Goal: Transaction & Acquisition: Purchase product/service

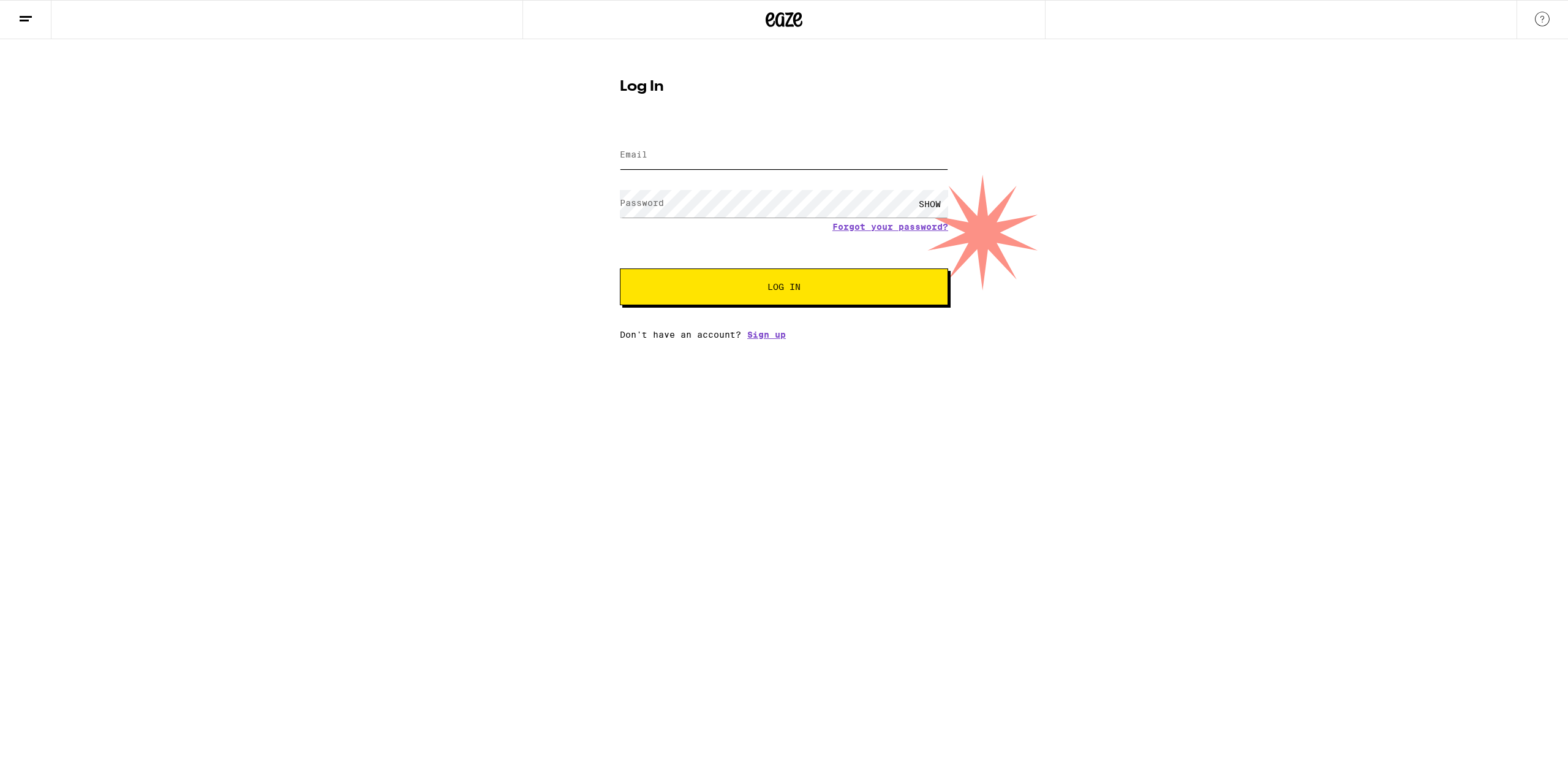
type input "[EMAIL_ADDRESS][DOMAIN_NAME]"
click at [739, 298] on button "Log In" at bounding box center [784, 287] width 328 height 37
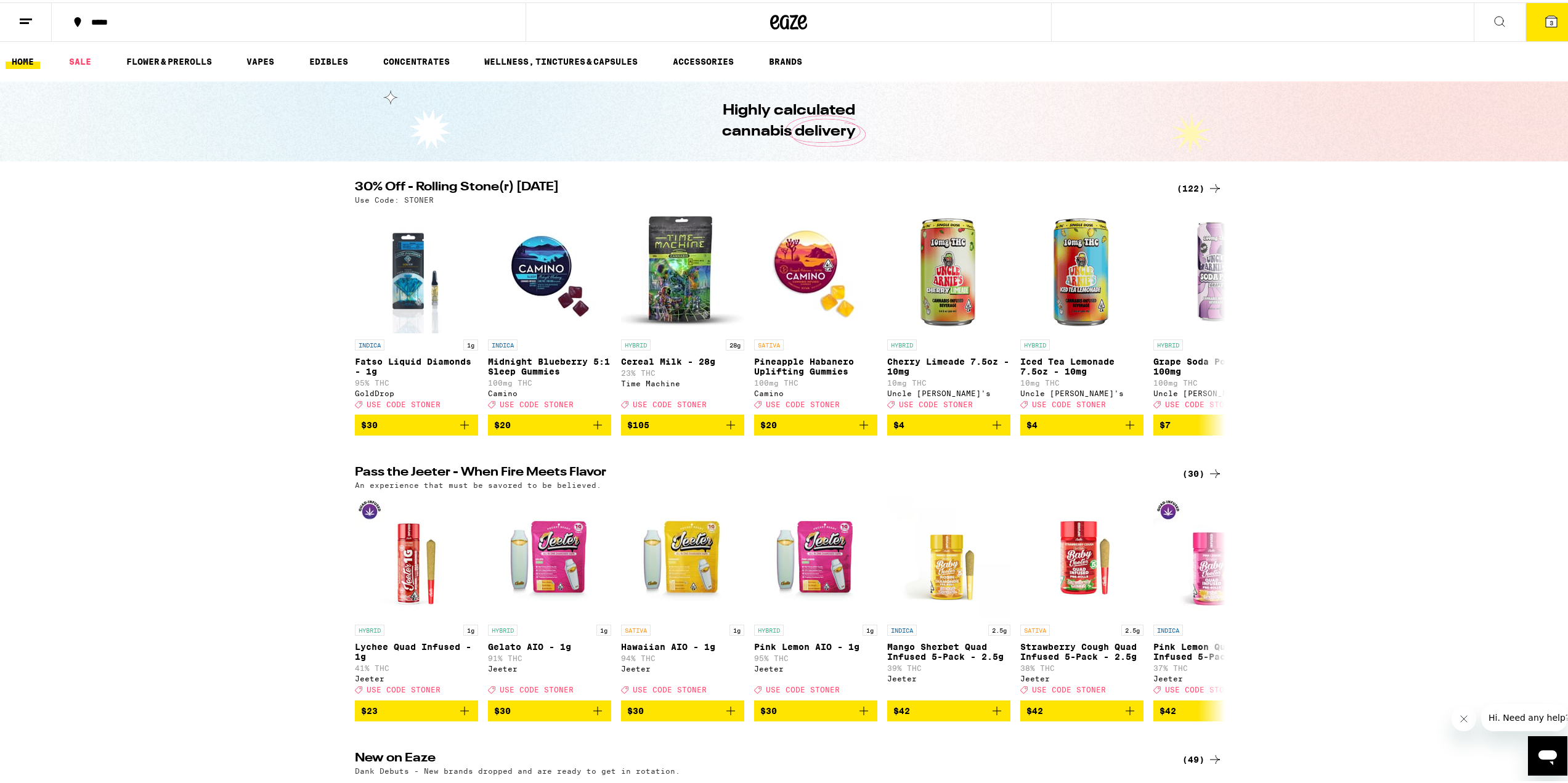
click at [1551, 30] on button "3" at bounding box center [1551, 20] width 52 height 38
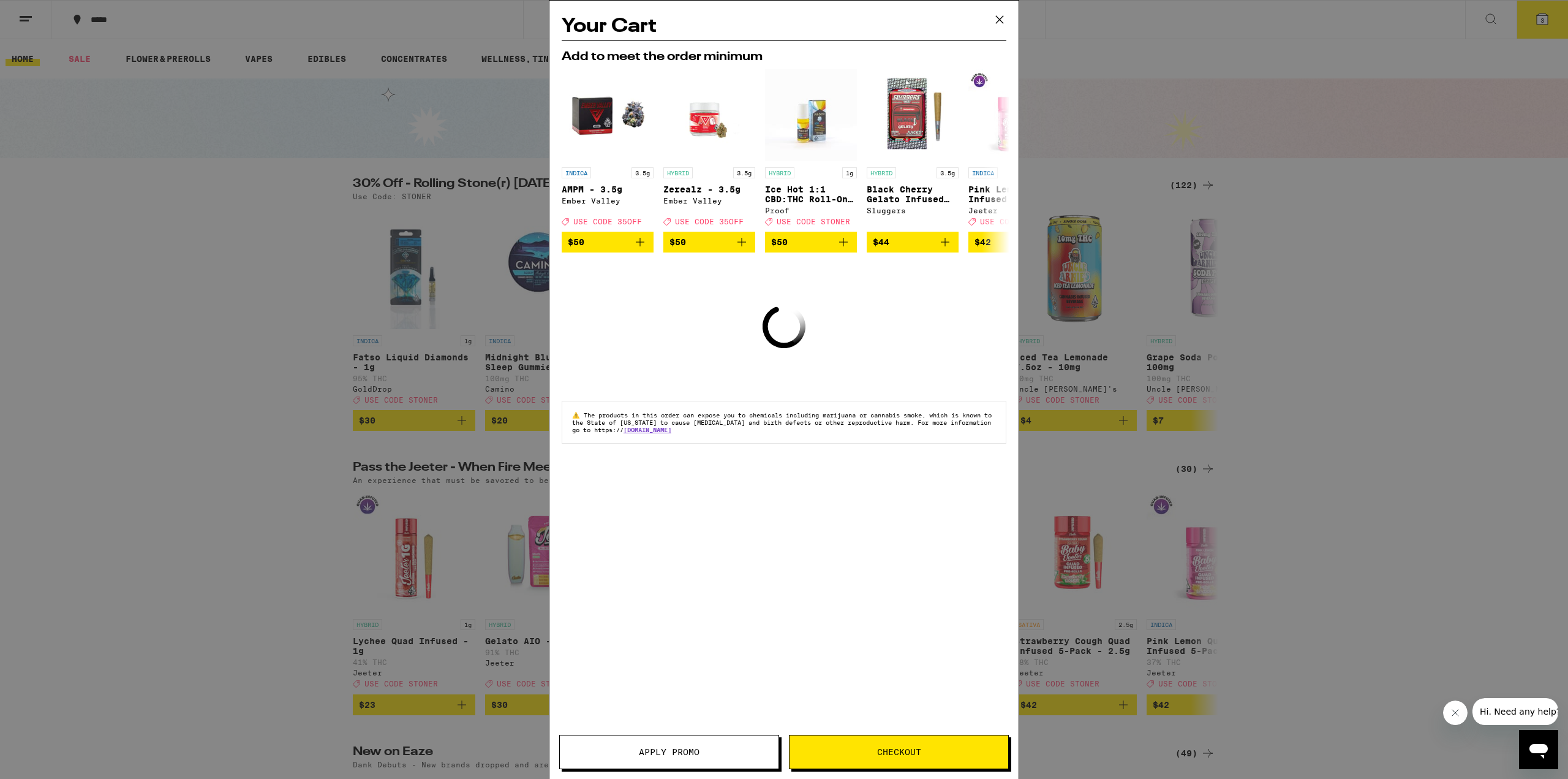
click at [773, 50] on div "Add to meet the order minimum INDICA 3.5g AMPM - 3.5g Ember Valley Deal Created…" at bounding box center [784, 151] width 445 height 222
drag, startPoint x: 1093, startPoint y: 334, endPoint x: 1269, endPoint y: 134, distance: 266.4
click at [1093, 334] on div "Your Cart Add to meet the order minimum INDICA 3.5g AMPM - 3.5g Ember Valley De…" at bounding box center [784, 390] width 1568 height 779
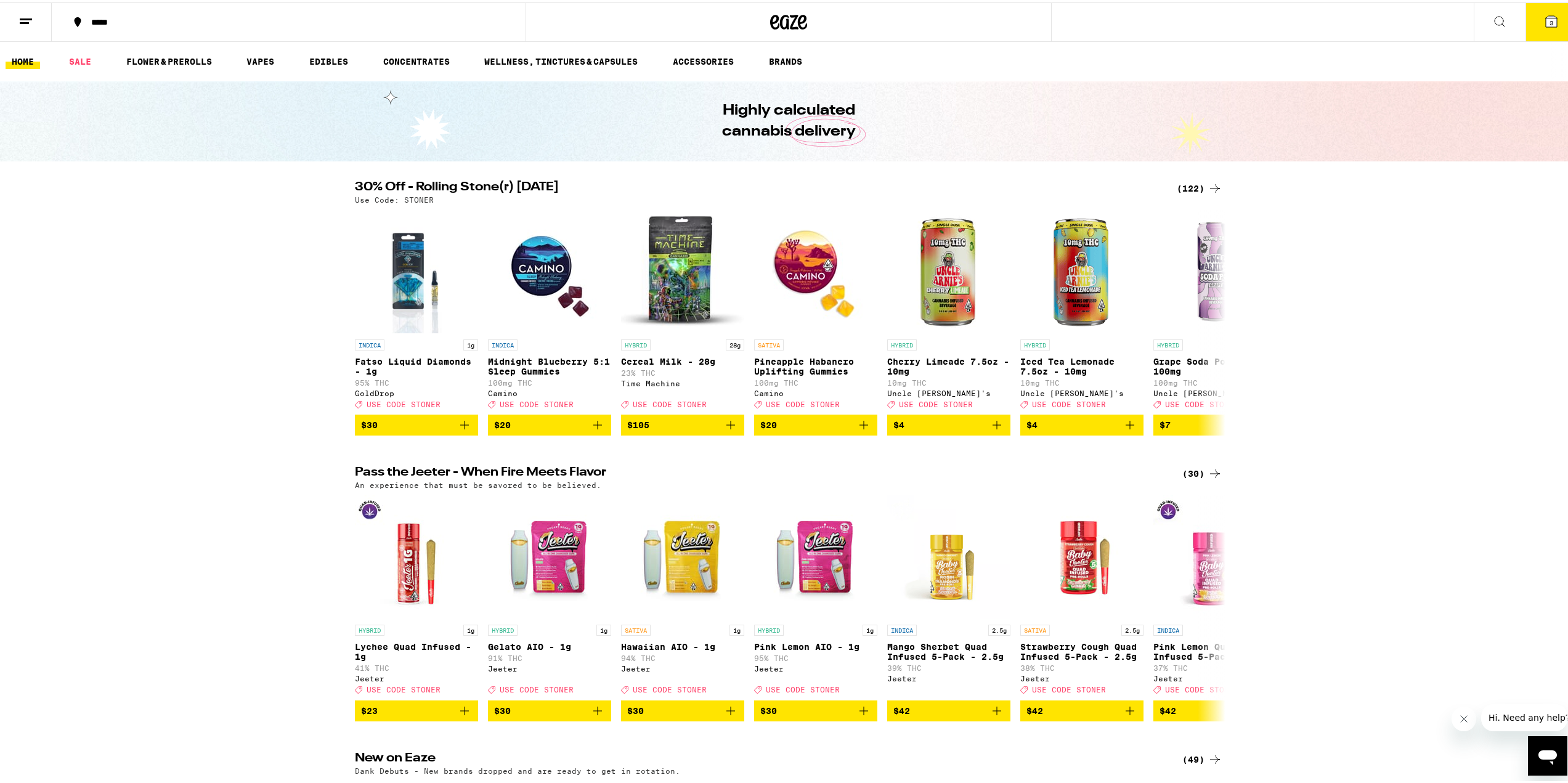
click at [1526, 30] on button "3" at bounding box center [1551, 20] width 52 height 38
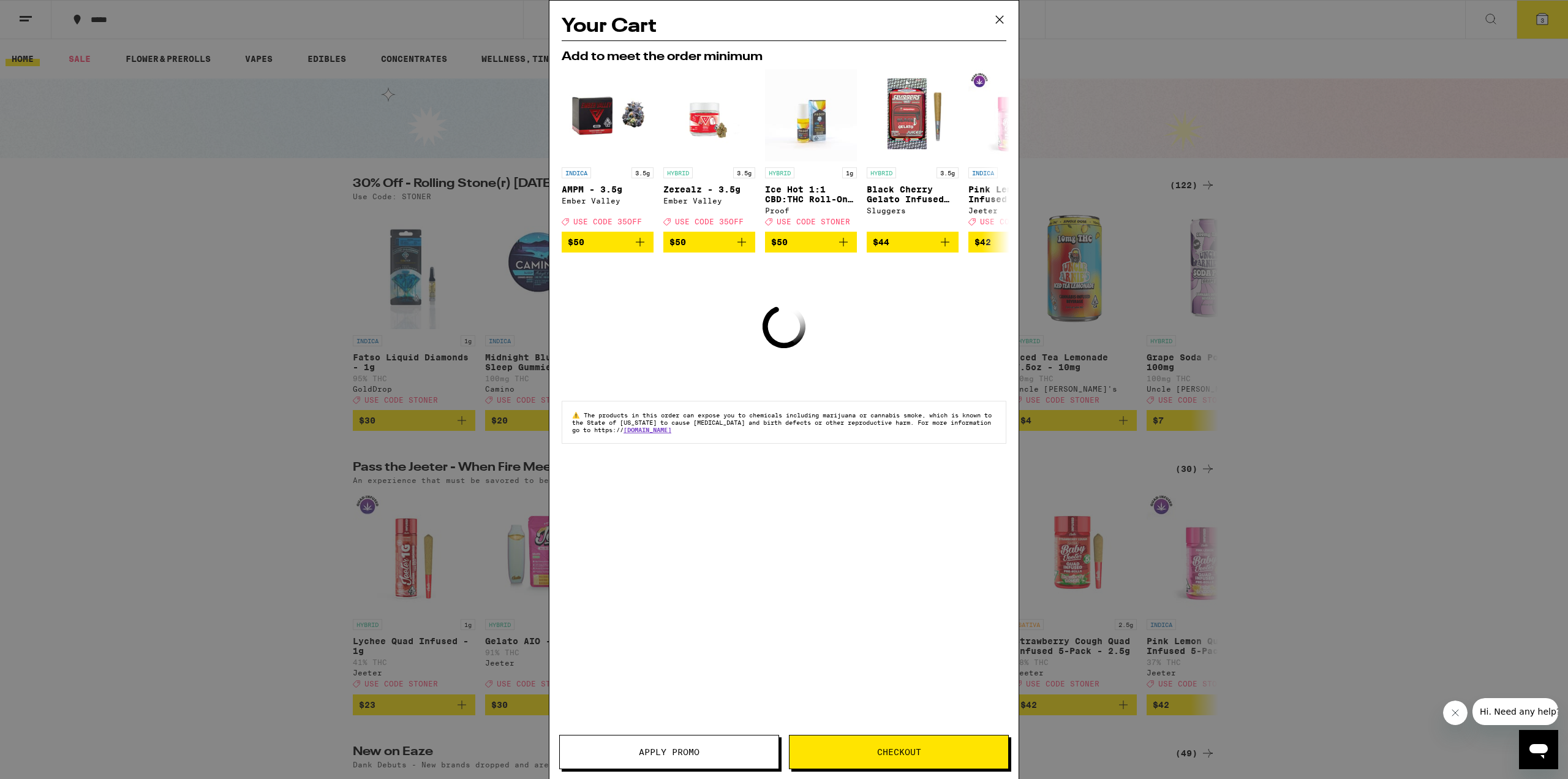
click at [844, 751] on span "Checkout" at bounding box center [899, 751] width 218 height 9
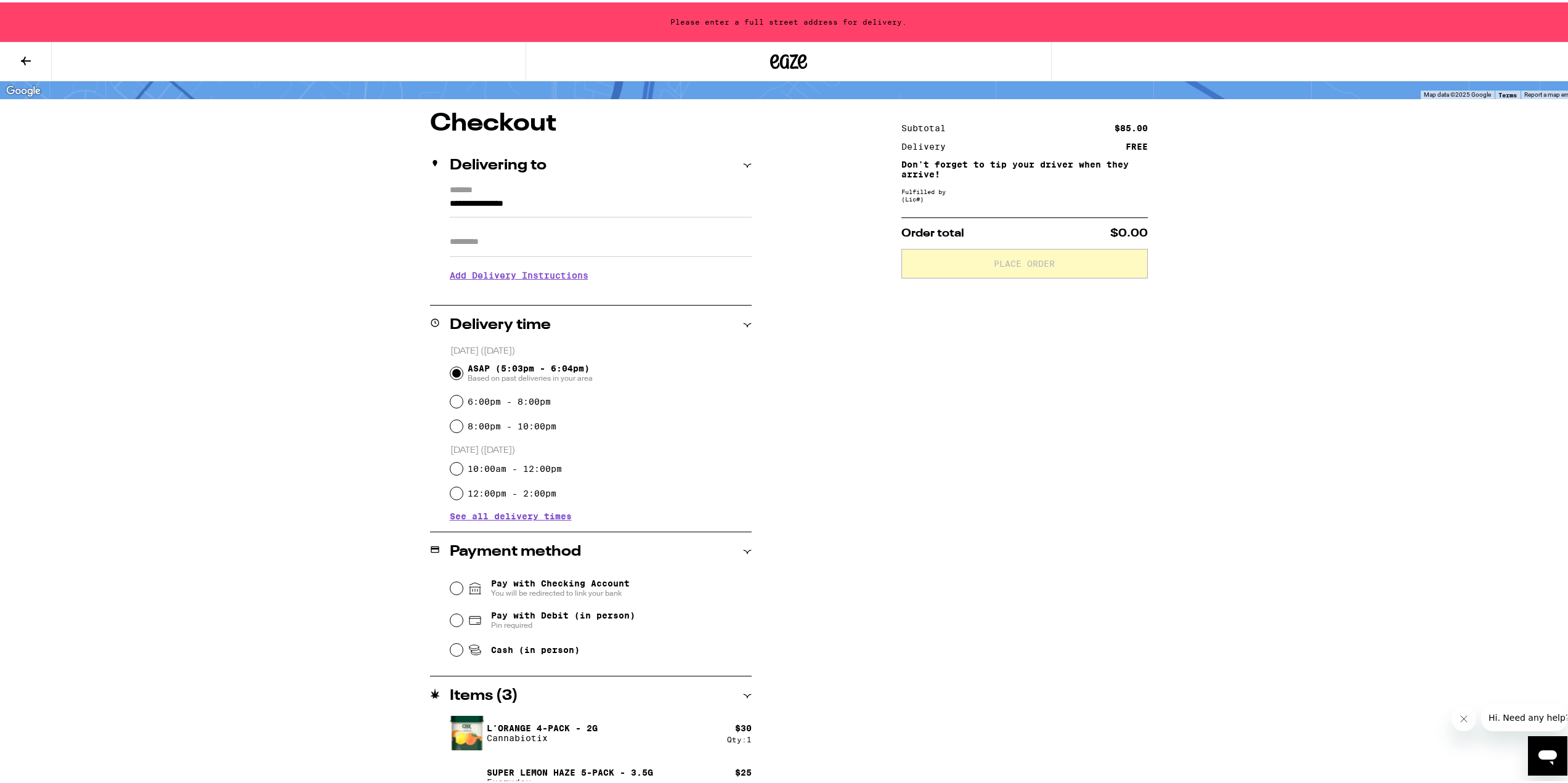
scroll to position [144, 0]
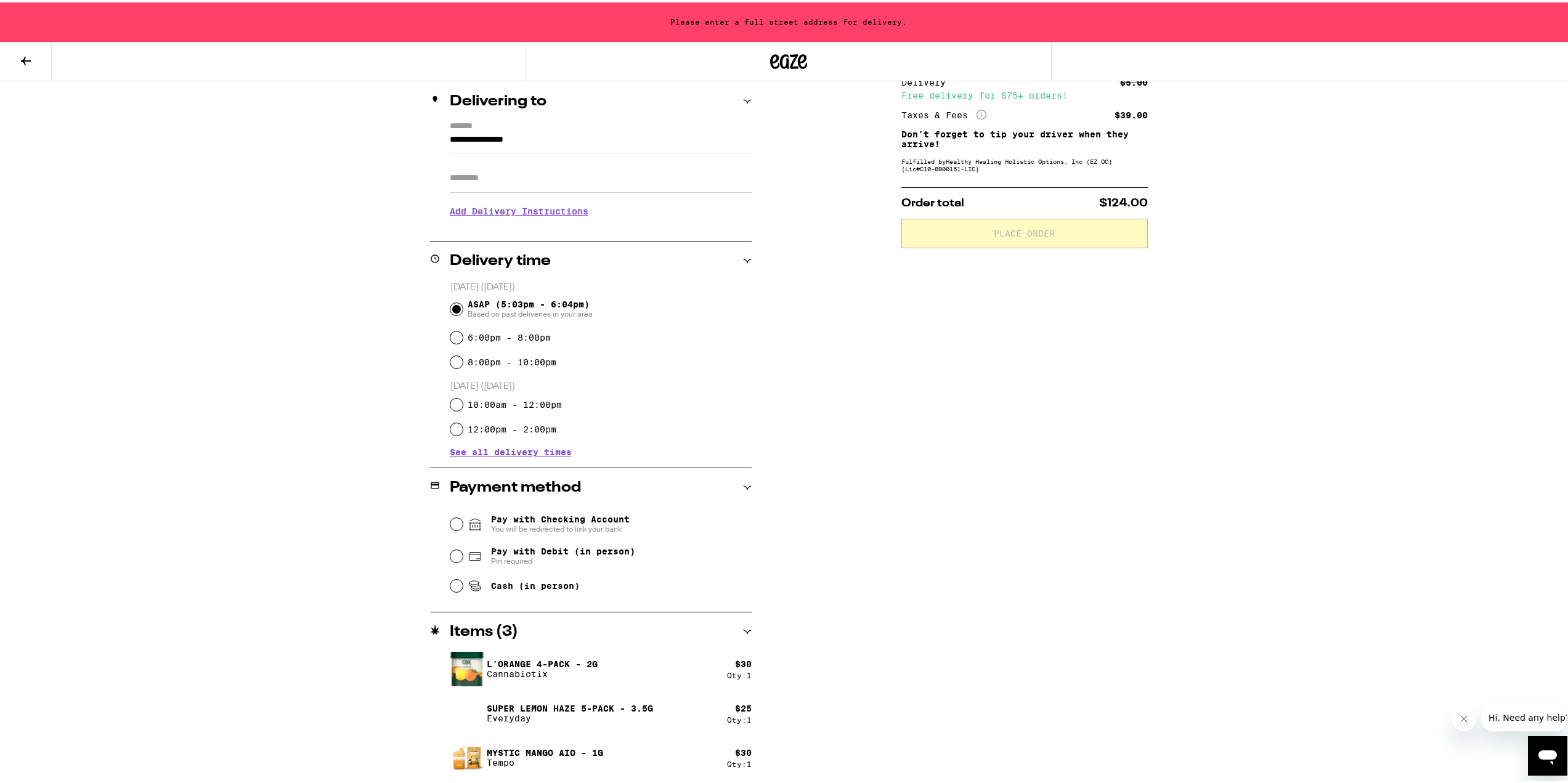
click at [665, 634] on div "Items ( 3 )" at bounding box center [591, 630] width 322 height 15
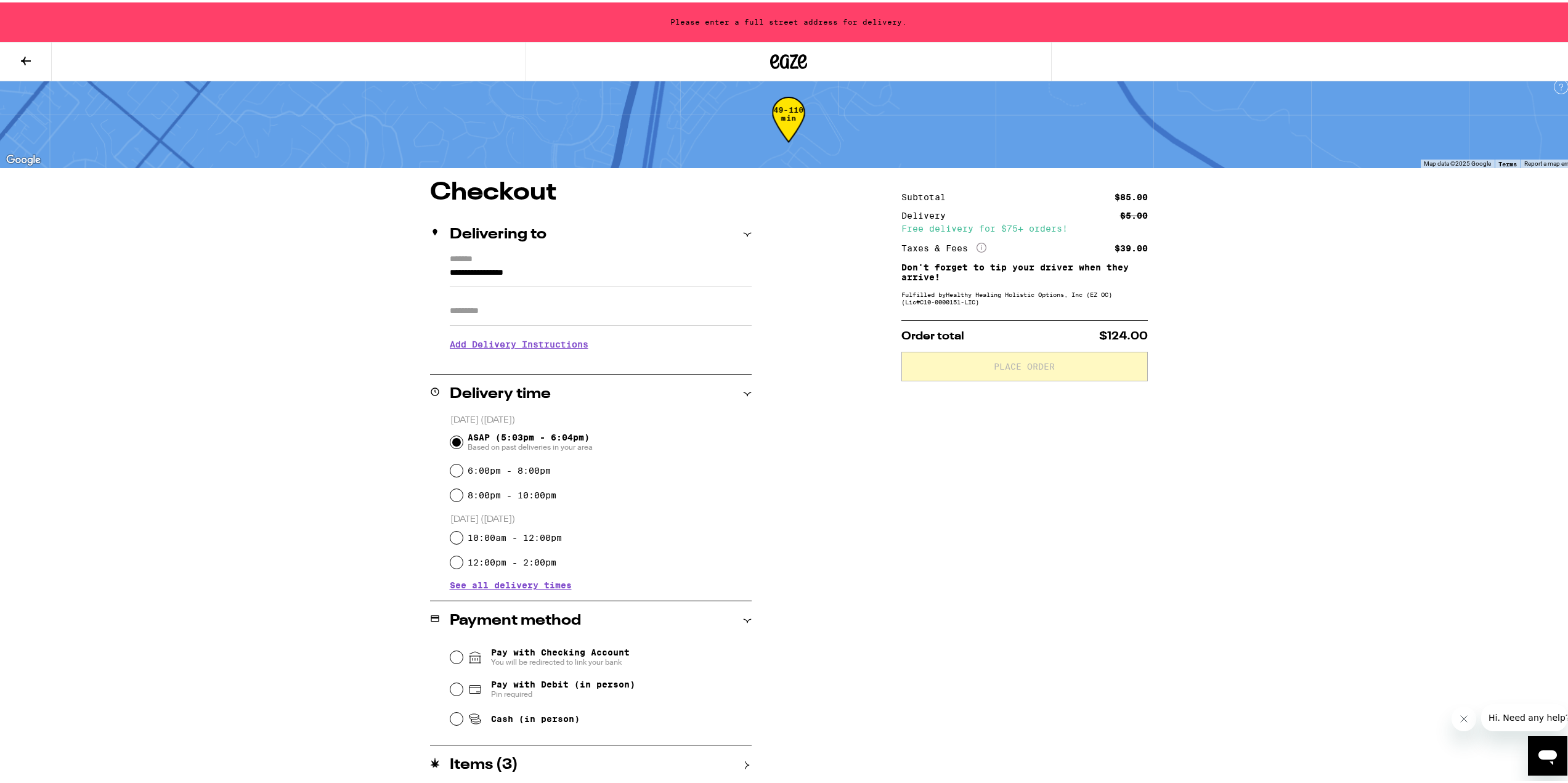
scroll to position [11, 0]
click at [34, 61] on button at bounding box center [26, 60] width 52 height 39
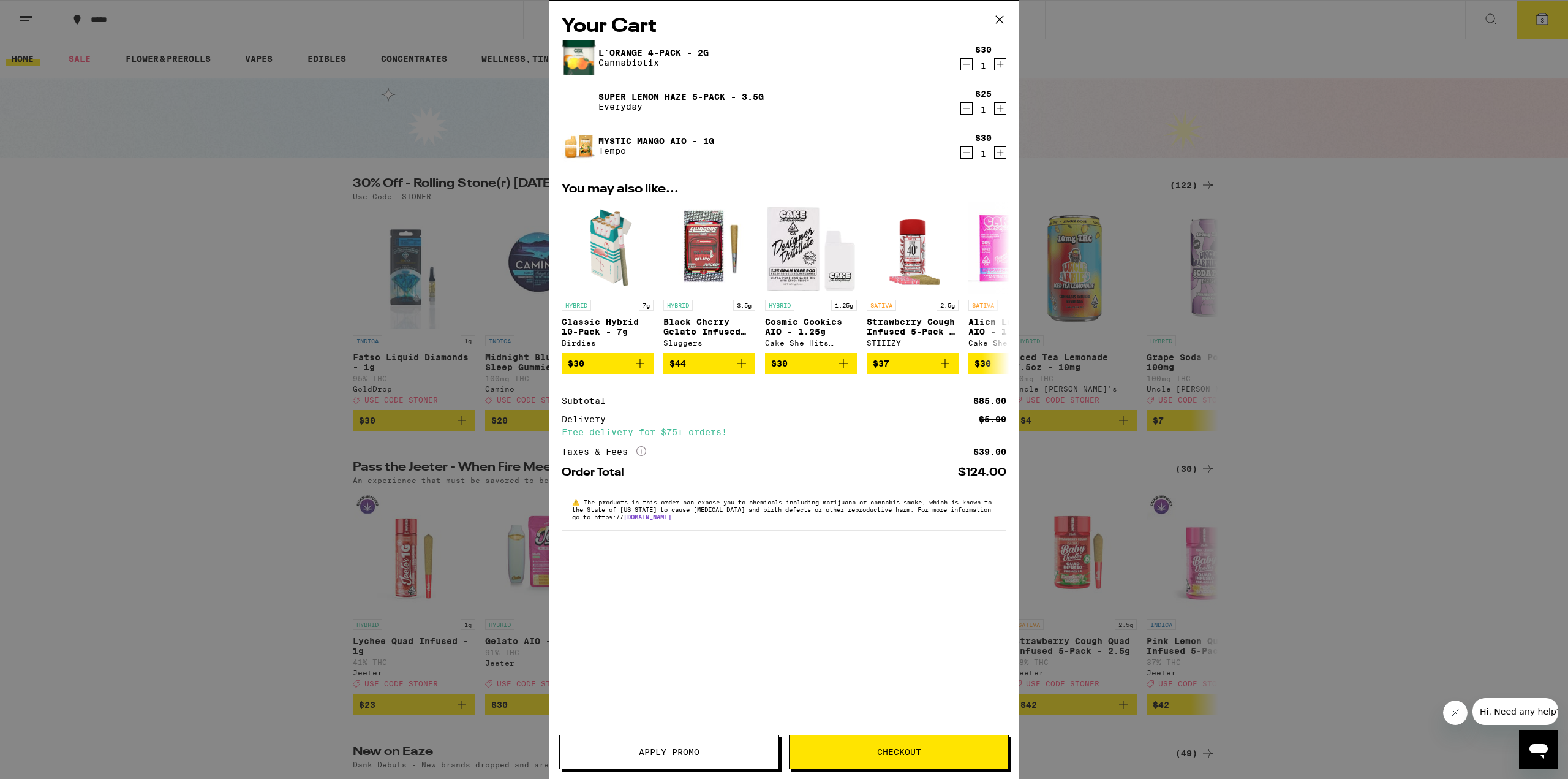
drag, startPoint x: 969, startPoint y: 155, endPoint x: 966, endPoint y: 147, distance: 8.5
click at [968, 155] on icon "Decrement" at bounding box center [966, 153] width 11 height 14
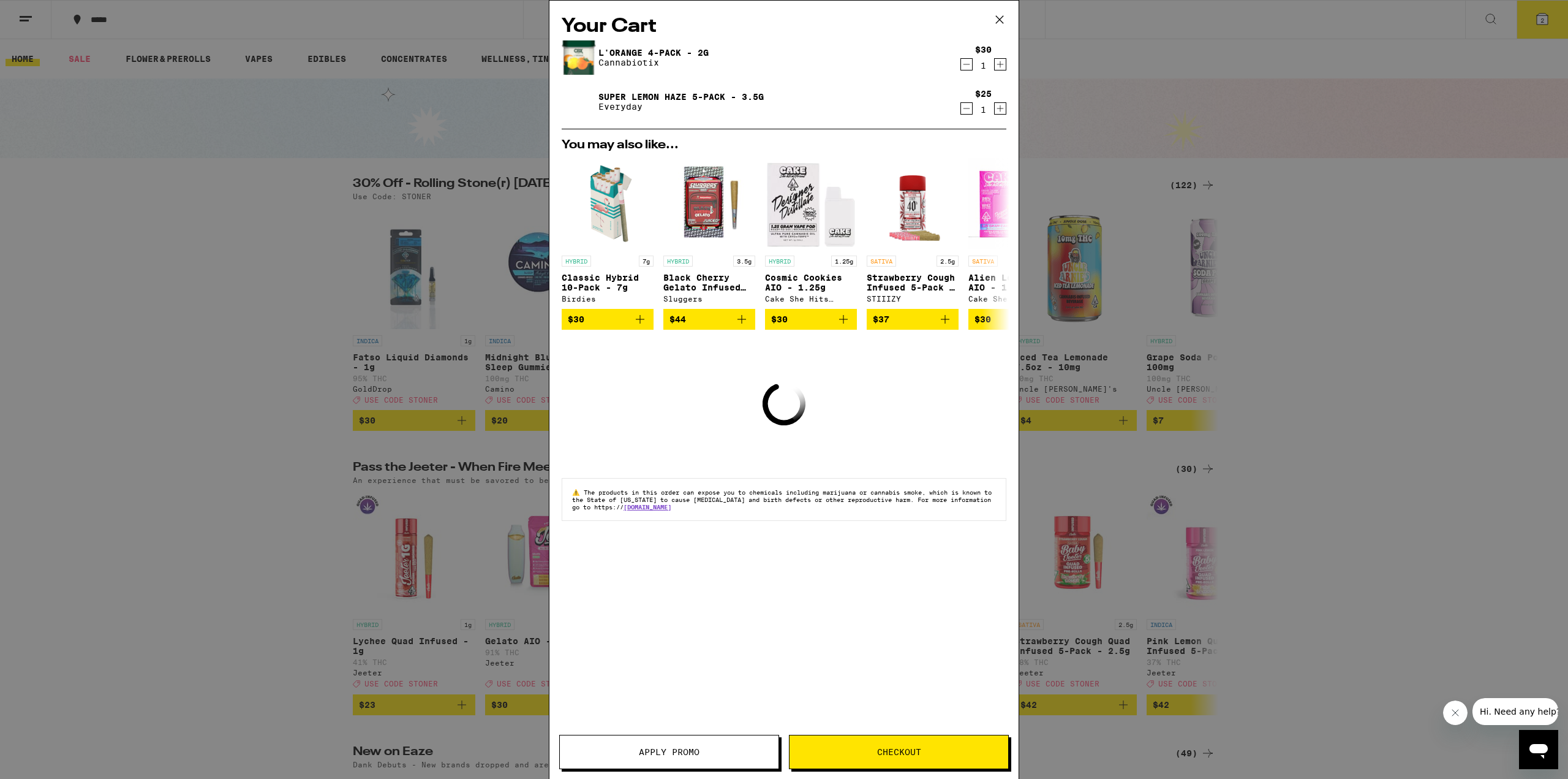
click at [969, 109] on icon "Decrement" at bounding box center [966, 109] width 11 height 14
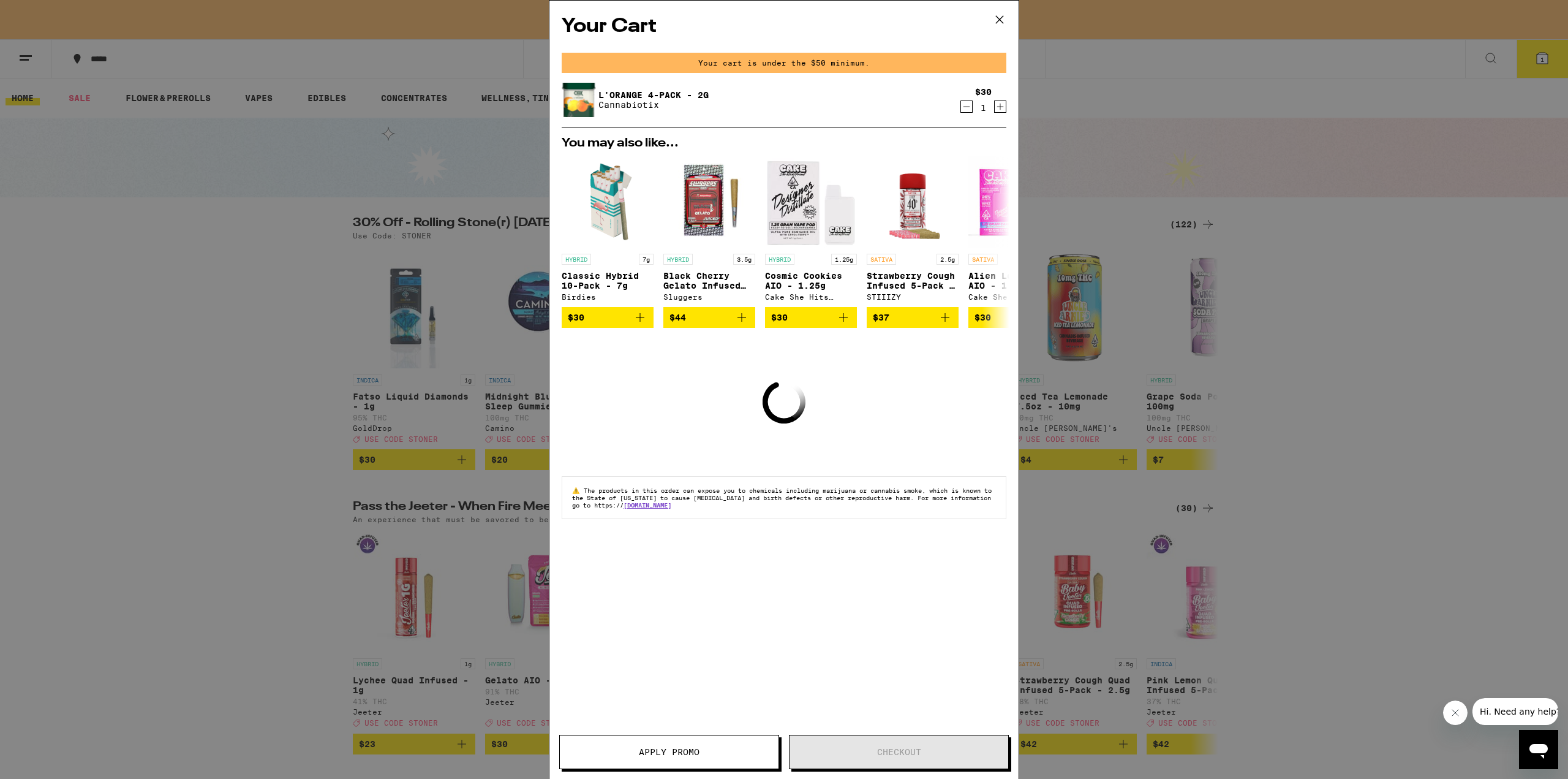
click at [968, 102] on icon "Decrement" at bounding box center [966, 107] width 11 height 14
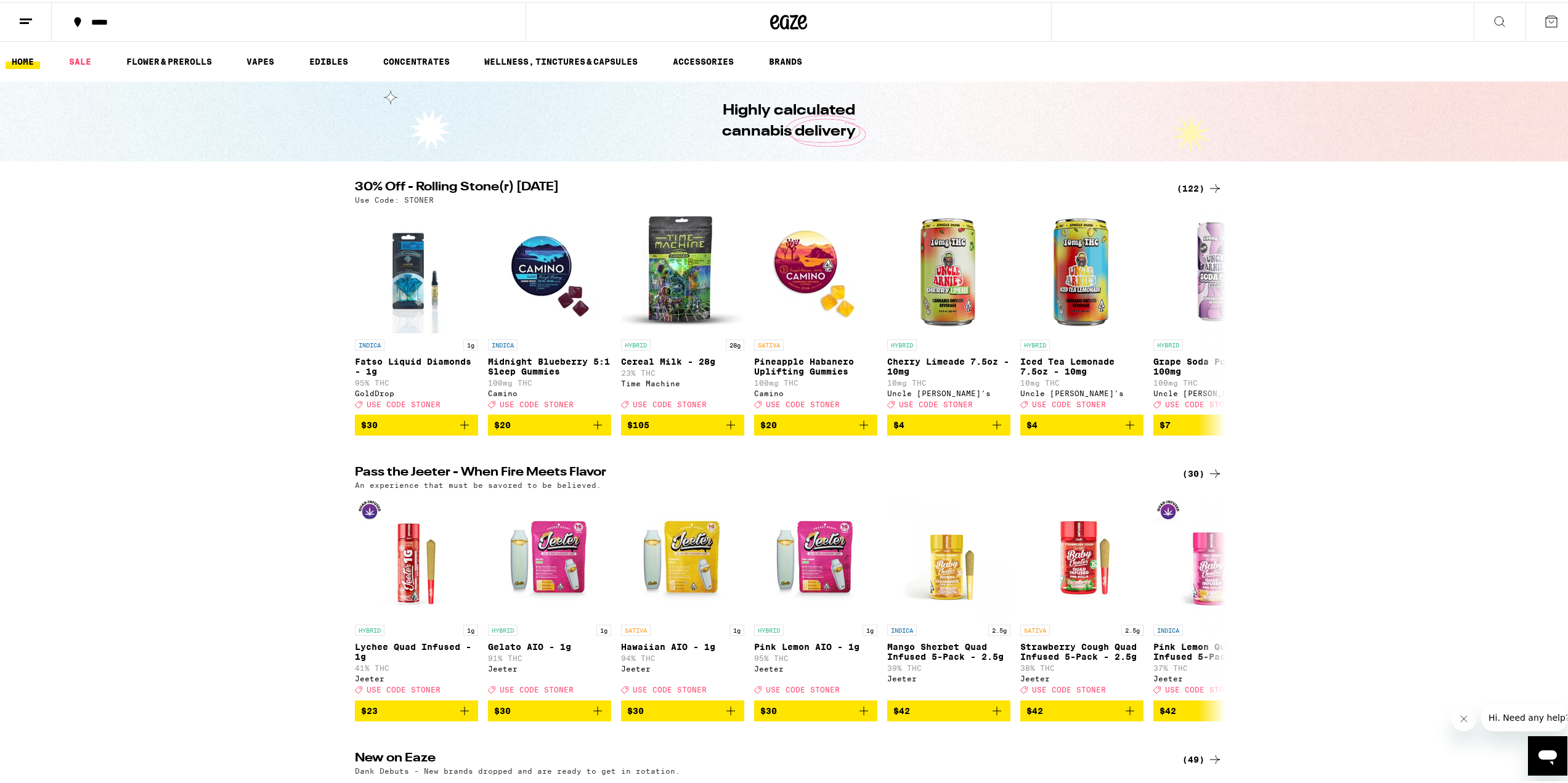
click at [102, 17] on div "*****" at bounding box center [295, 19] width 419 height 9
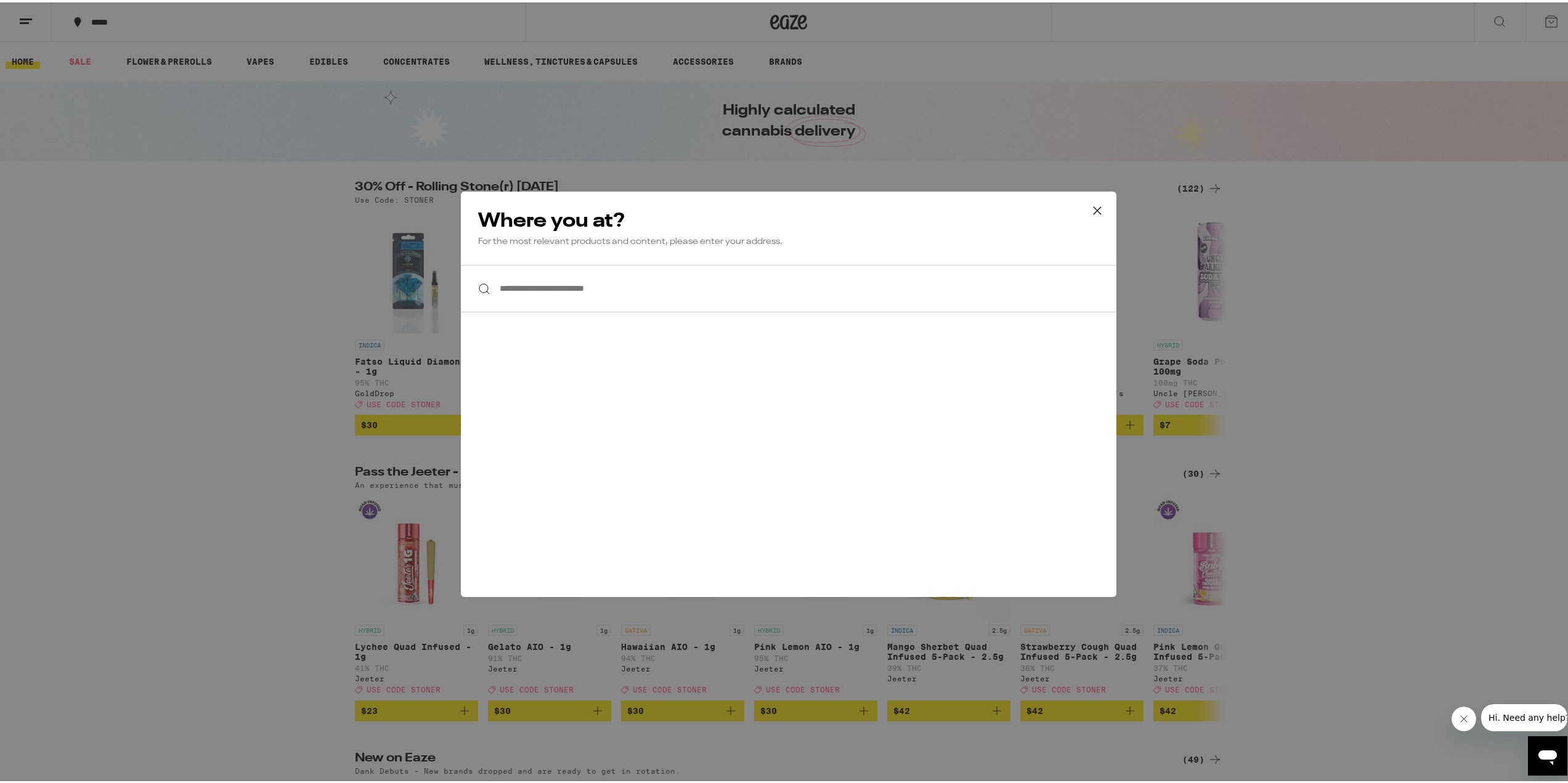
click at [605, 275] on input "**********" at bounding box center [789, 286] width 656 height 48
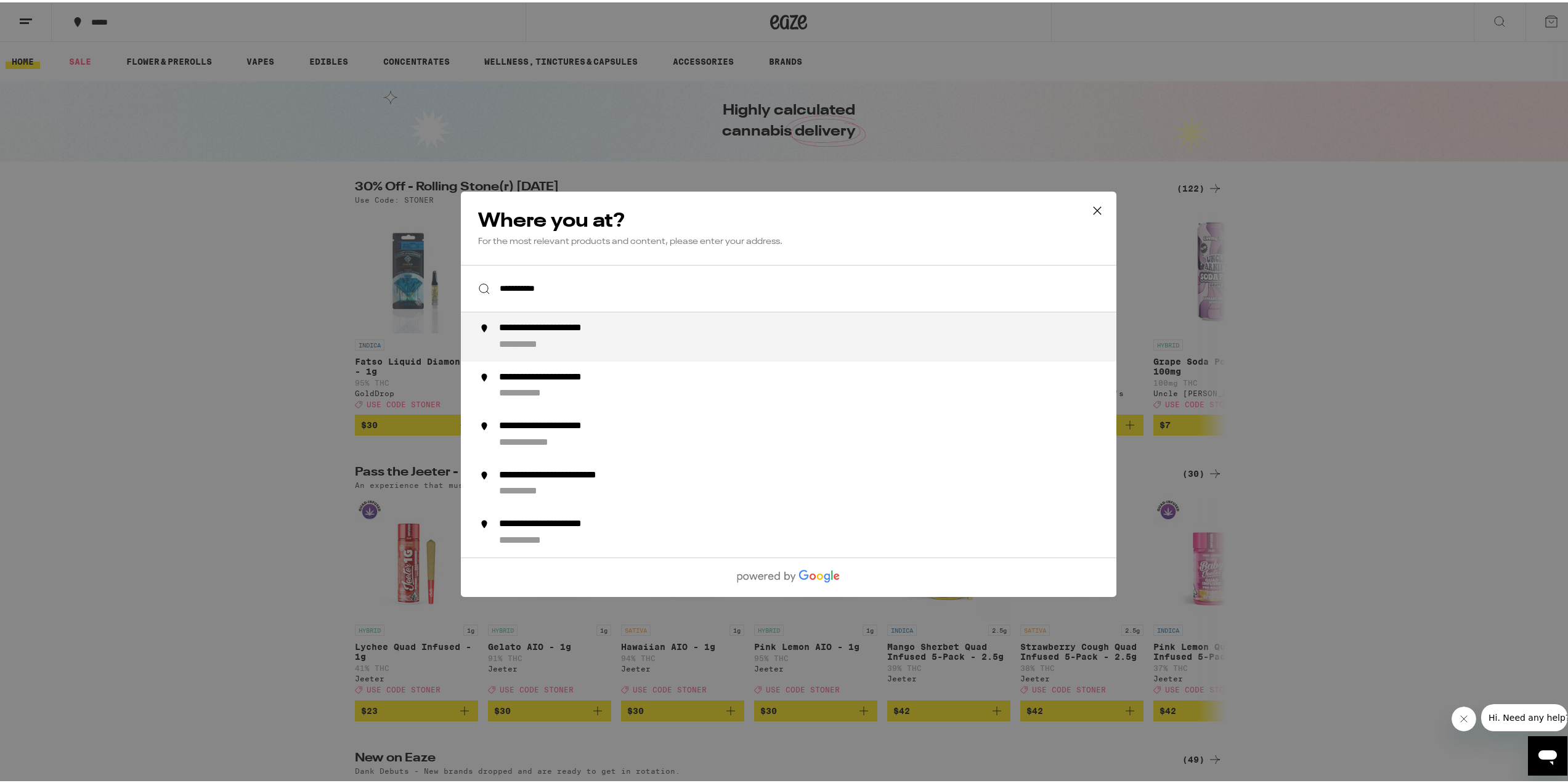
click at [644, 322] on div "**********" at bounding box center [813, 334] width 629 height 30
type input "**********"
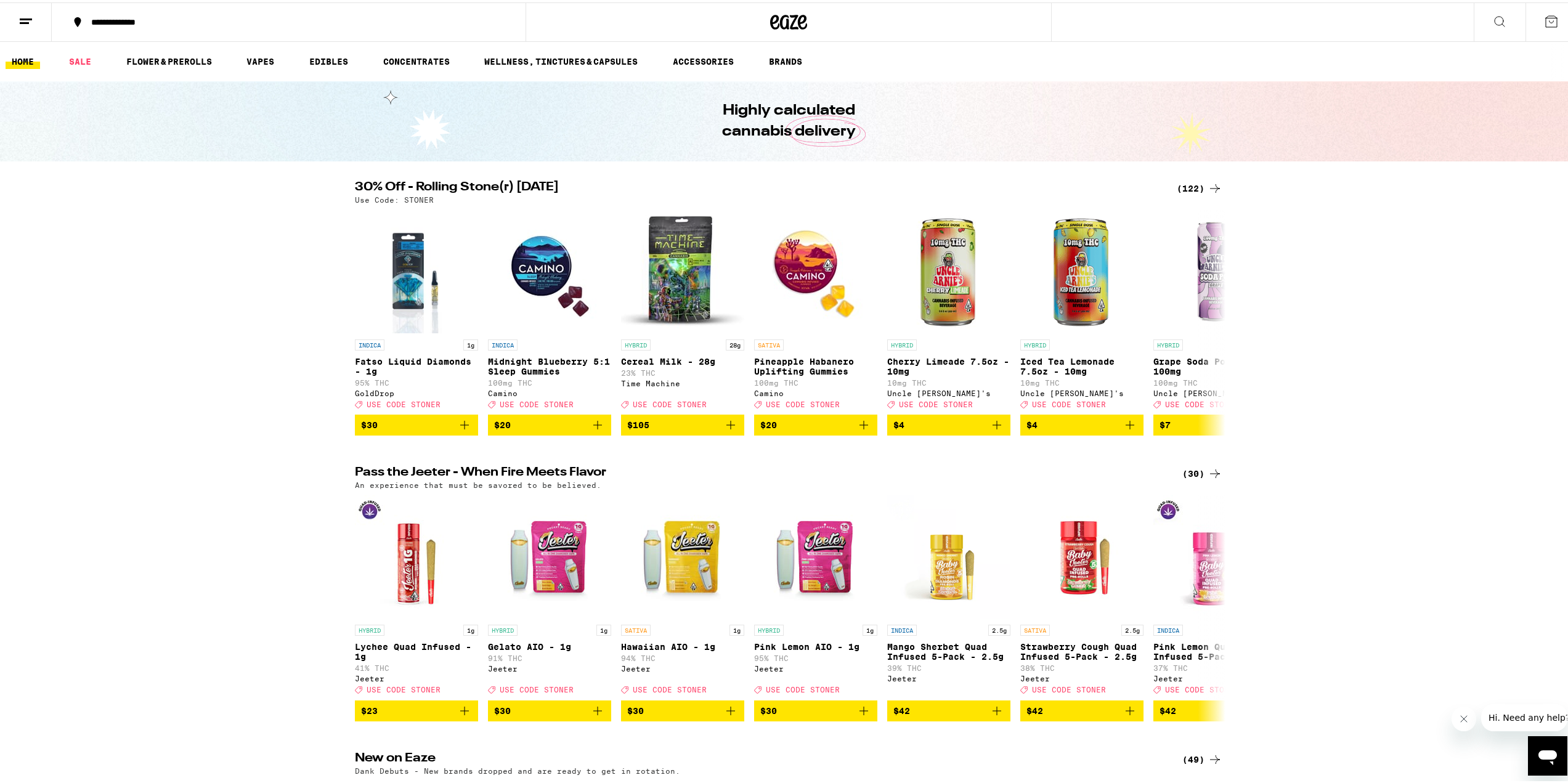
click at [122, 15] on div "**********" at bounding box center [295, 19] width 419 height 9
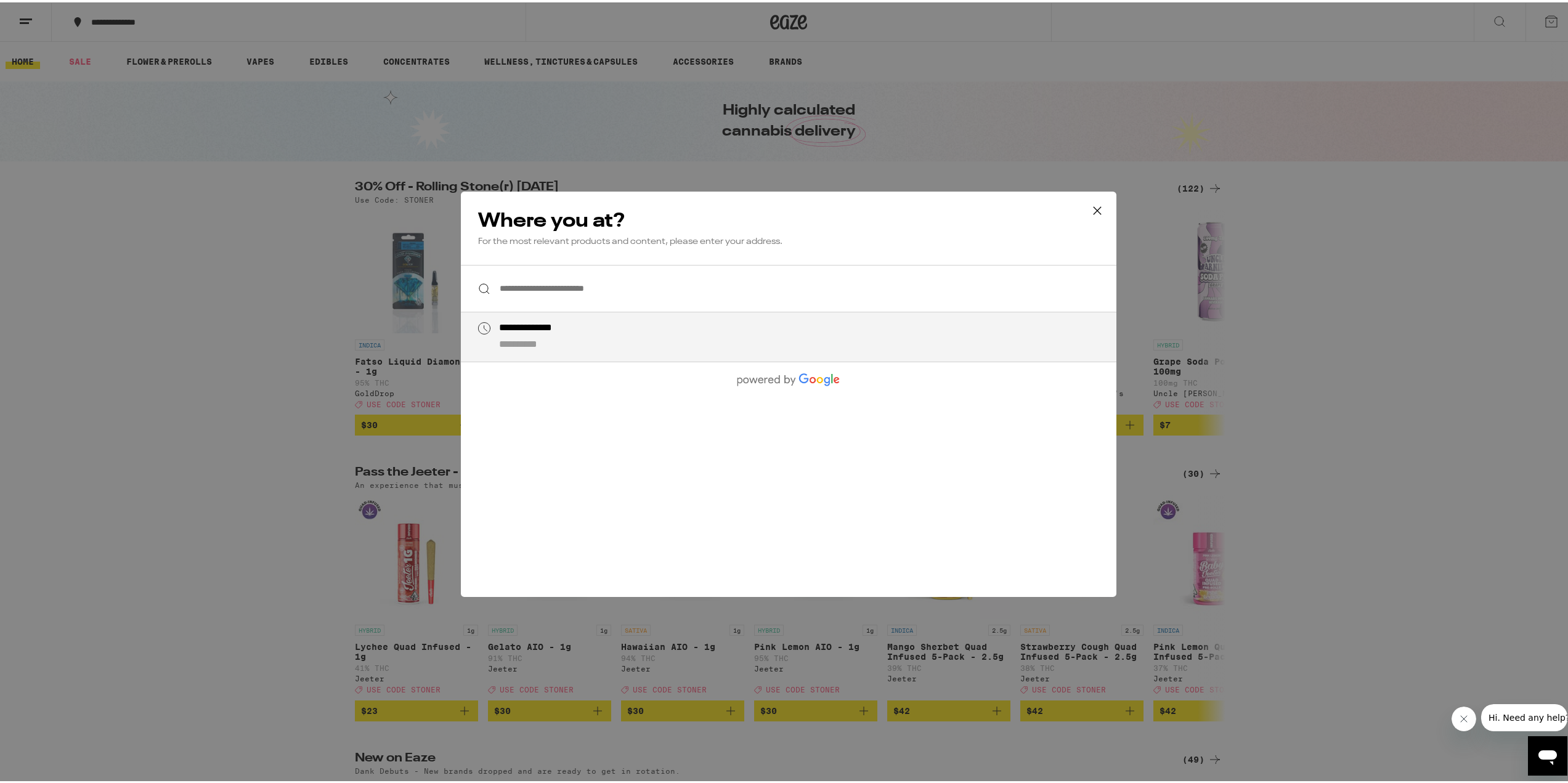
click at [548, 344] on div "**********" at bounding box center [531, 343] width 64 height 13
type input "**********"
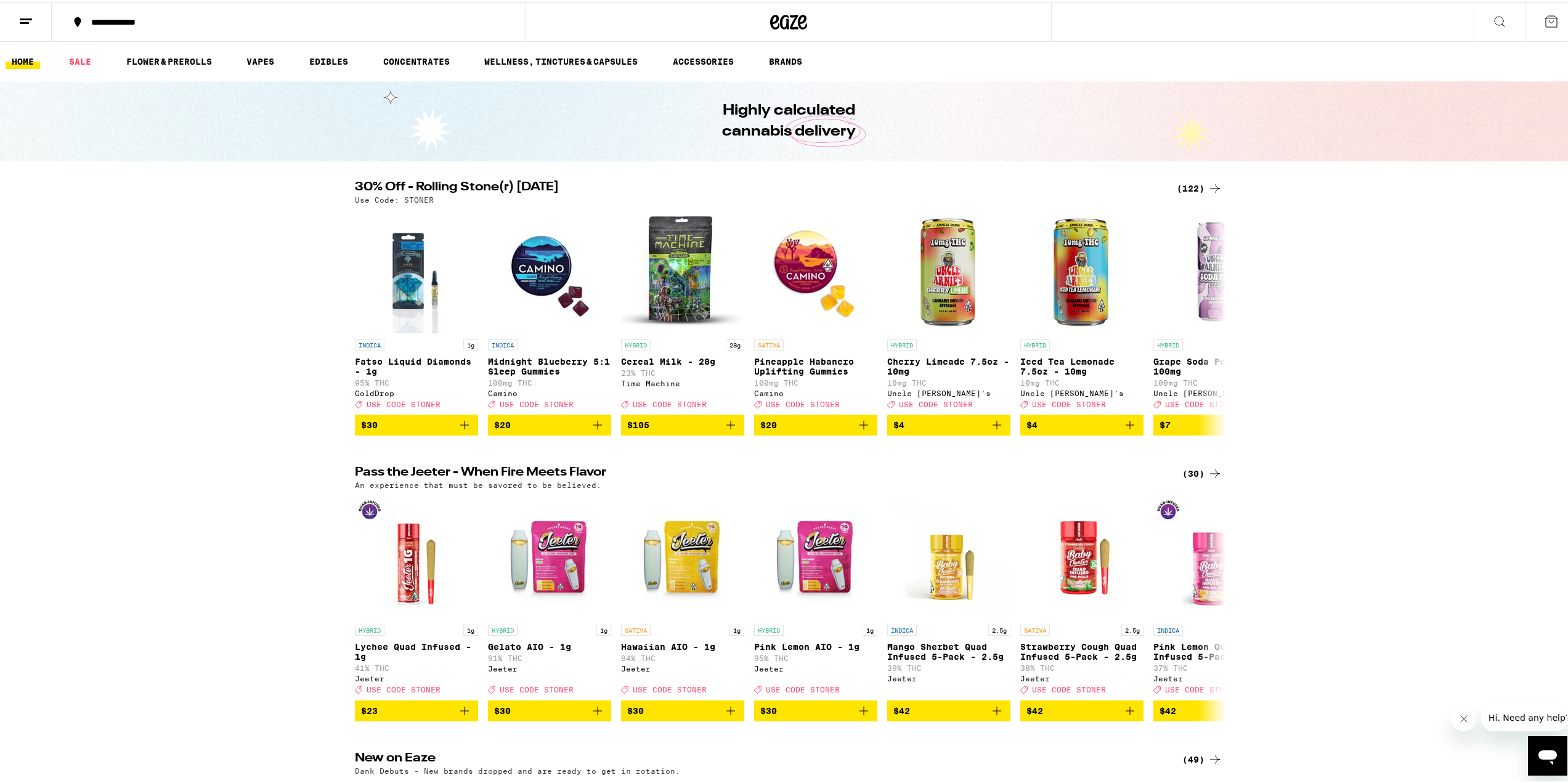
click at [223, 22] on div "**********" at bounding box center [295, 19] width 419 height 9
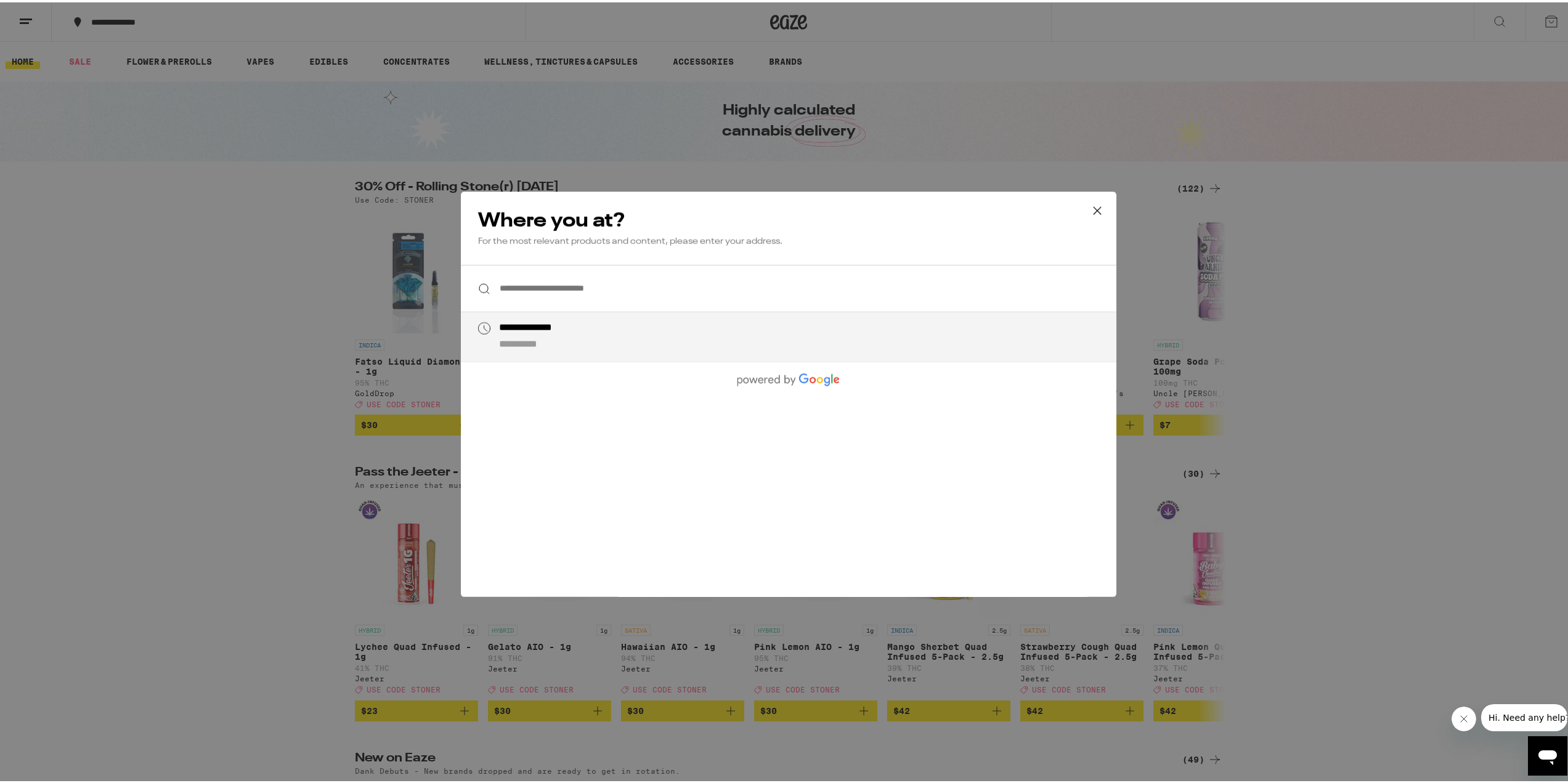
click at [596, 298] on input "**********" at bounding box center [789, 286] width 656 height 48
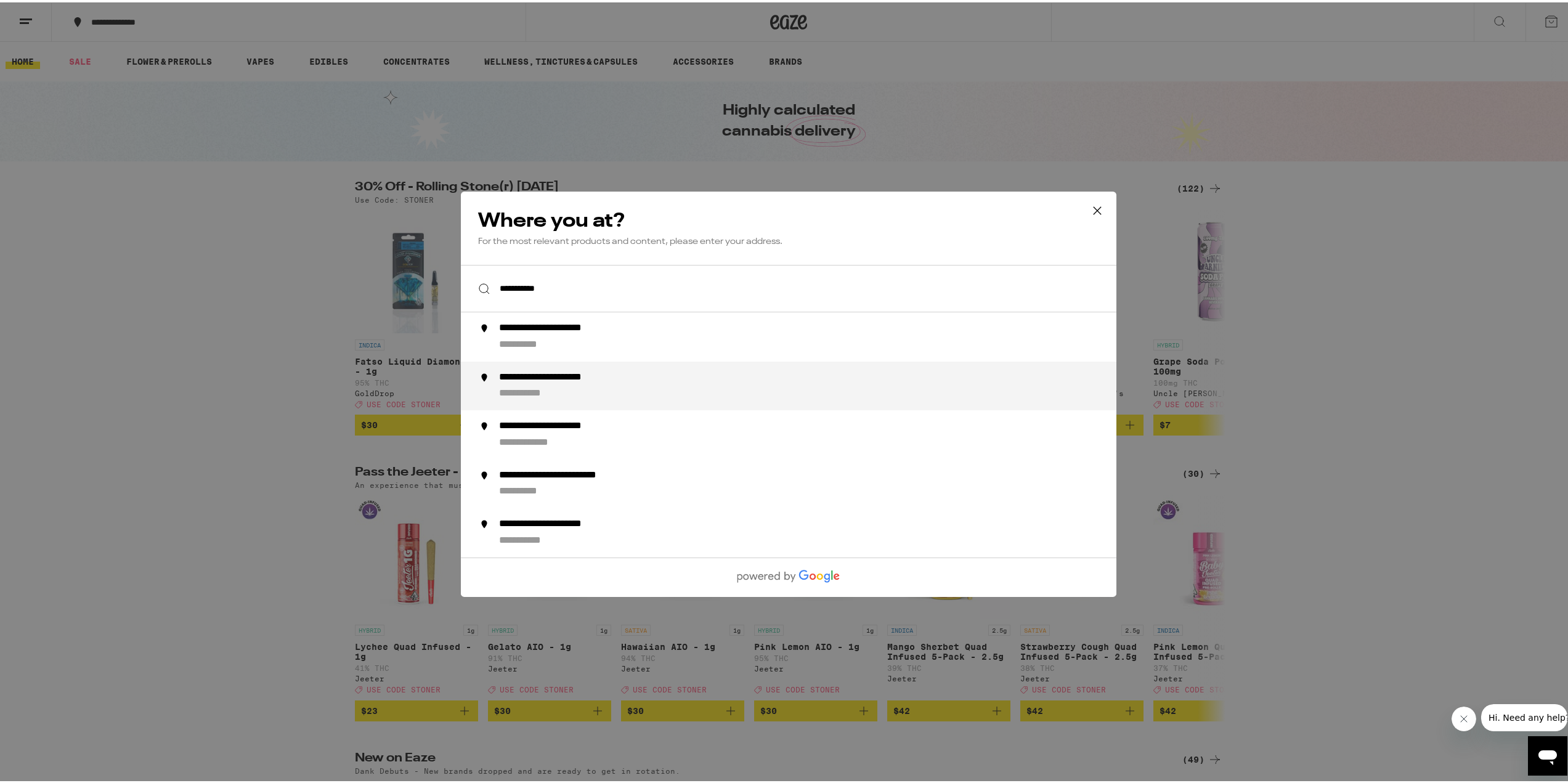
click at [563, 386] on div "**********" at bounding box center [813, 383] width 629 height 30
type input "**********"
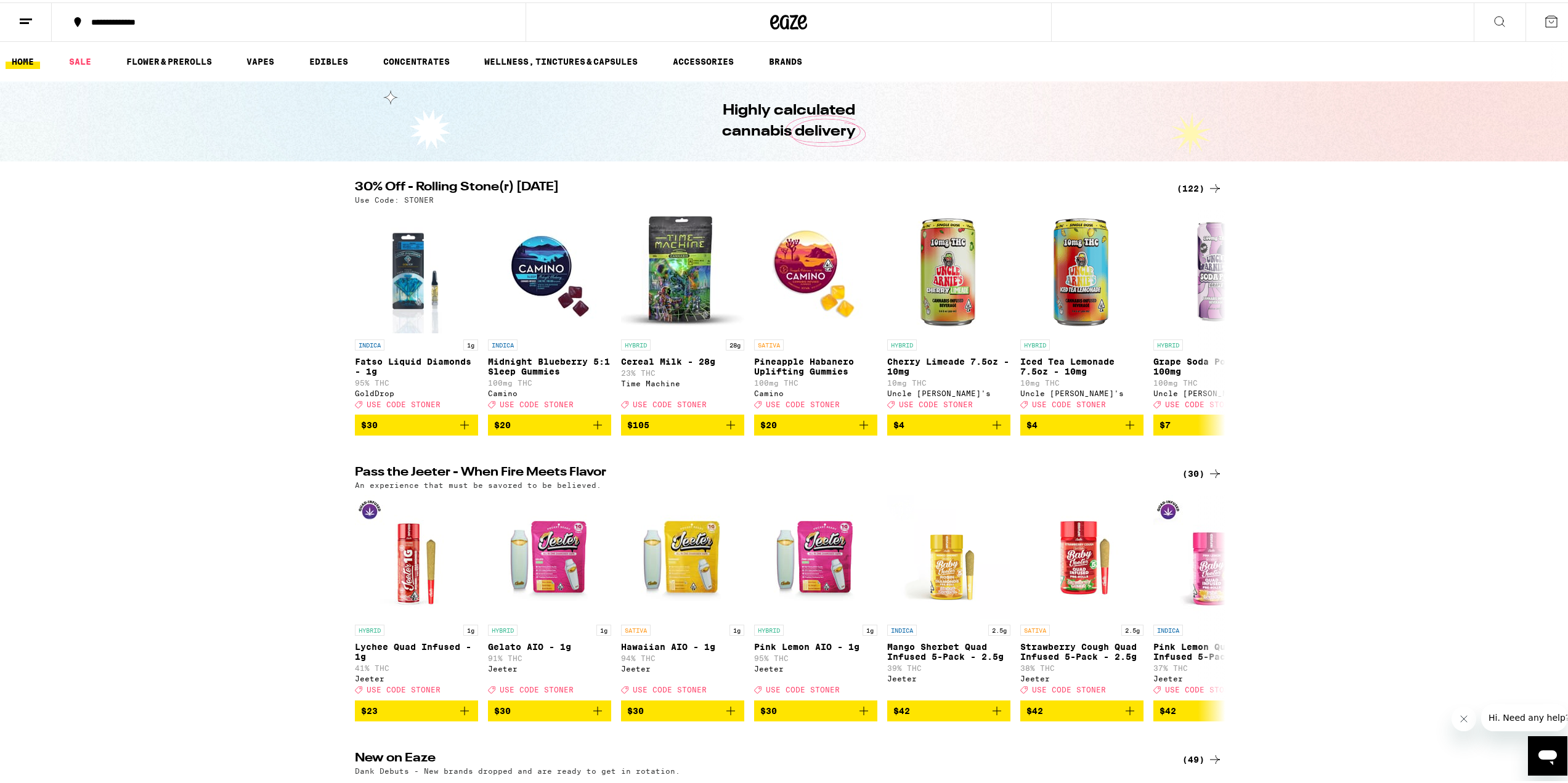
click at [1198, 185] on div "(122)" at bounding box center [1199, 186] width 46 height 15
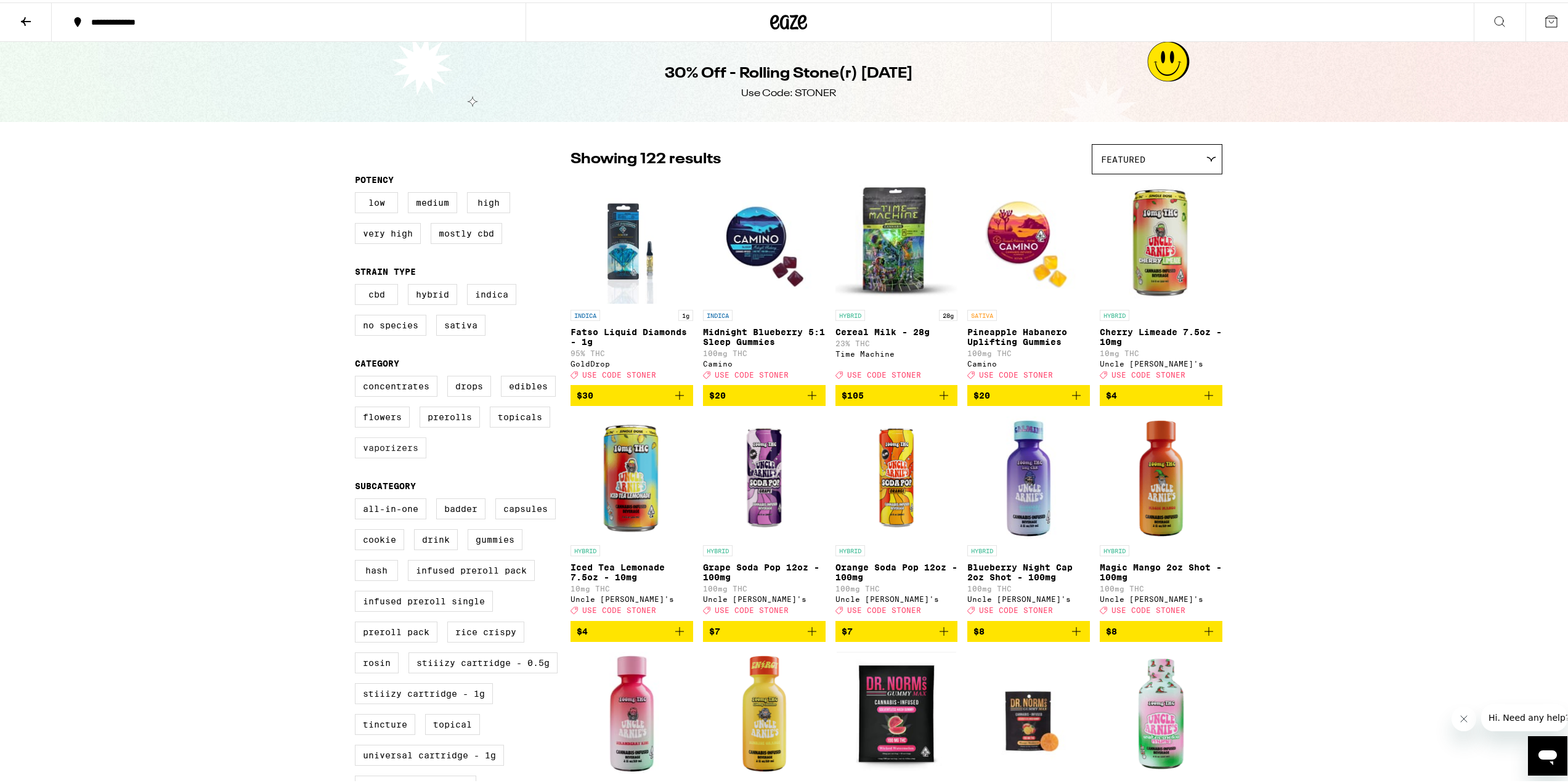
click at [406, 453] on label "Vaporizers" at bounding box center [390, 446] width 71 height 21
click at [358, 376] on input "Vaporizers" at bounding box center [357, 375] width 1 height 1
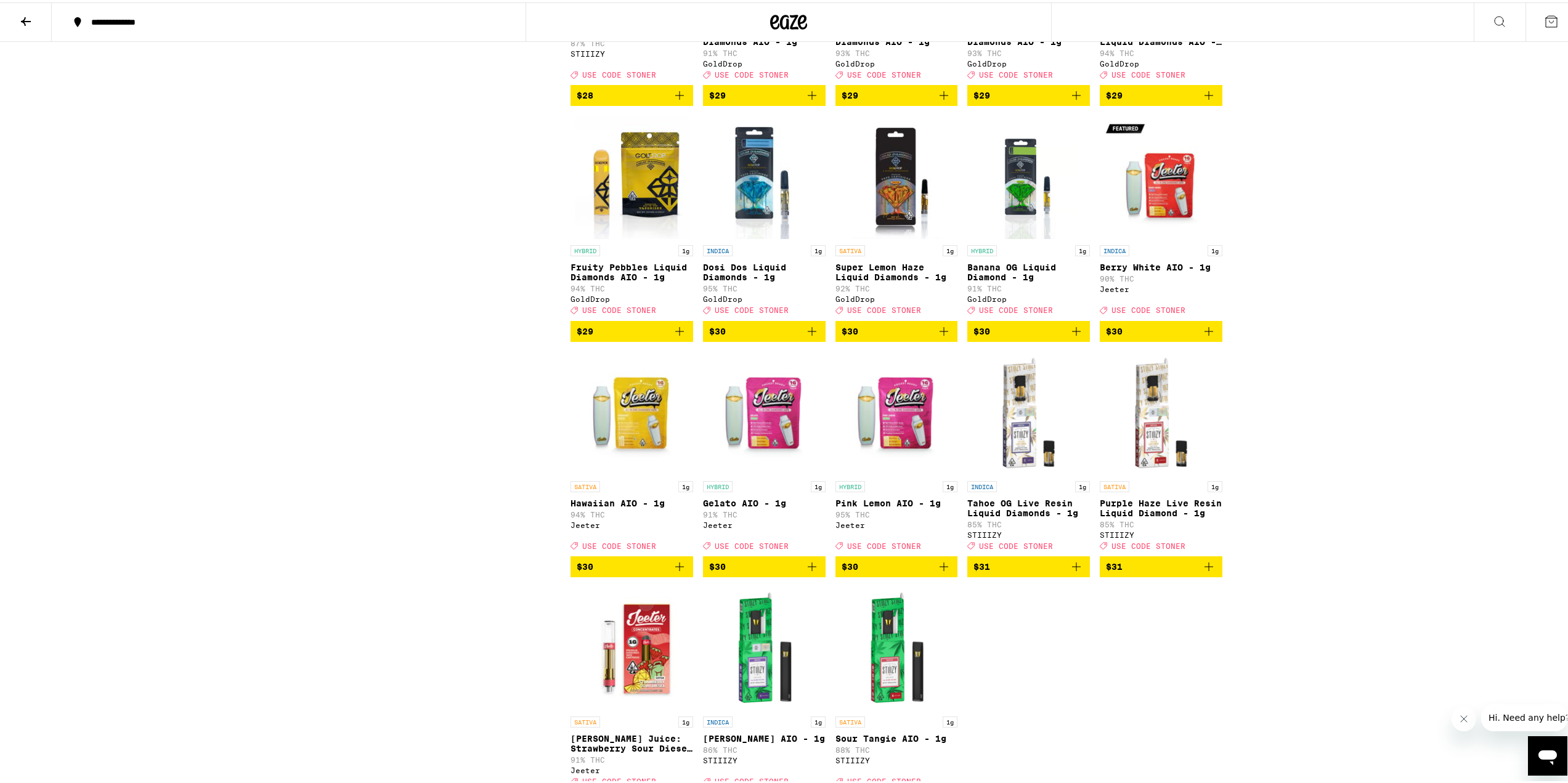
scroll to position [1417, 0]
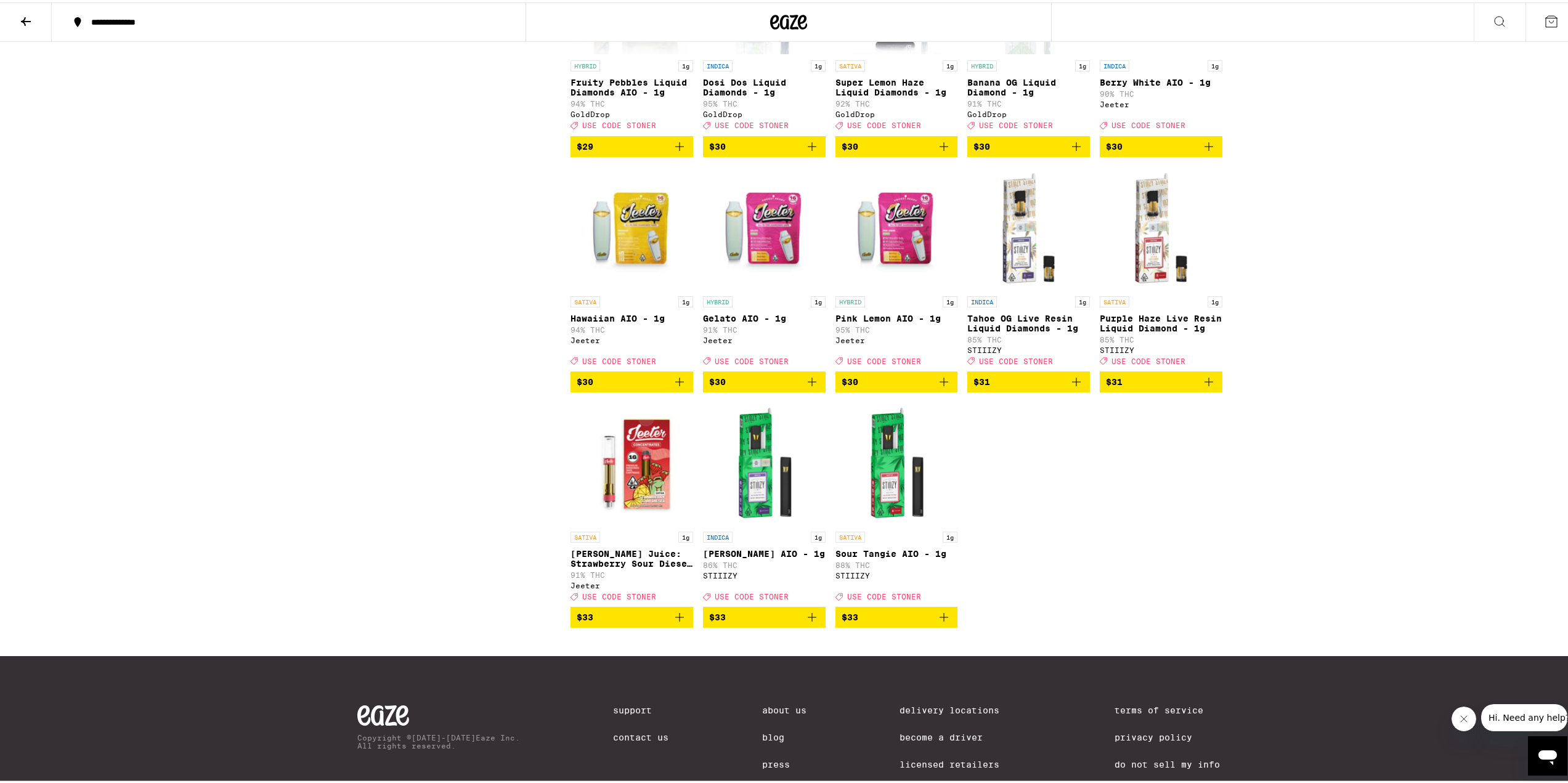
click at [676, 387] on icon "Add to bag" at bounding box center [679, 380] width 15 height 15
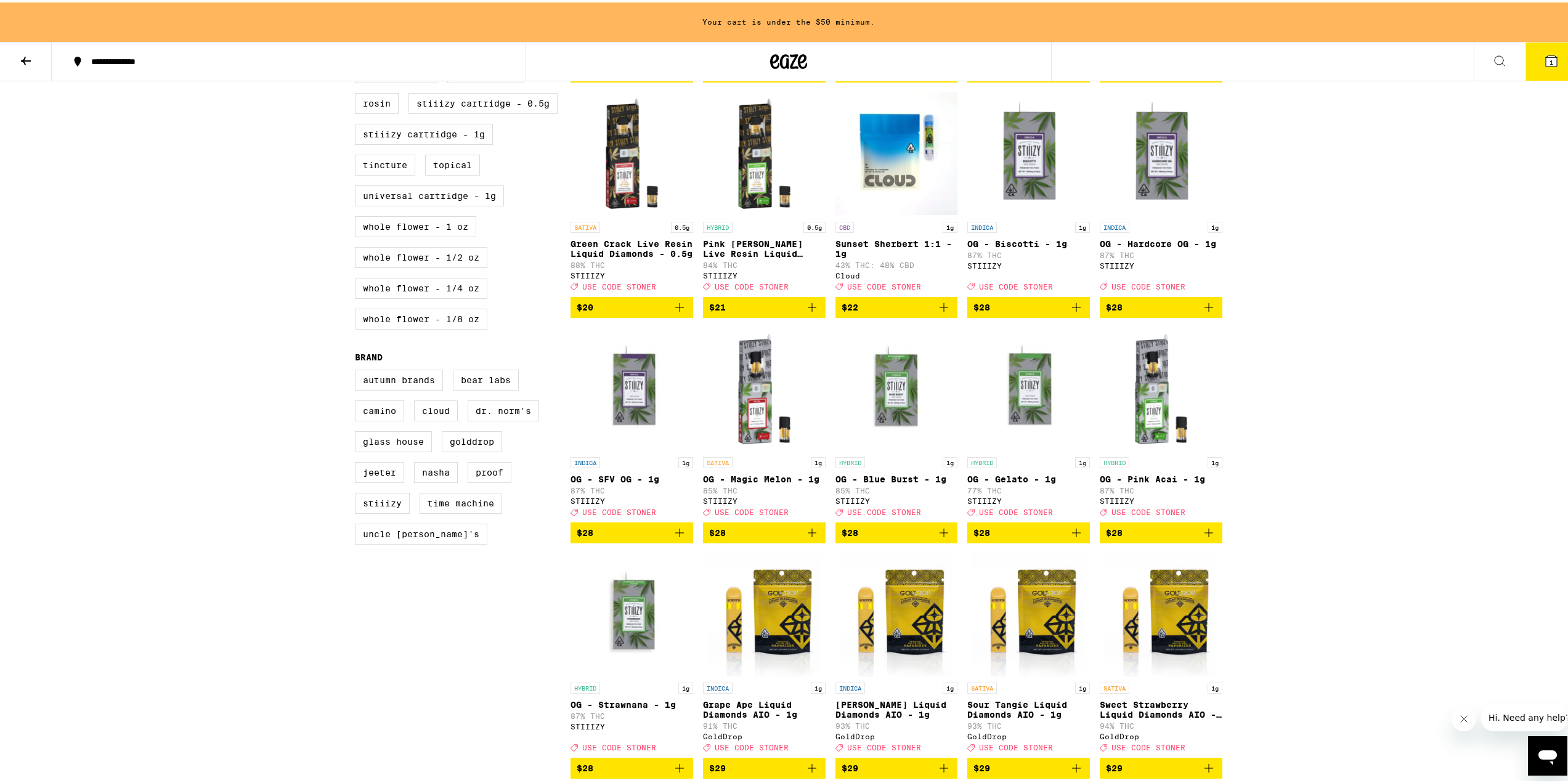
scroll to position [347, 0]
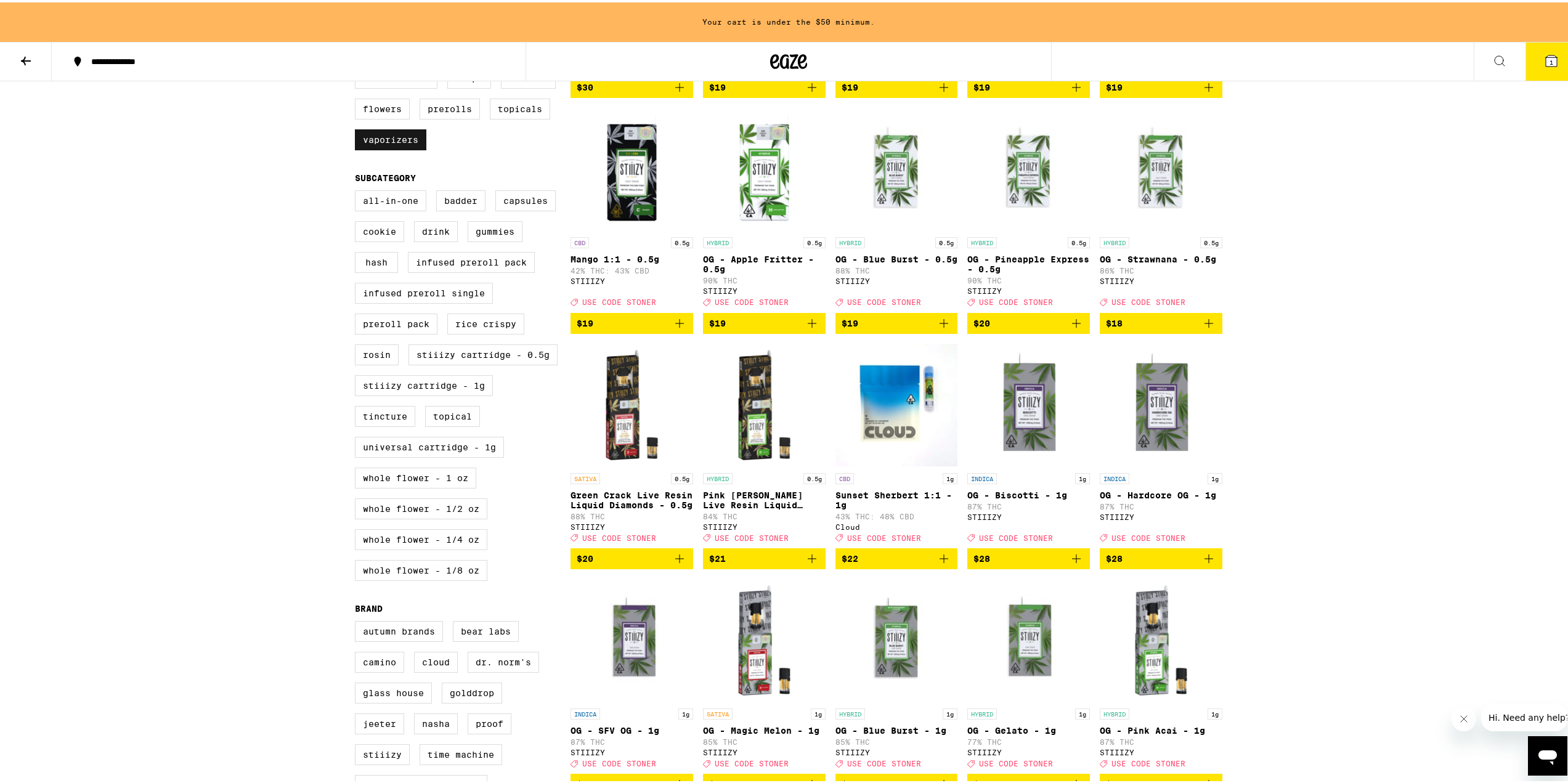
click at [390, 148] on label "Vaporizers" at bounding box center [390, 138] width 71 height 21
click at [358, 67] on input "Vaporizers" at bounding box center [357, 67] width 1 height 1
checkbox input "false"
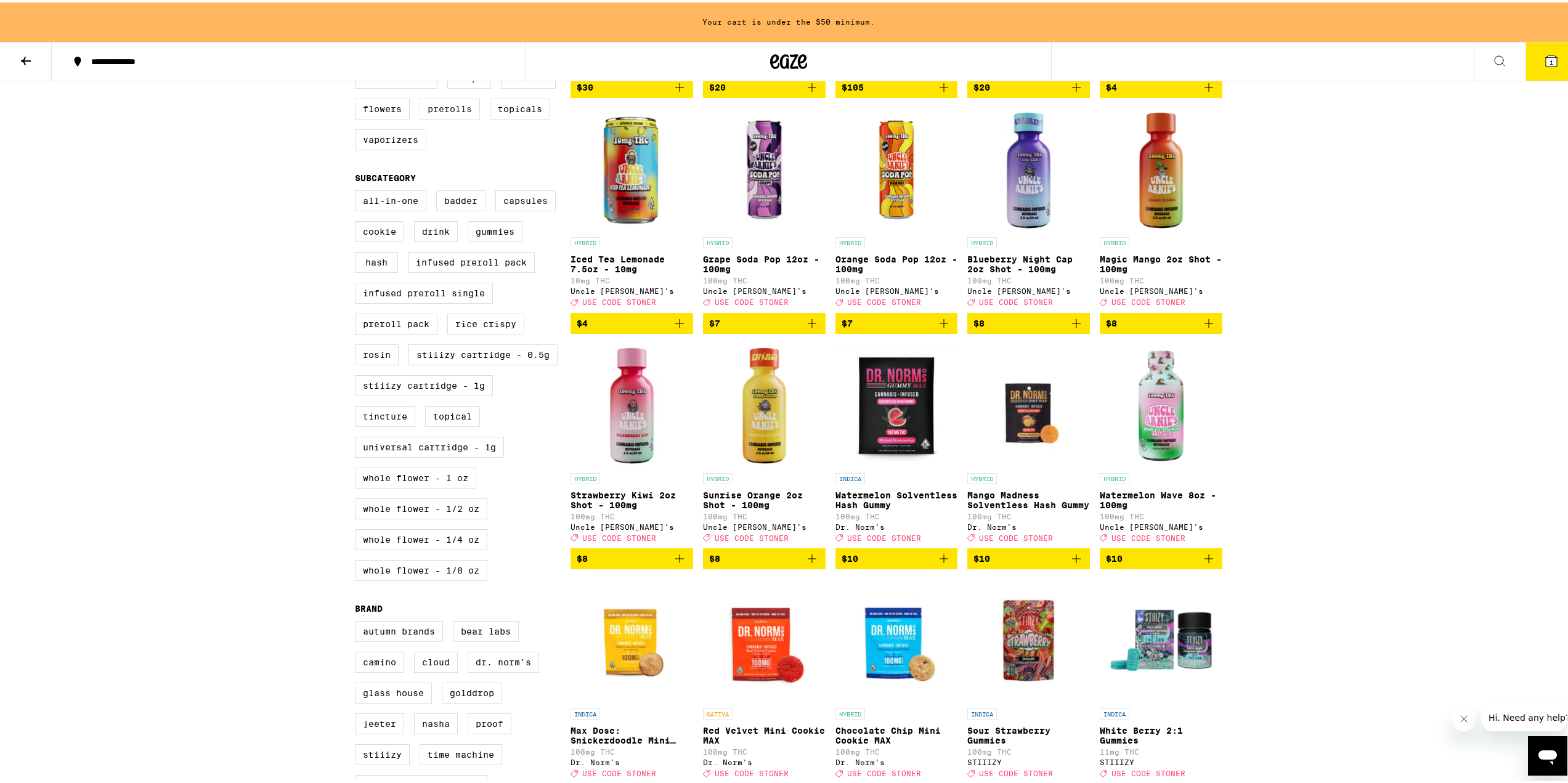
click at [447, 117] on label "Prerolls" at bounding box center [449, 106] width 60 height 21
click at [358, 67] on input "Prerolls" at bounding box center [357, 67] width 1 height 1
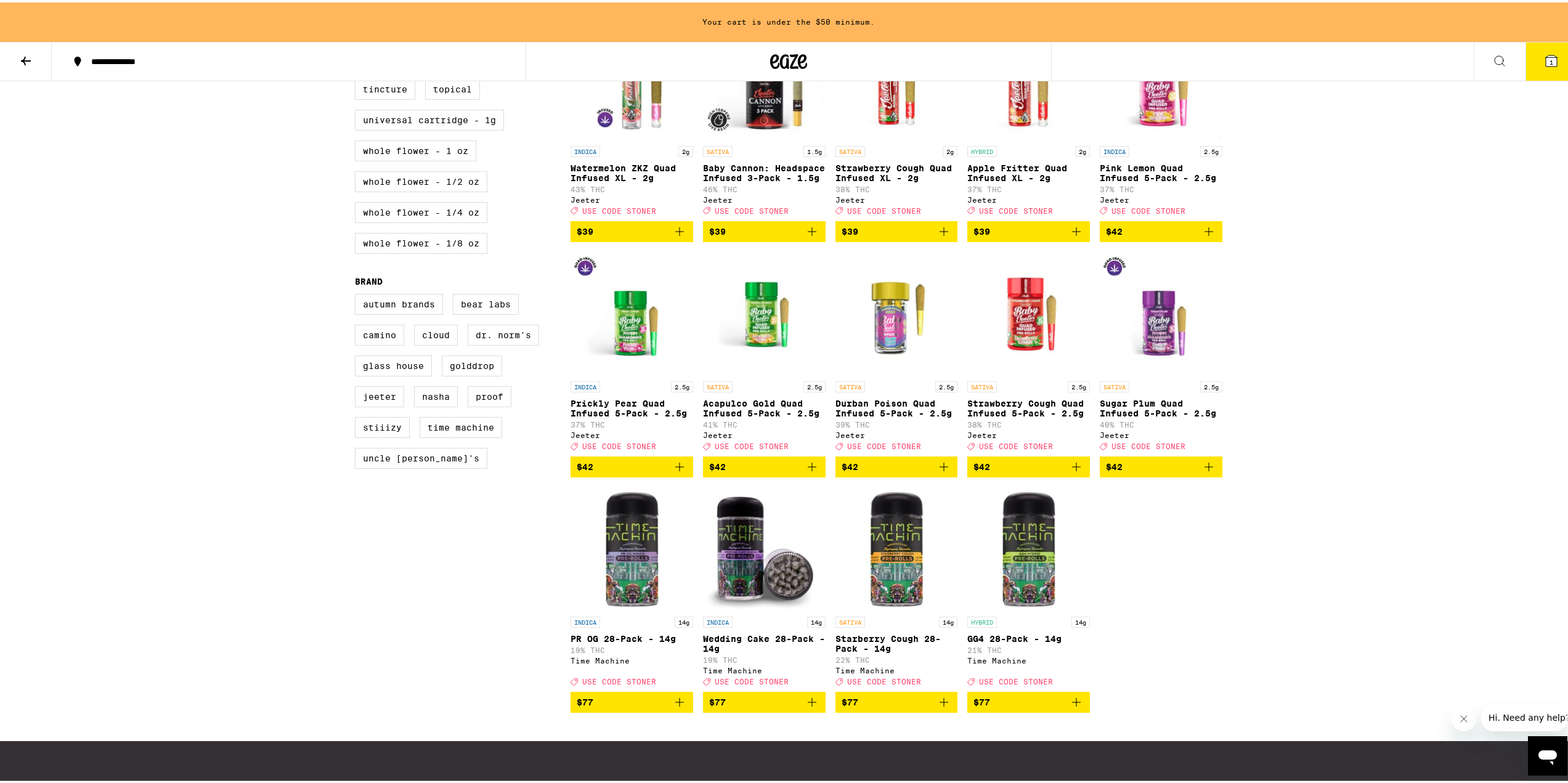
scroll to position [778, 0]
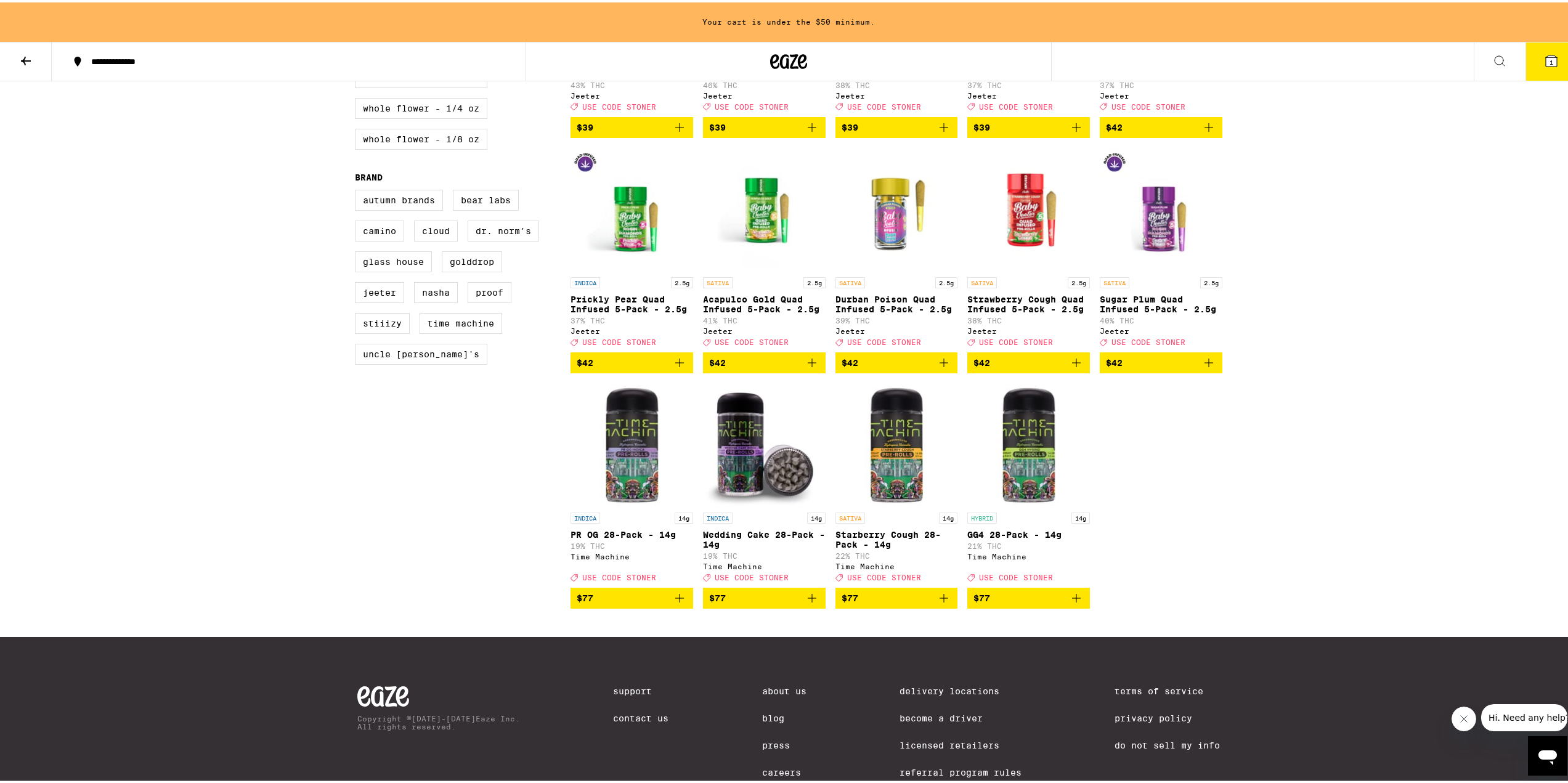
click at [901, 311] on p "Durban Poison Quad Infused 5-Pack - 2.5g" at bounding box center [896, 302] width 122 height 20
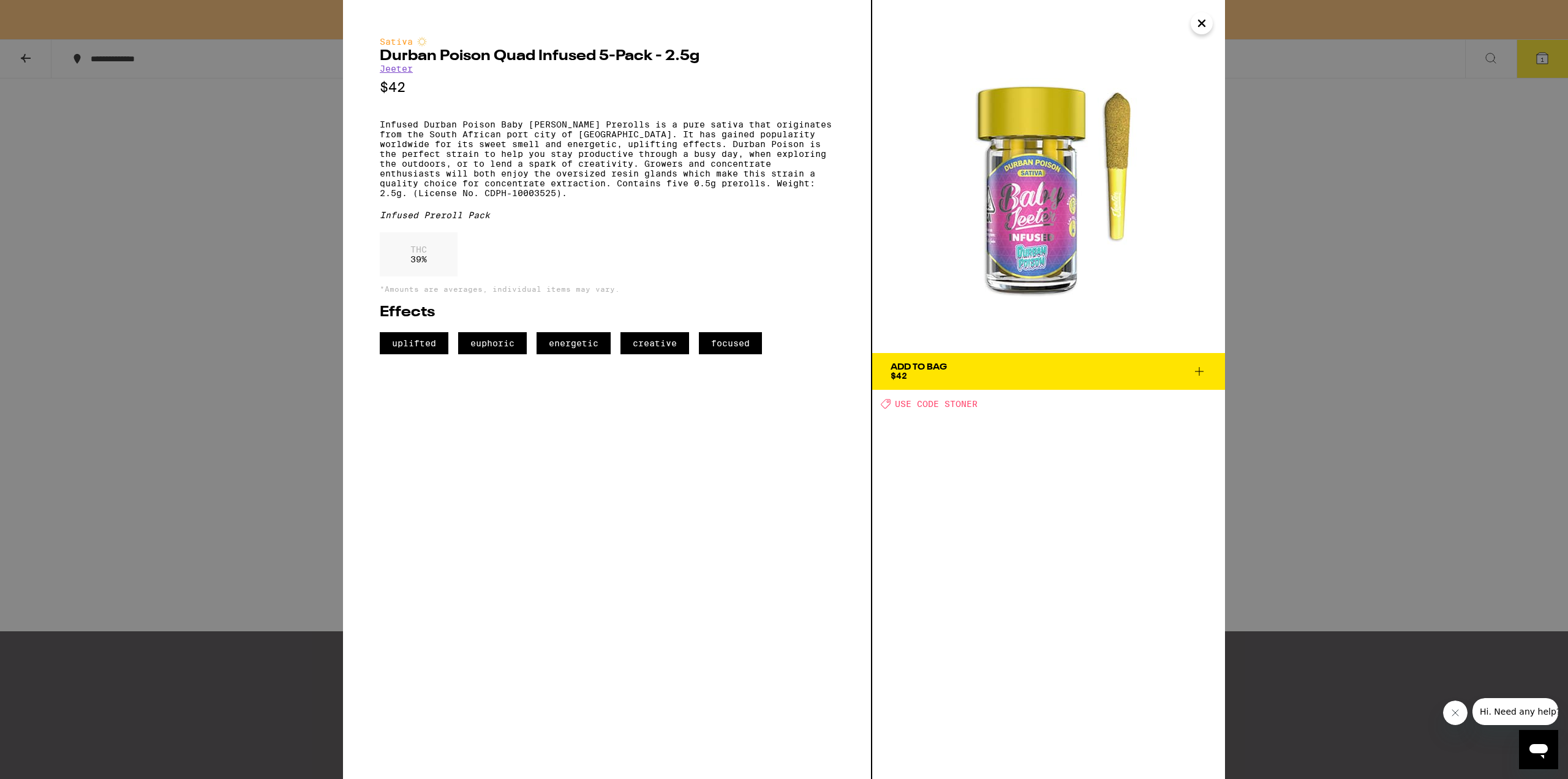
drag, startPoint x: 1066, startPoint y: 431, endPoint x: 1281, endPoint y: 363, distance: 225.5
click at [1070, 424] on div "Add To Bag $42 Deal Created with Sketch. USE CODE [PERSON_NAME]" at bounding box center [1048, 390] width 353 height 779
click at [1280, 349] on div "Sativa Durban Poison Quad Infused 5-Pack - 2.5g [PERSON_NAME] $42 Infused Durba…" at bounding box center [784, 390] width 1568 height 779
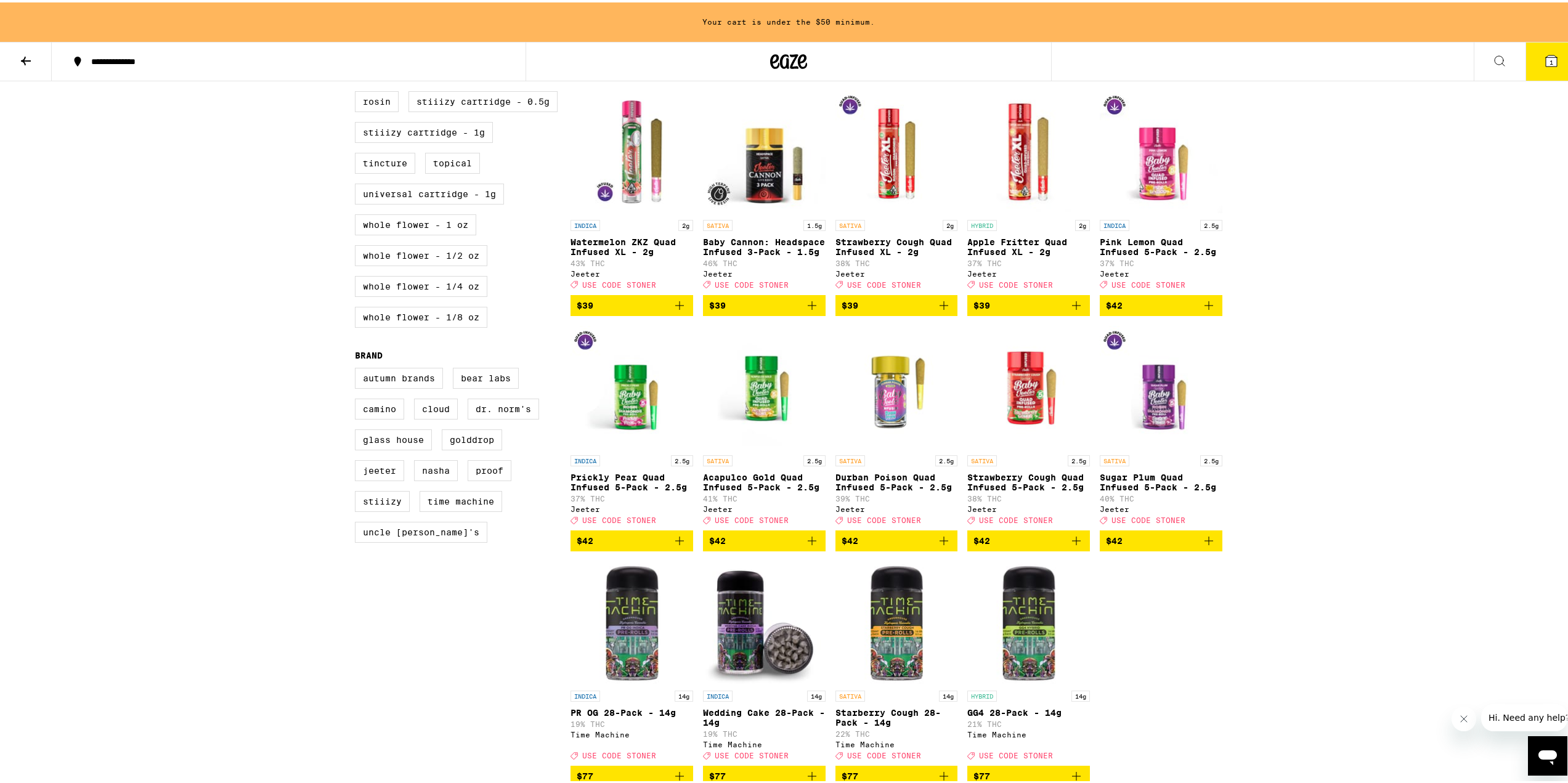
scroll to position [594, 0]
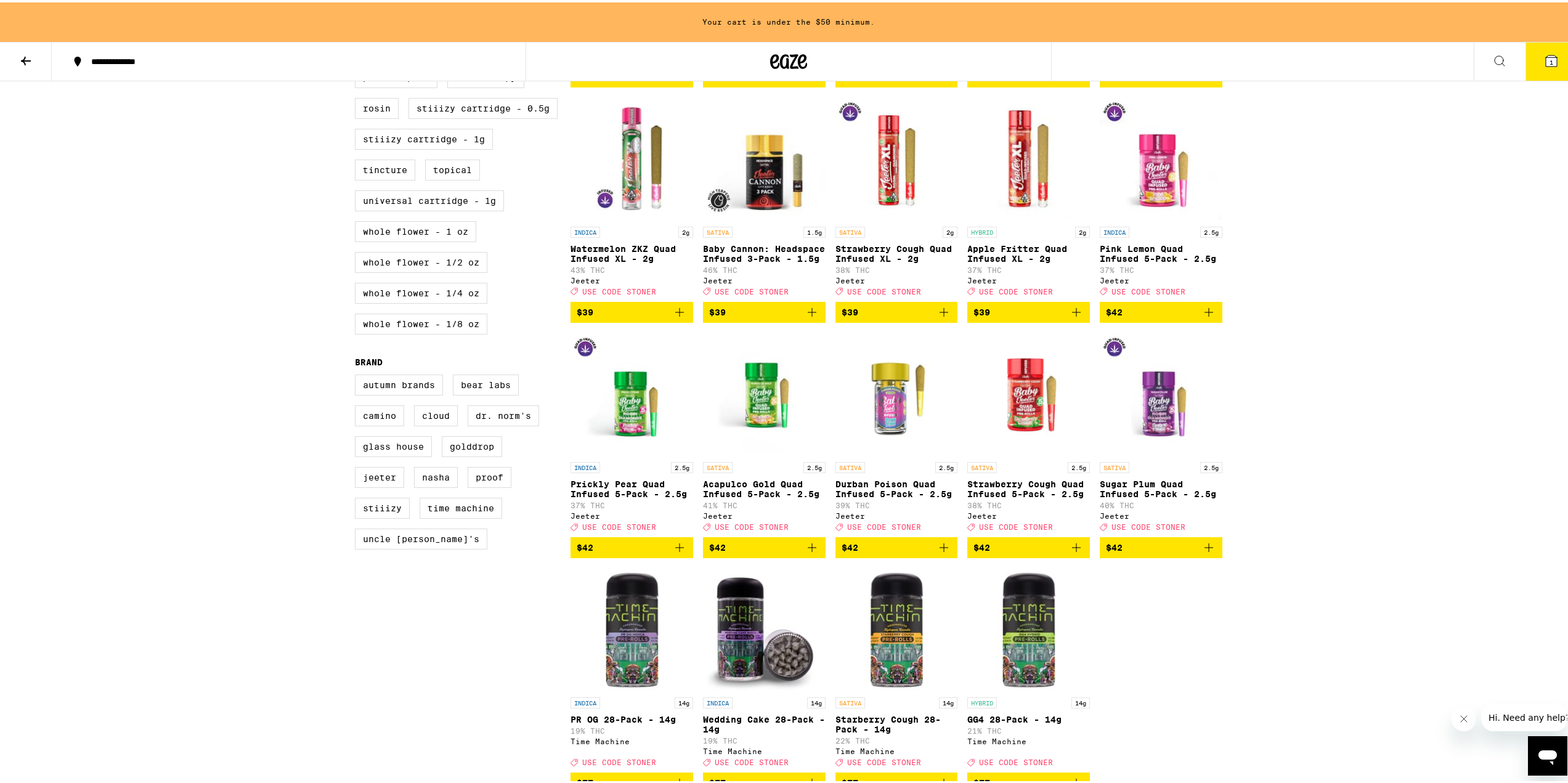
click at [750, 453] on img "Open page for Acapulco Gold Quad Infused 5-Pack - 2.5g from Jeeter" at bounding box center [764, 392] width 122 height 123
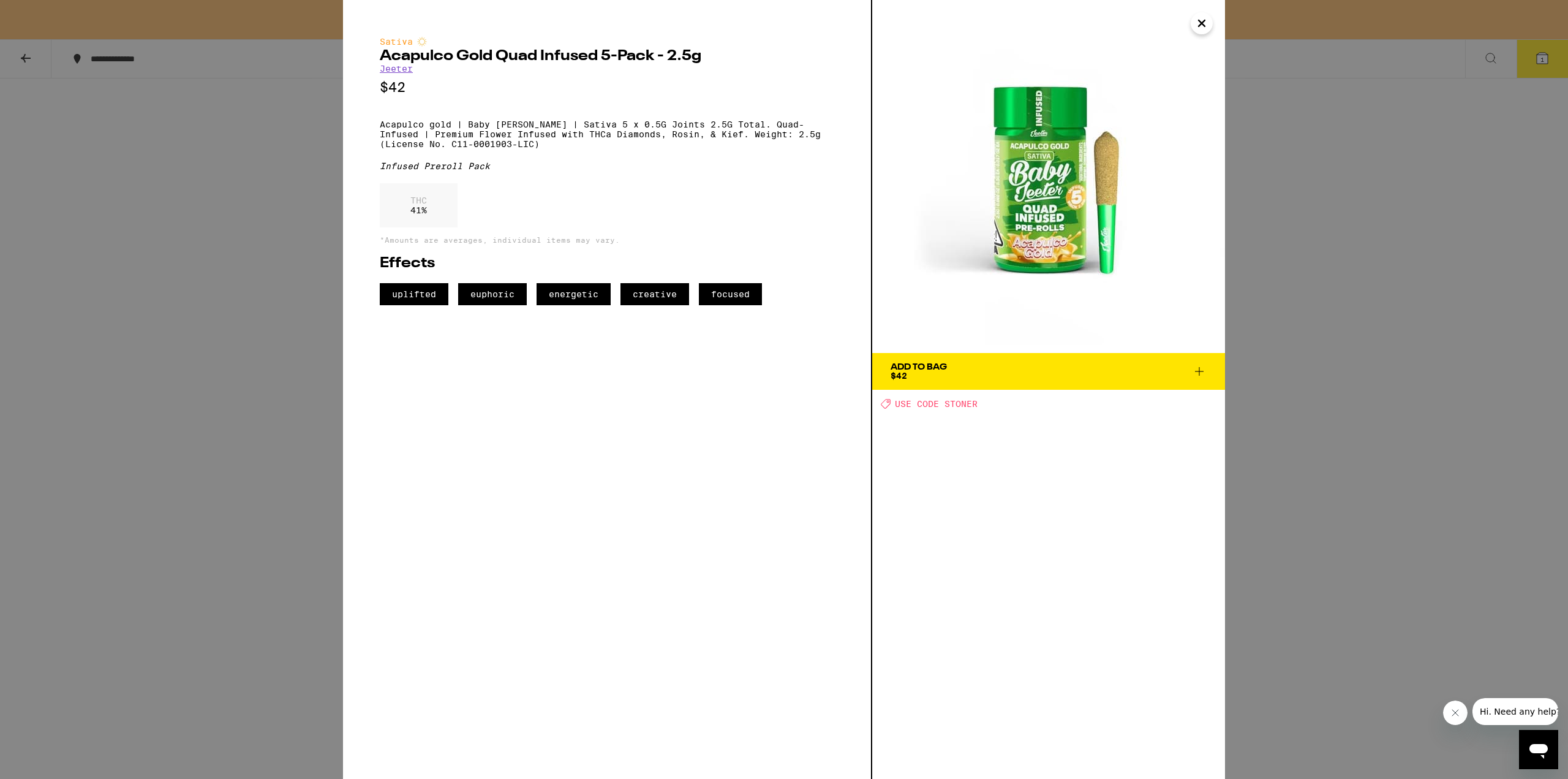
click at [1350, 308] on div "Sativa Acapulco Gold Quad Infused 5-Pack - 2.5g [PERSON_NAME] $42 Acapulco gold…" at bounding box center [784, 390] width 1568 height 779
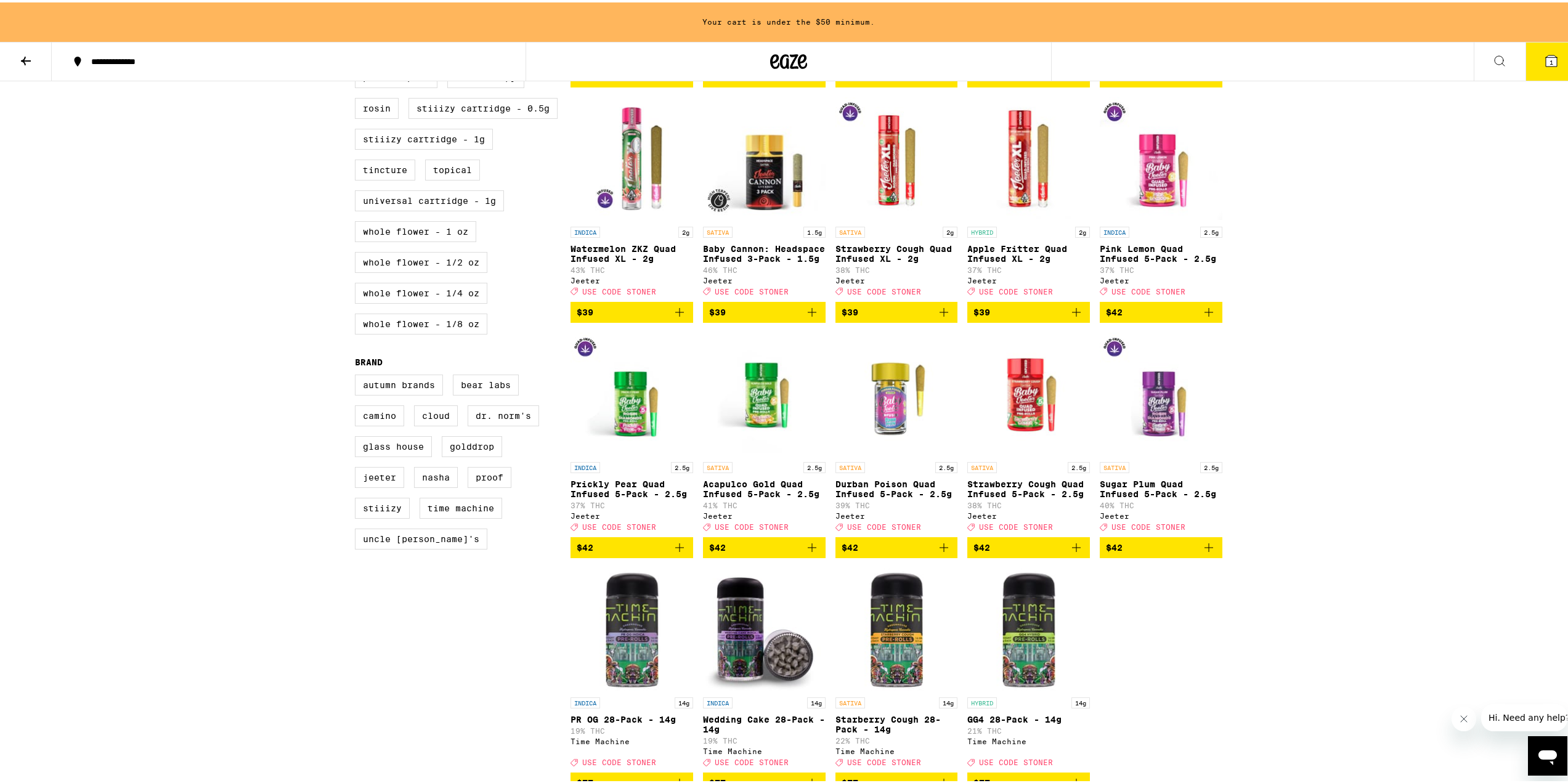
click at [755, 193] on img "Open page for Baby Cannon: Headspace Infused 3-Pack - 1.5g from Jeeter" at bounding box center [764, 156] width 122 height 123
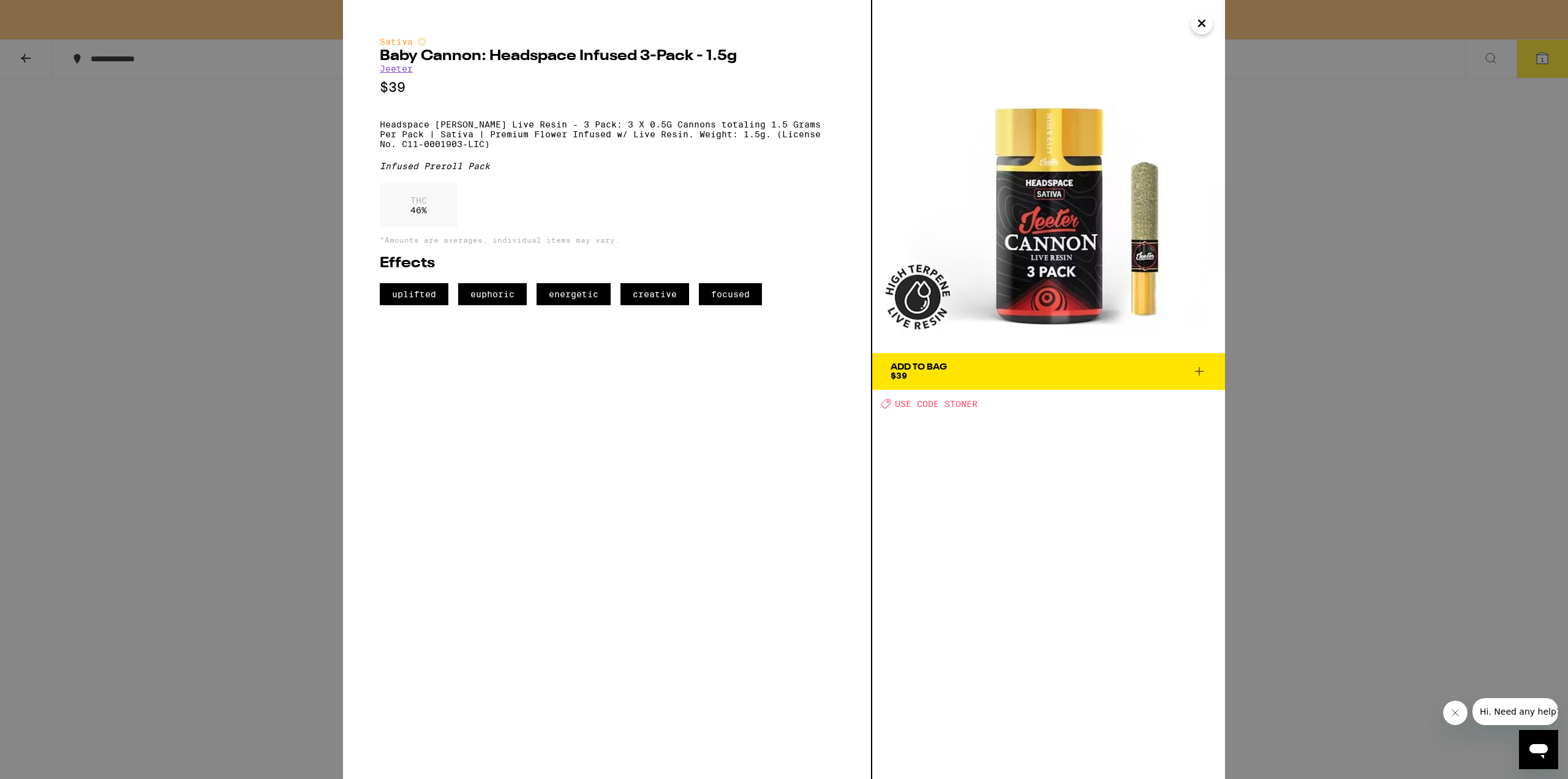
click at [1282, 264] on div "Sativa Baby [PERSON_NAME]: Headspace Infused 3-Pack - 1.5g [PERSON_NAME] $39 He…" at bounding box center [784, 390] width 1568 height 779
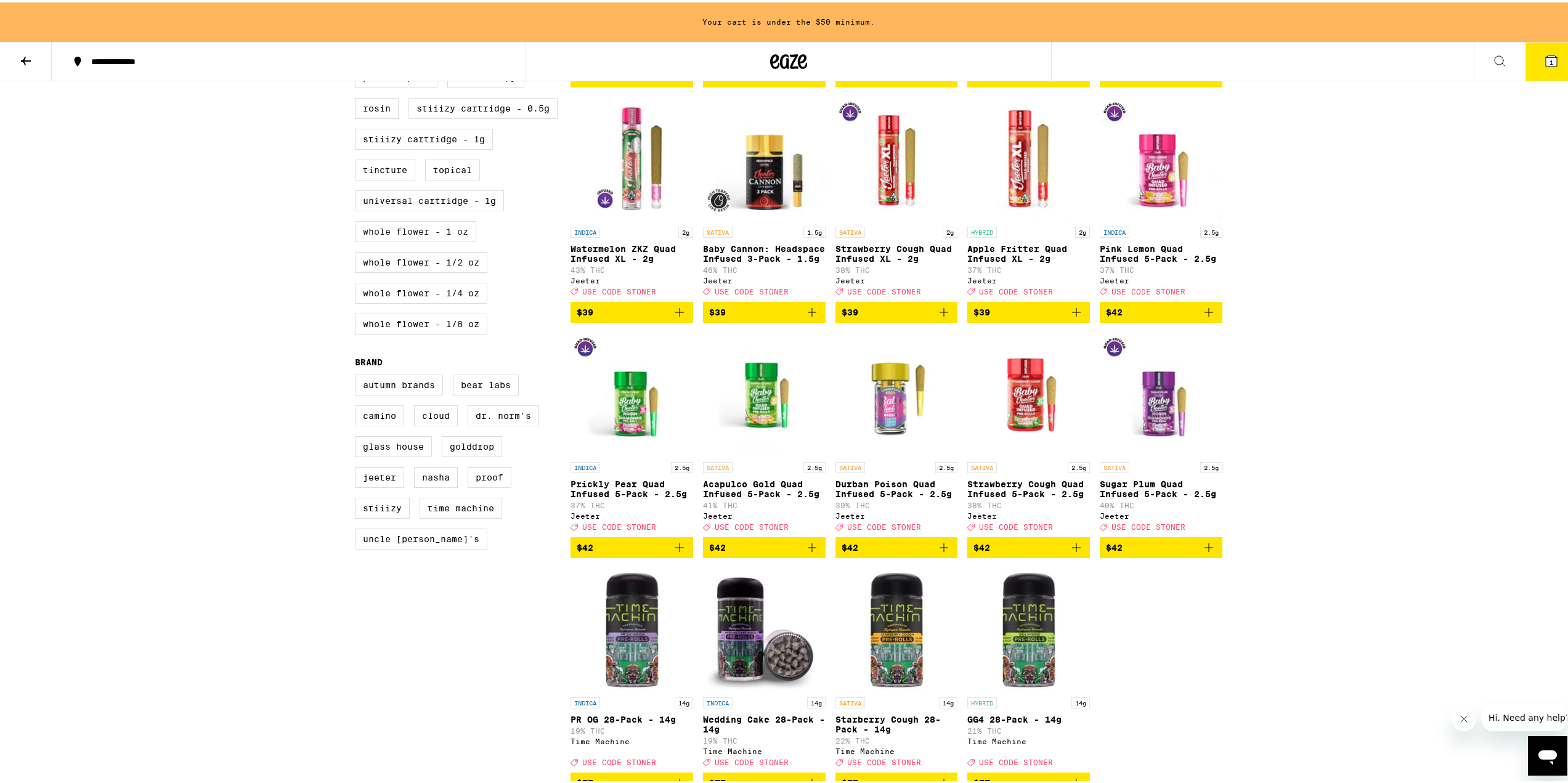
scroll to position [224, 0]
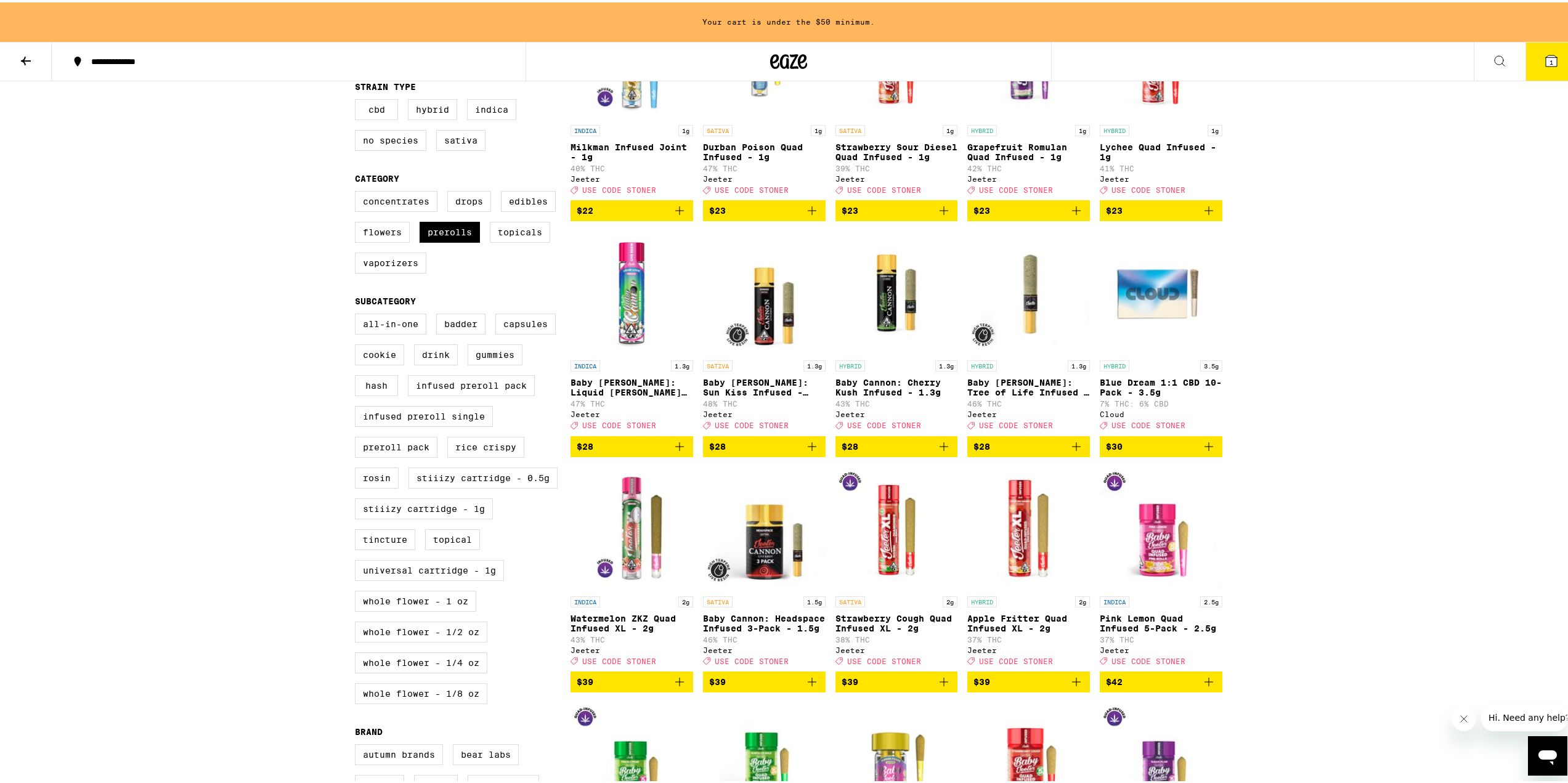
click at [451, 257] on div "Concentrates Drops Edibles Flowers Prerolls Topicals Vaporizers" at bounding box center [462, 235] width 216 height 93
click at [448, 240] on label "Prerolls" at bounding box center [449, 230] width 60 height 21
click at [358, 191] on input "Prerolls" at bounding box center [357, 190] width 1 height 1
checkbox input "false"
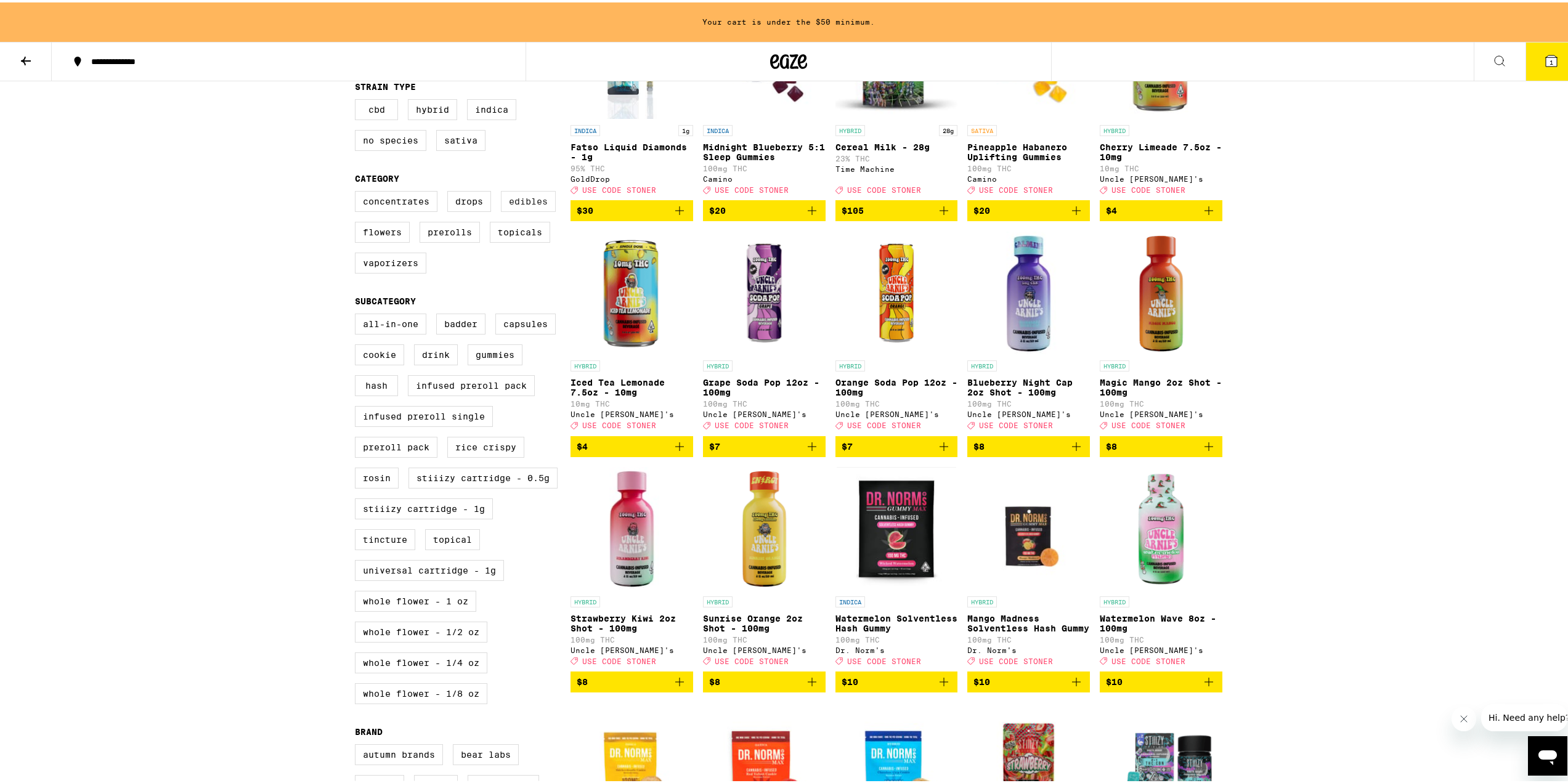
click at [531, 210] on label "Edibles" at bounding box center [528, 199] width 55 height 21
click at [358, 191] on input "Edibles" at bounding box center [357, 190] width 1 height 1
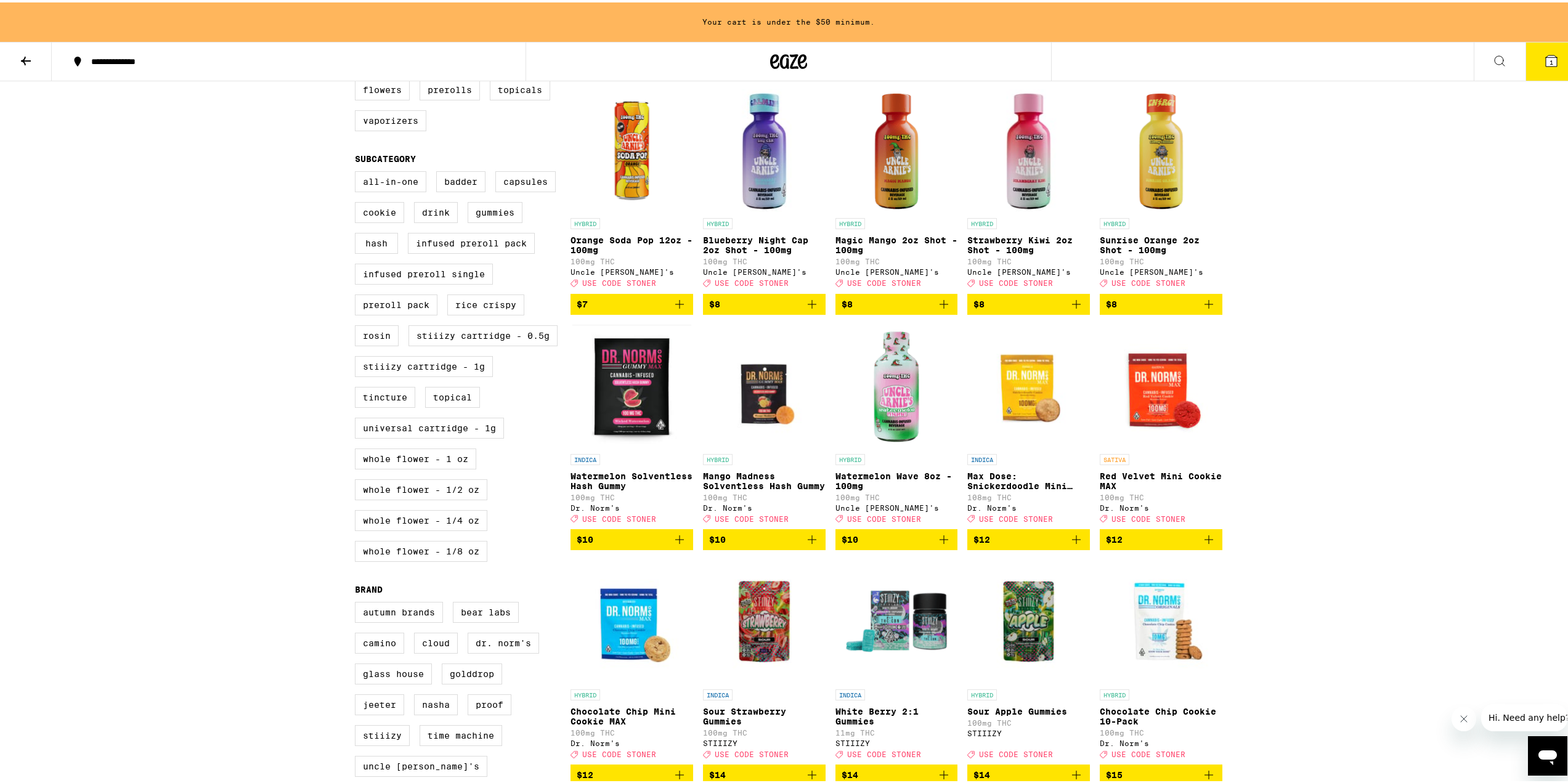
scroll to position [370, 0]
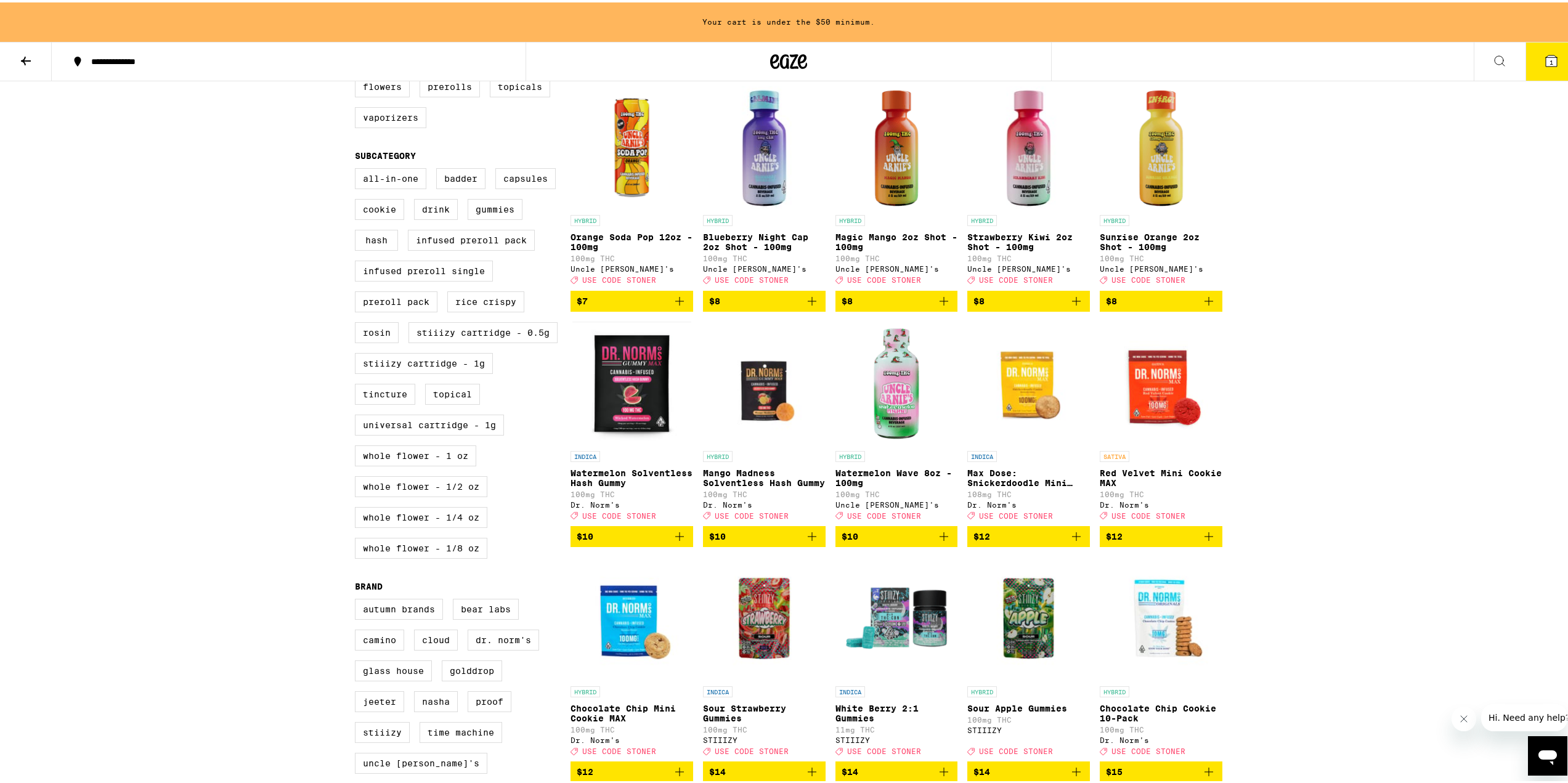
click at [937, 542] on icon "Add to bag" at bounding box center [944, 534] width 15 height 15
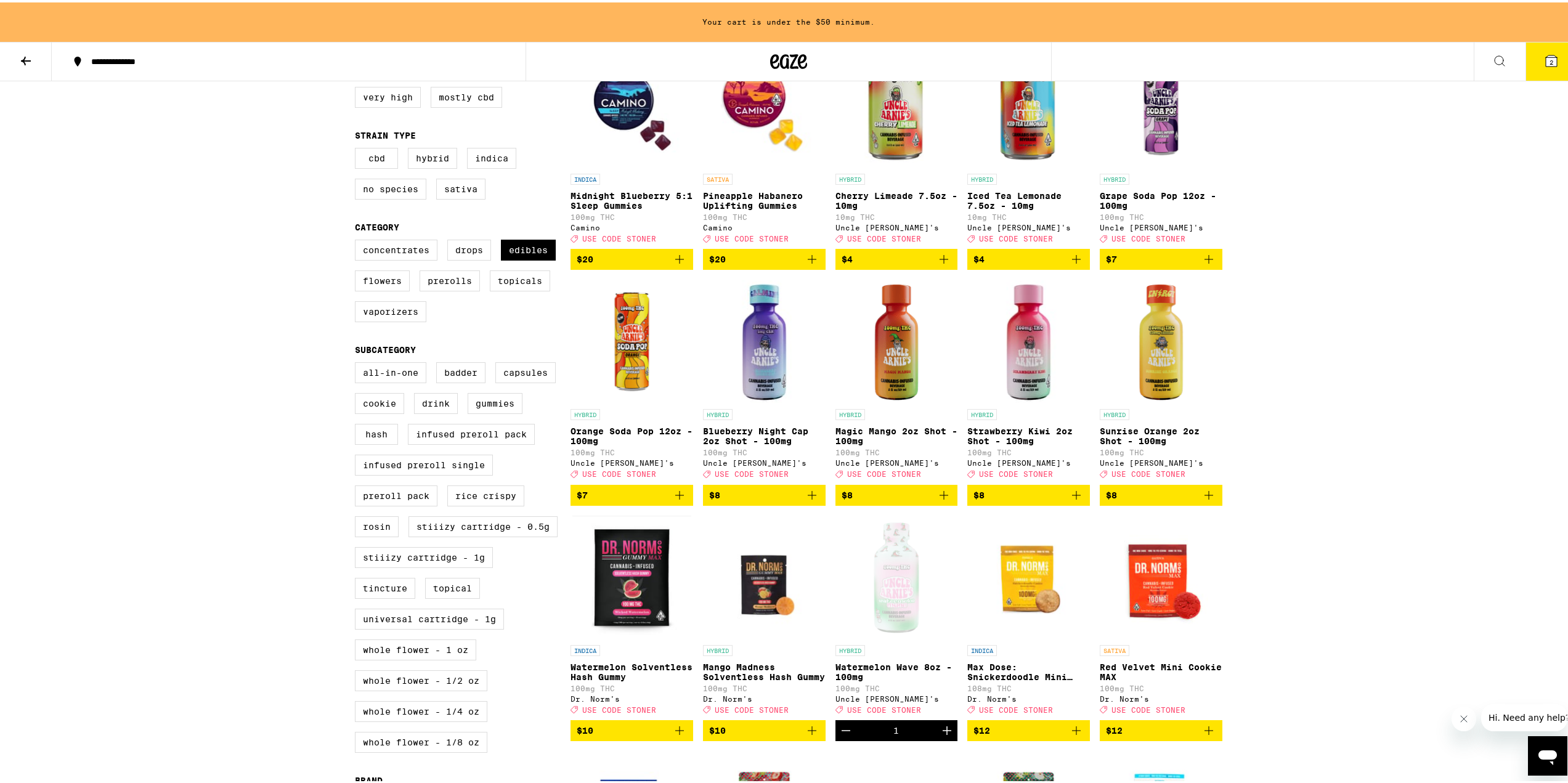
scroll to position [0, 0]
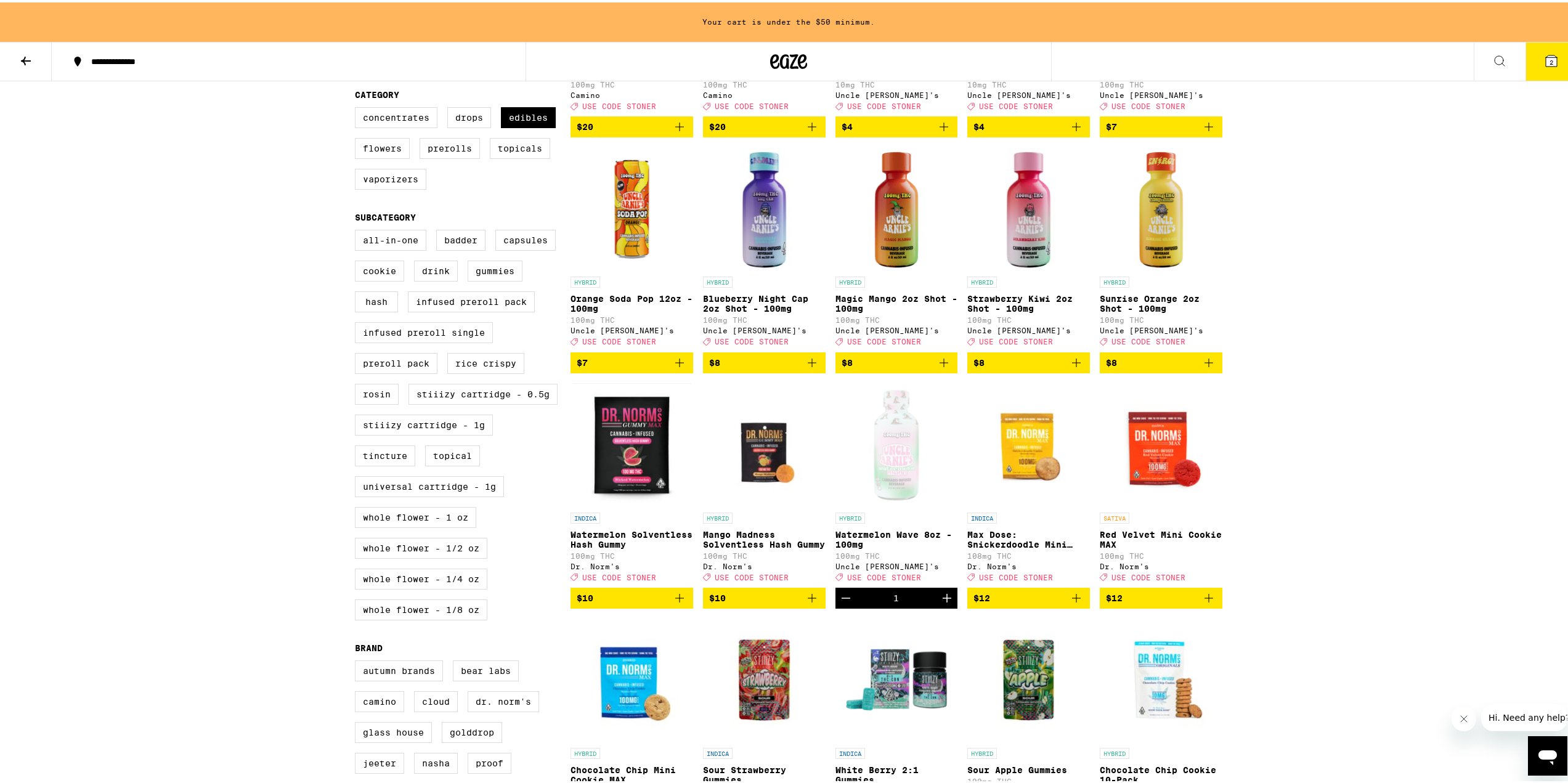
click at [943, 600] on icon "Increment" at bounding box center [947, 595] width 9 height 9
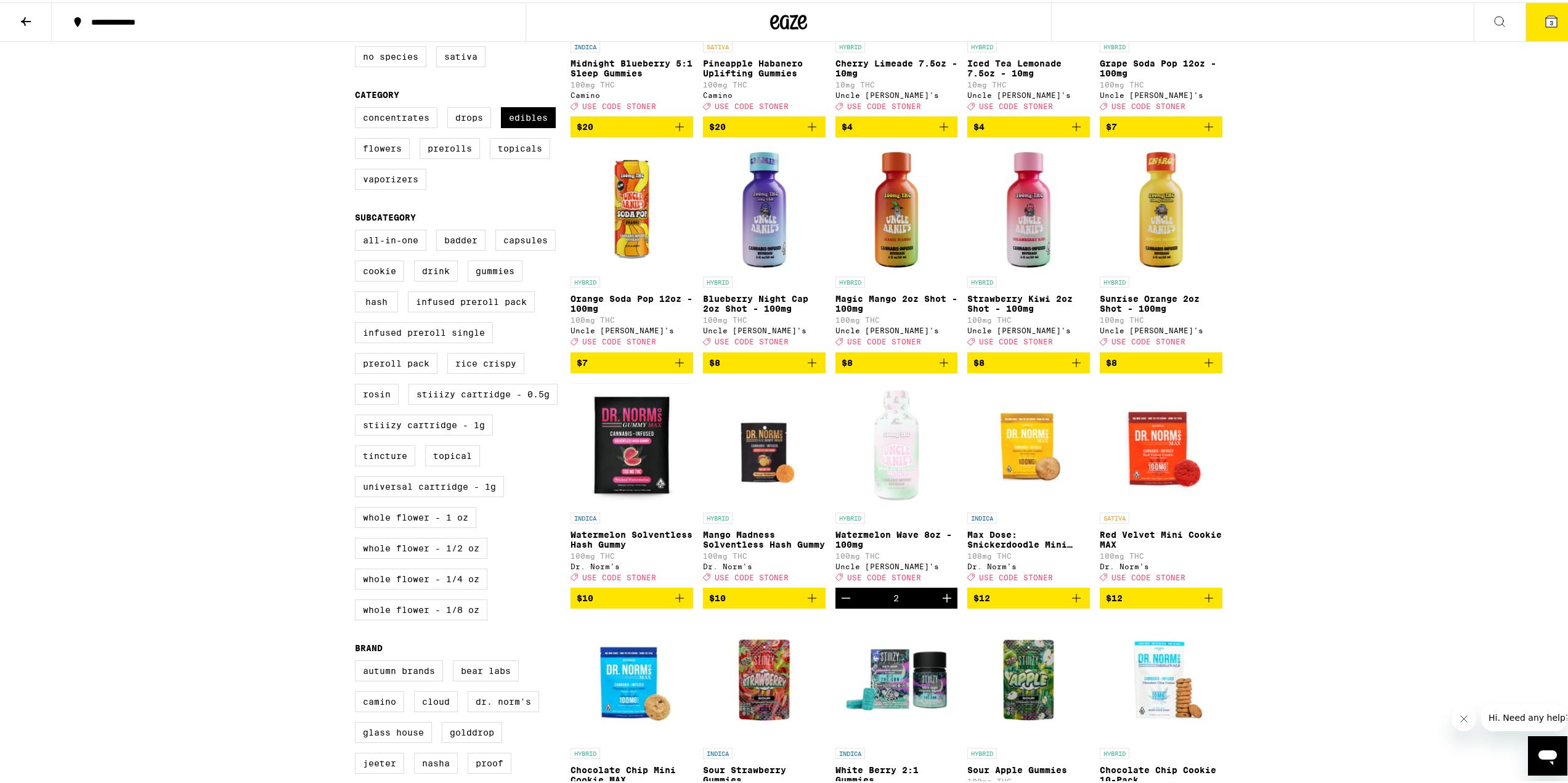
scroll to position [22, 0]
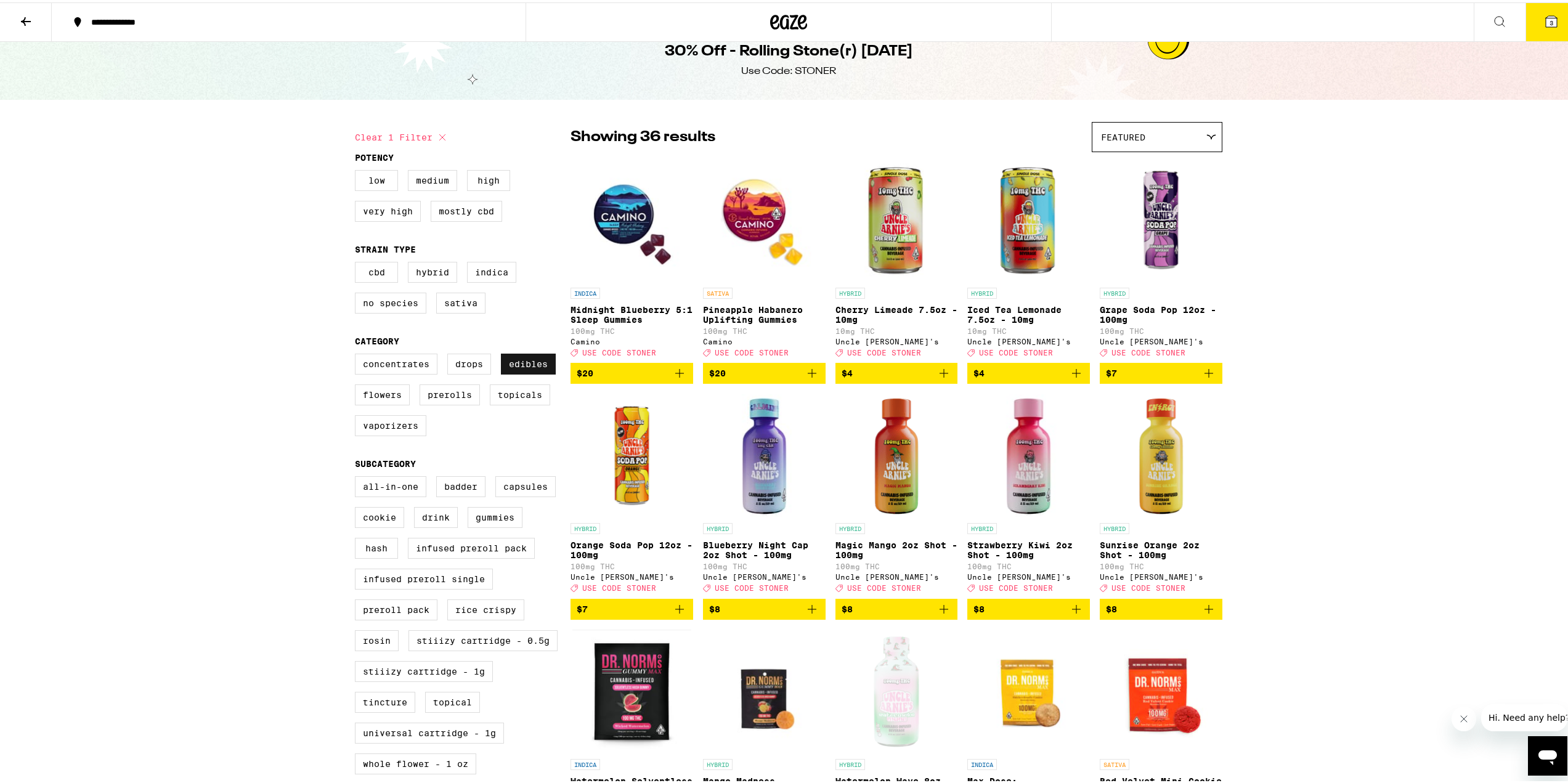
click at [516, 372] on label "Edibles" at bounding box center [528, 362] width 55 height 21
click at [358, 354] on input "Edibles" at bounding box center [357, 353] width 1 height 1
checkbox input "false"
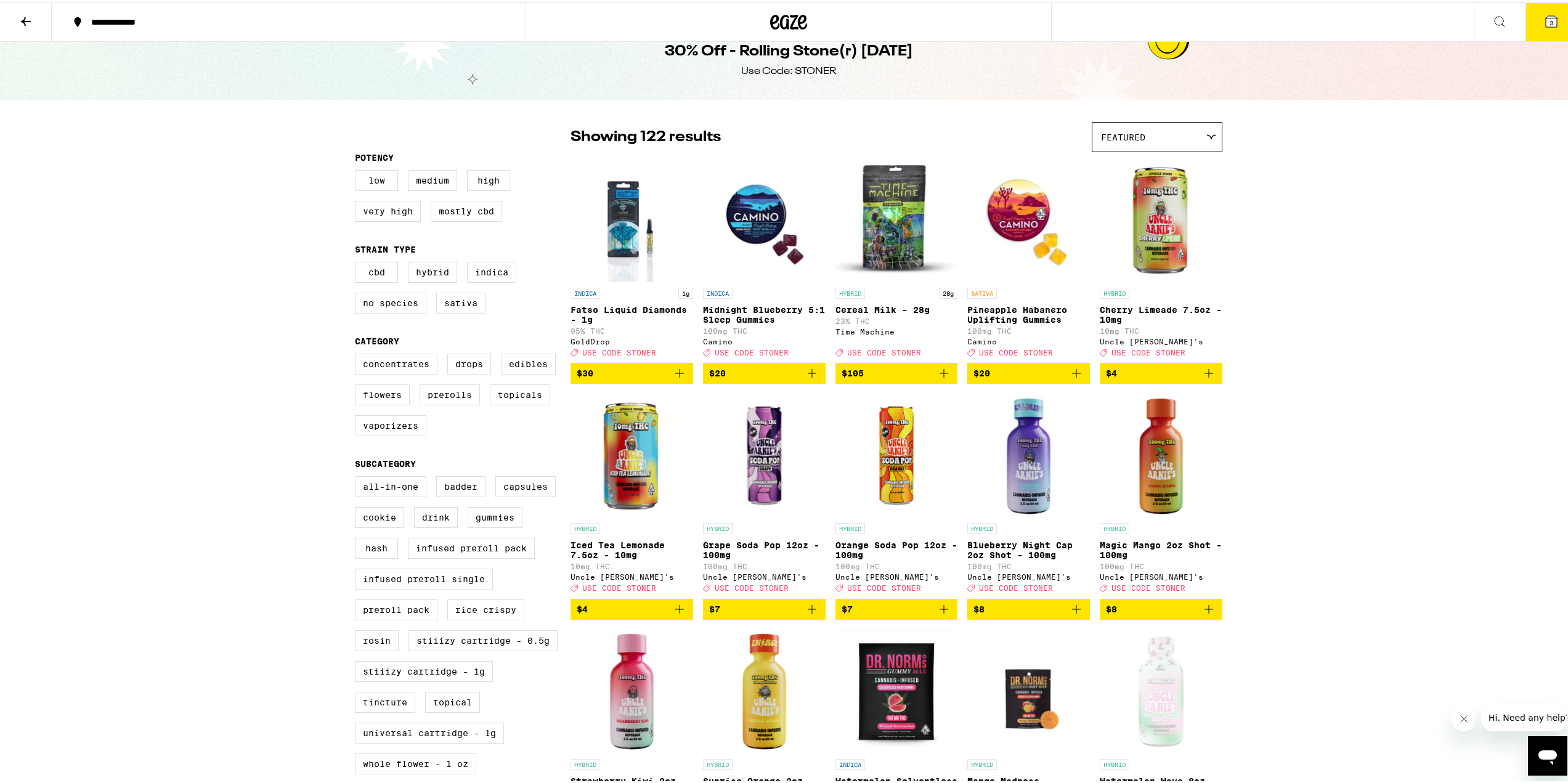
scroll to position [145, 0]
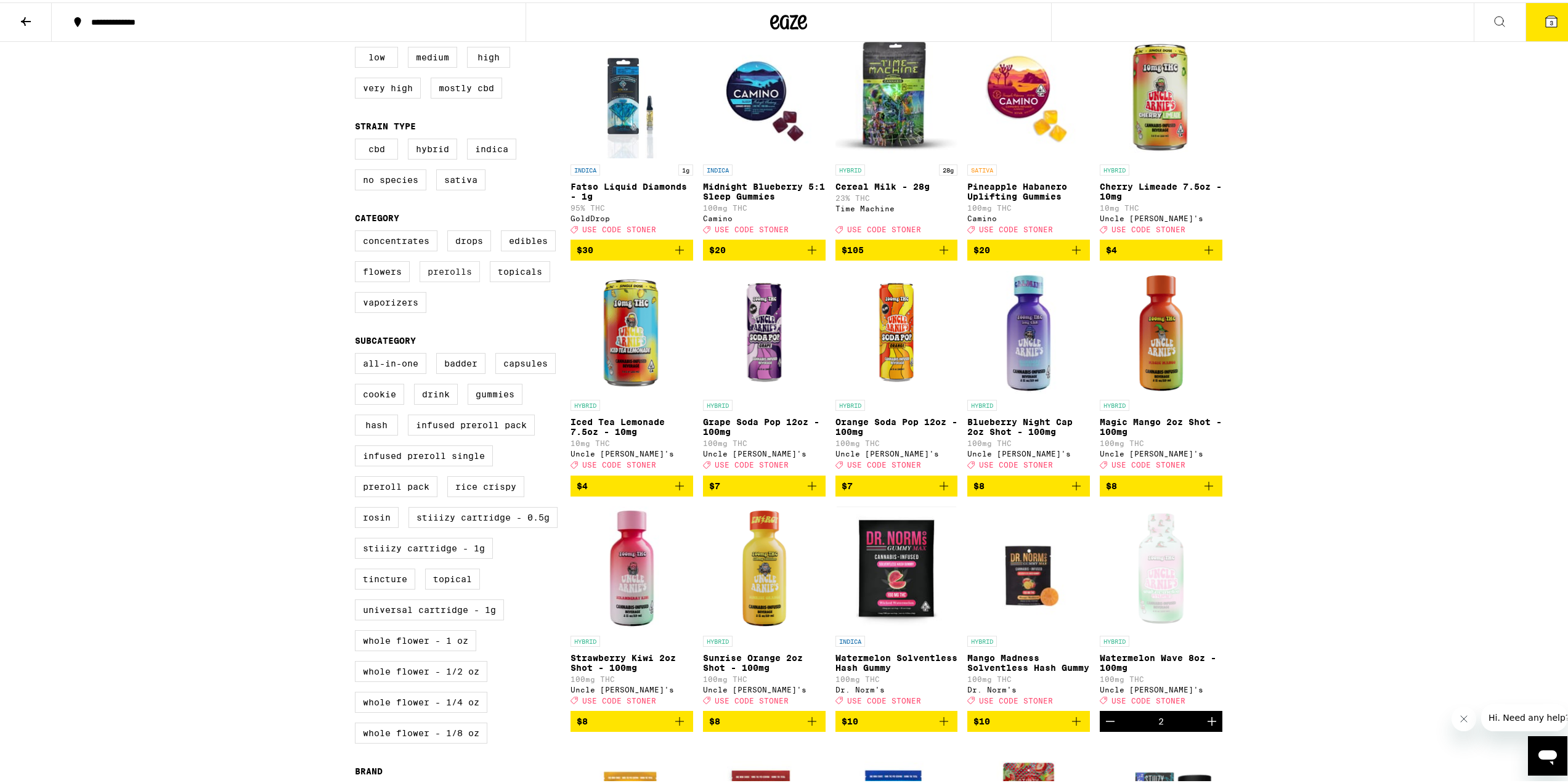
click at [451, 279] on label "Prerolls" at bounding box center [449, 269] width 60 height 21
click at [358, 230] on input "Prerolls" at bounding box center [357, 229] width 1 height 1
checkbox input "true"
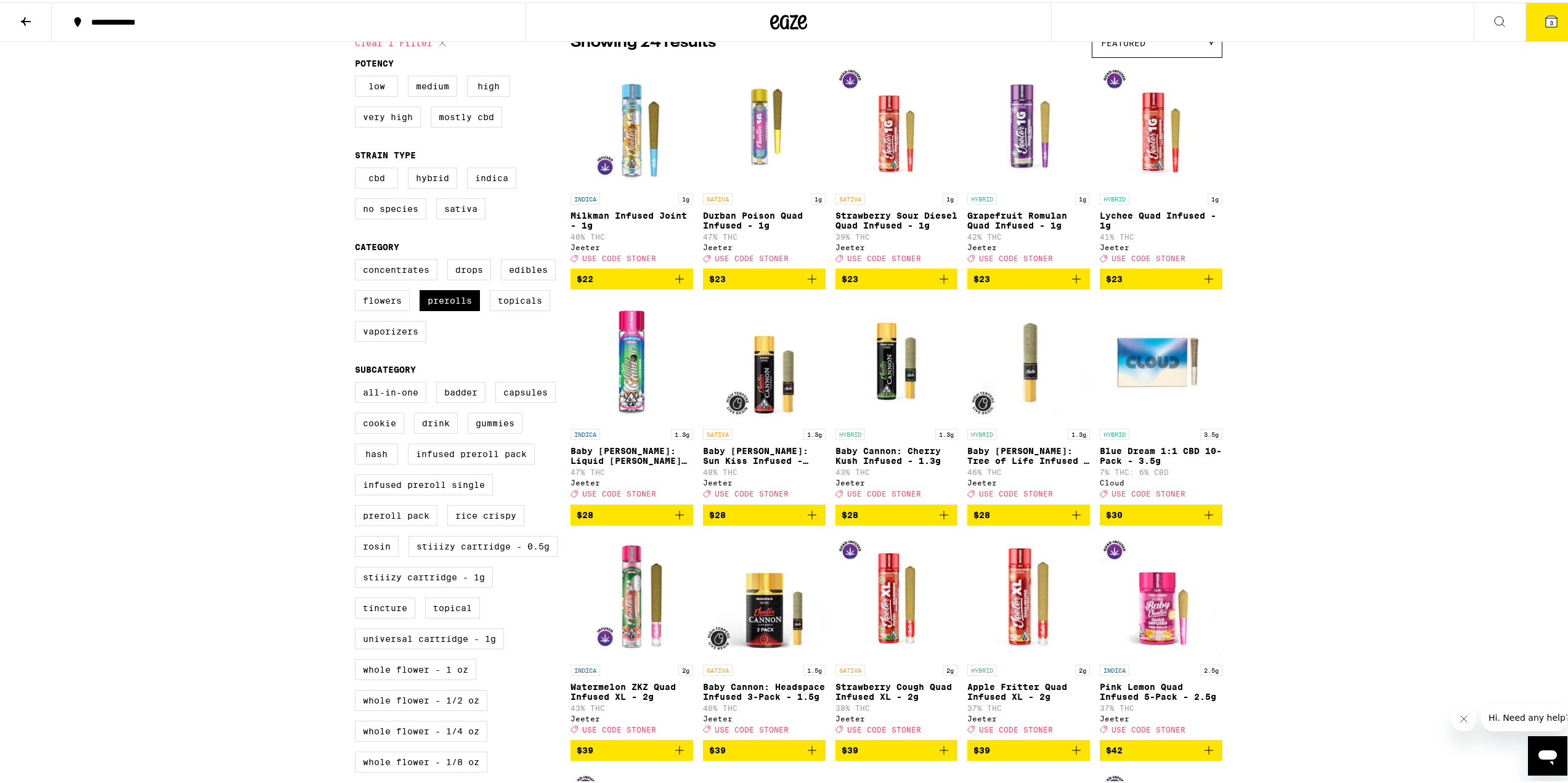
scroll to position [185, 0]
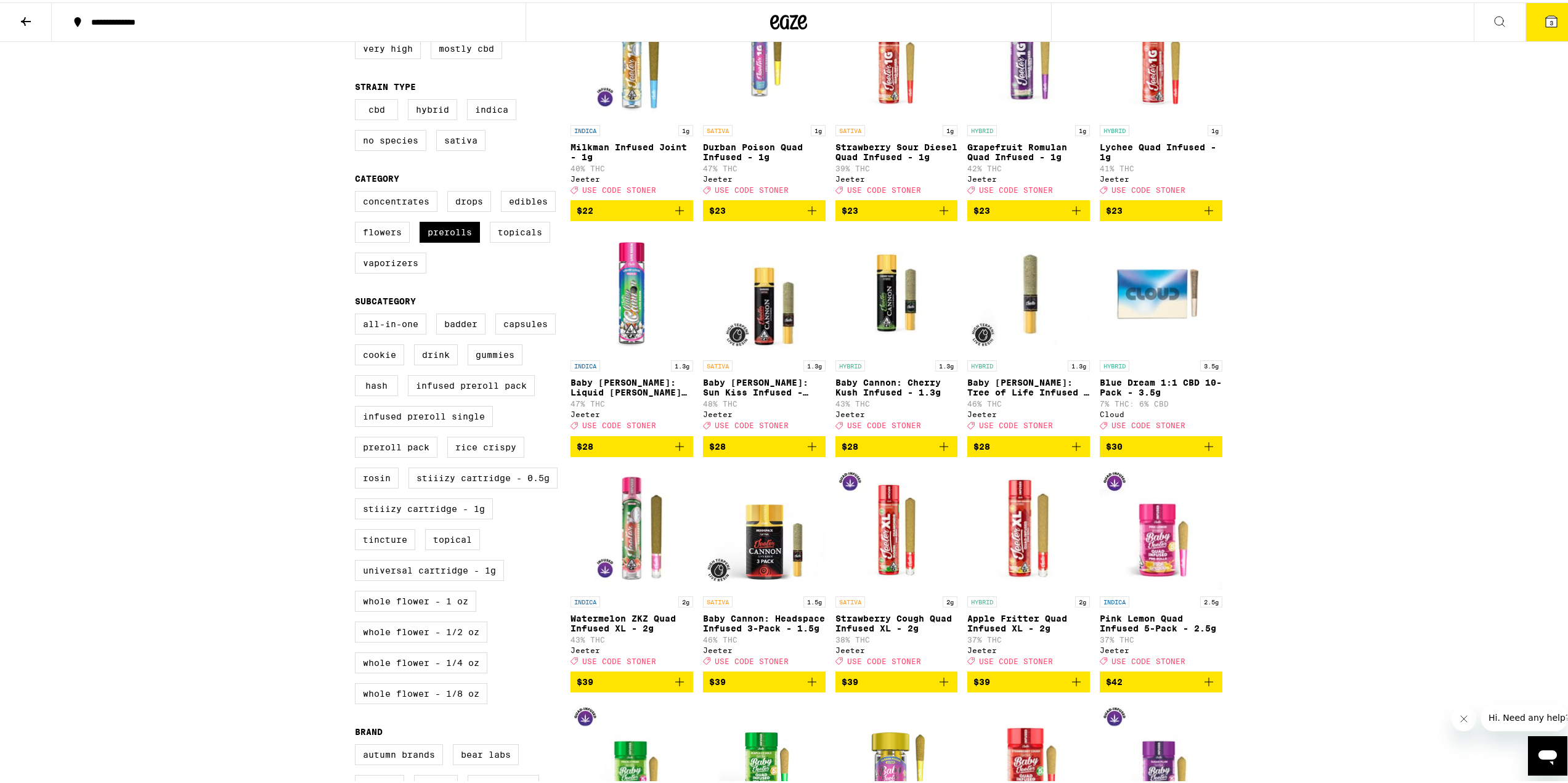
click at [1161, 328] on img "Open page for Blue Dream 1:1 CBD 10-Pack - 3.5g from Cloud" at bounding box center [1160, 290] width 122 height 123
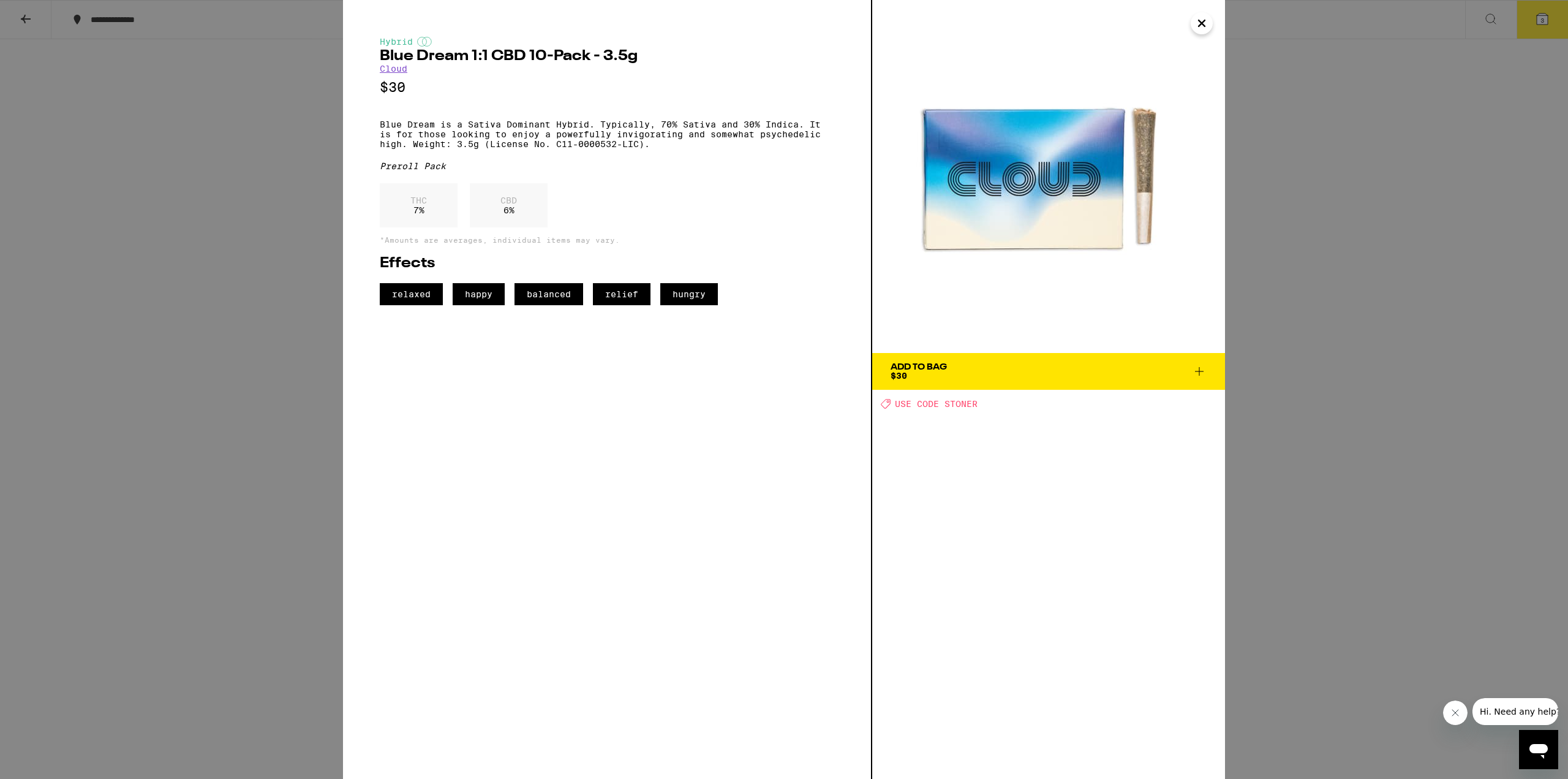
click at [1015, 374] on span "Add To Bag $30" at bounding box center [1048, 371] width 316 height 17
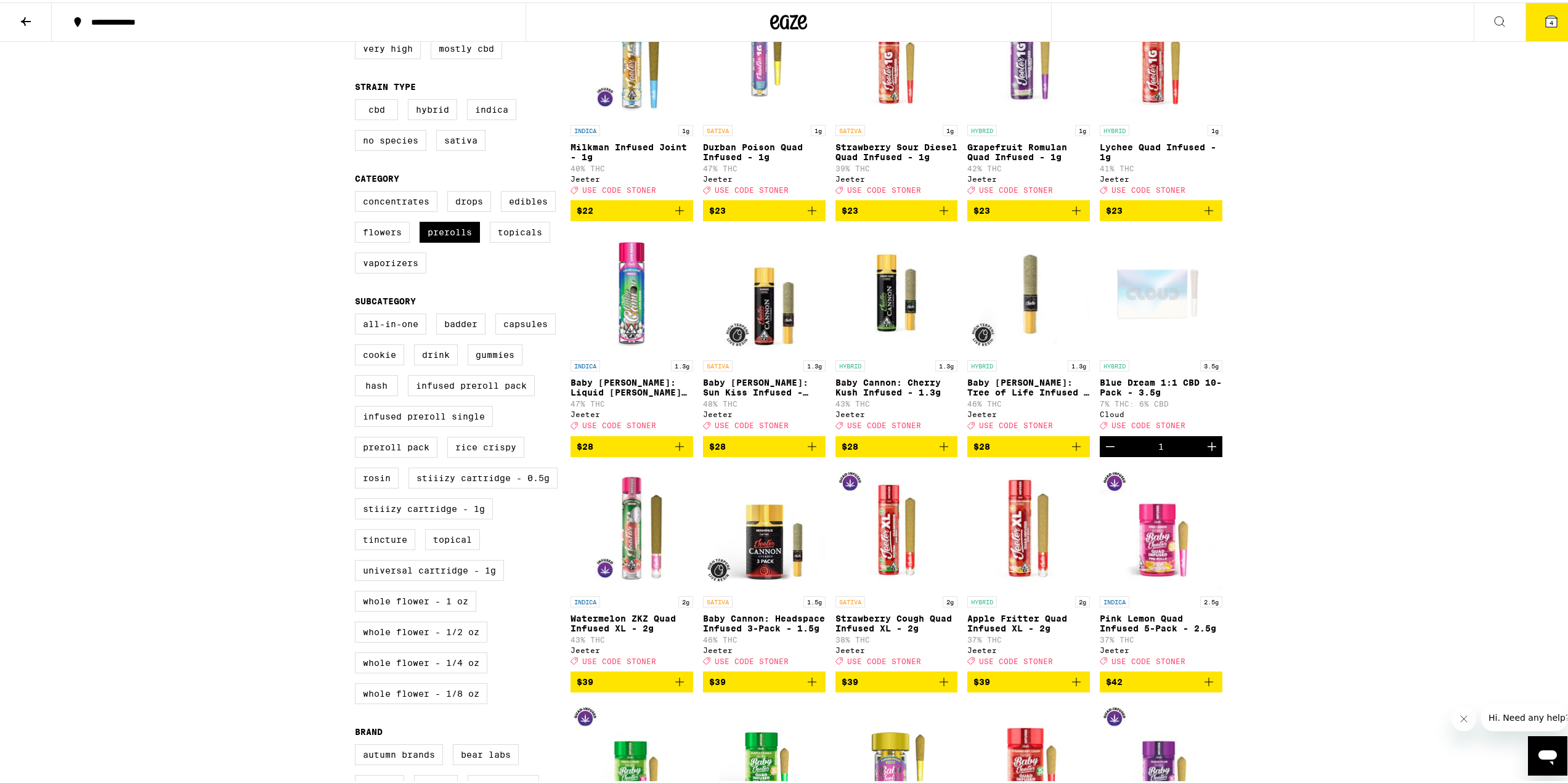
click at [1323, 333] on div "**********" at bounding box center [789, 599] width 1577 height 1568
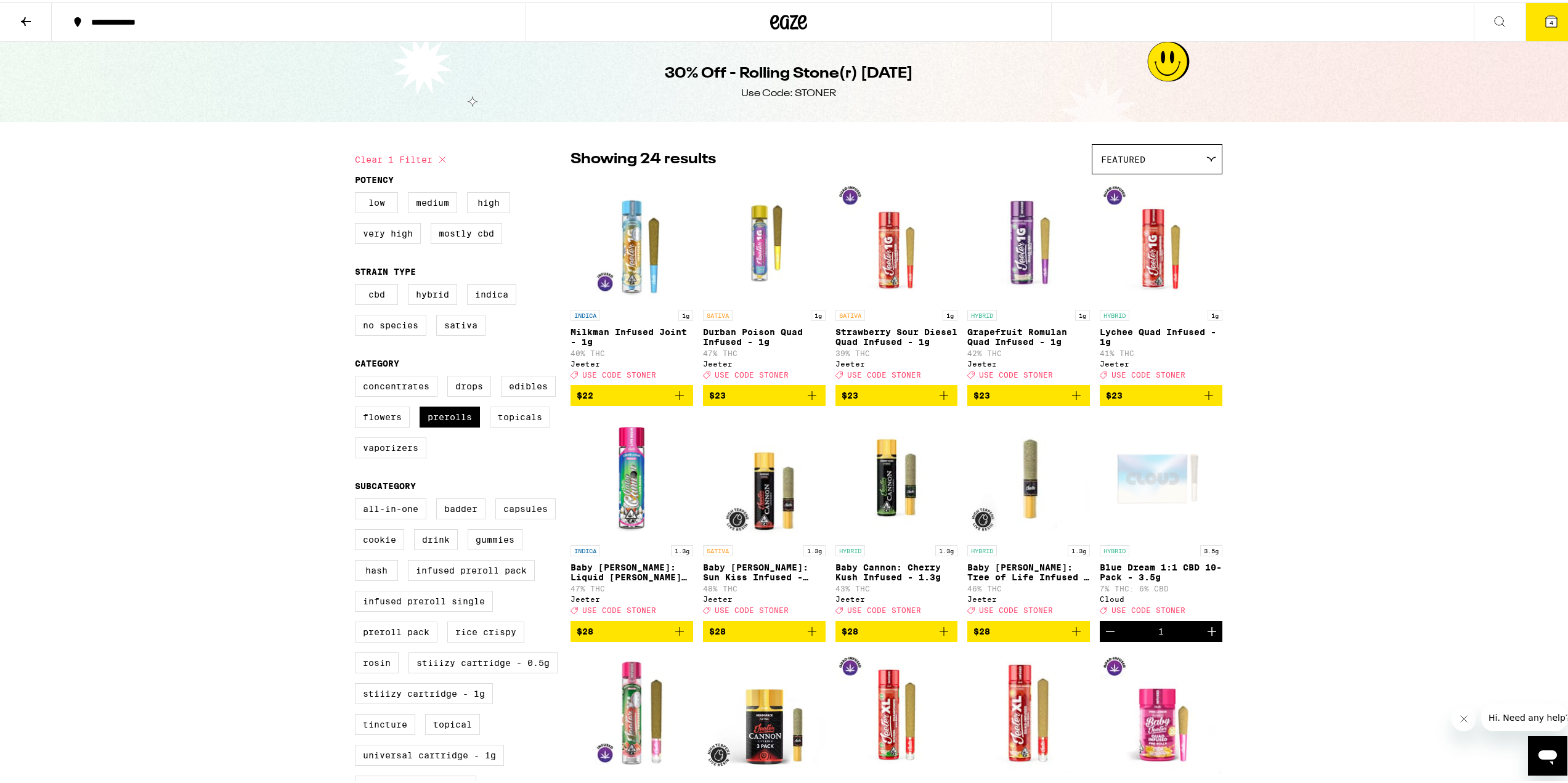
click at [1537, 26] on button "4" at bounding box center [1551, 20] width 52 height 38
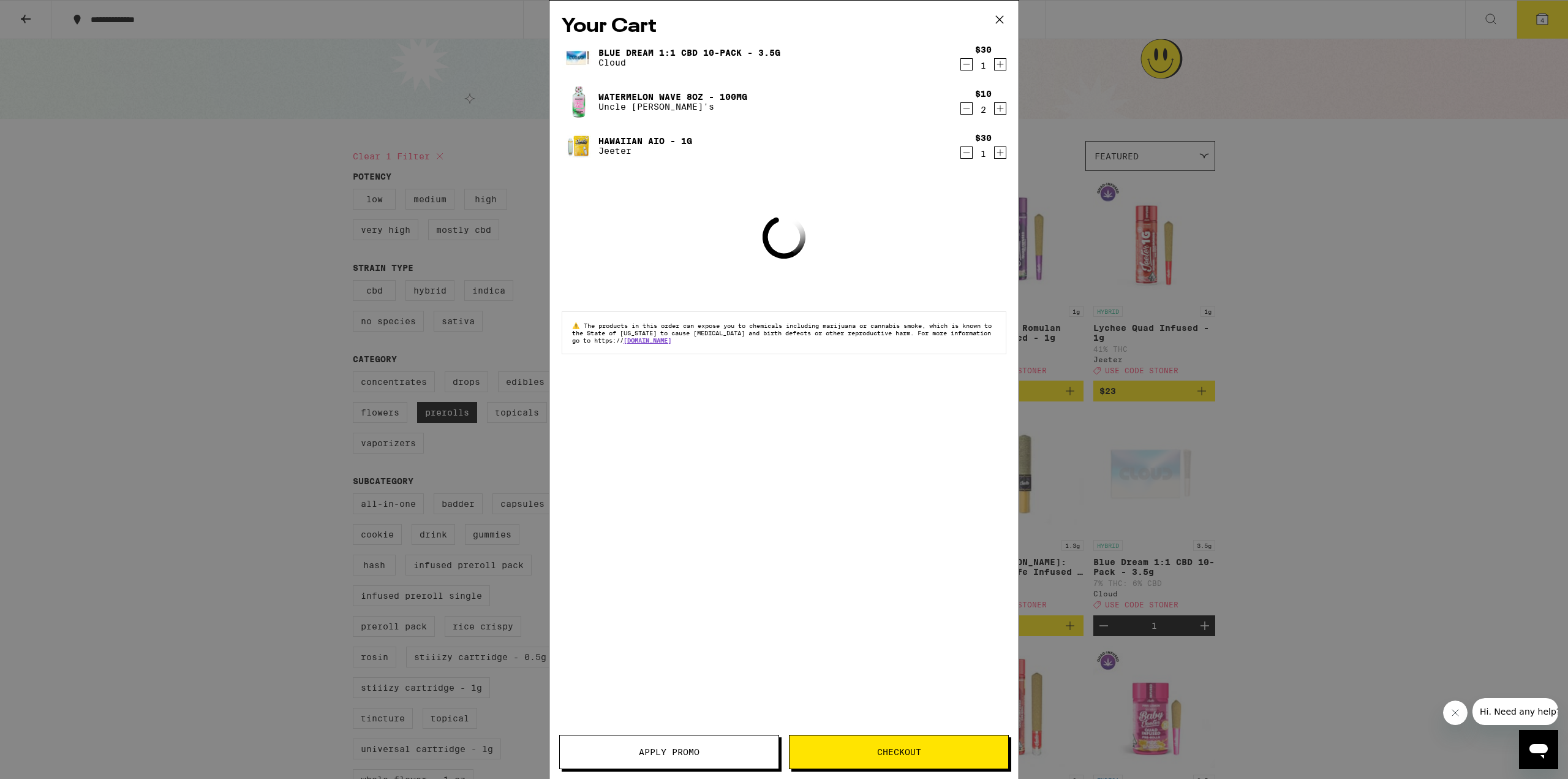
click at [680, 754] on span "Apply Promo" at bounding box center [669, 751] width 61 height 9
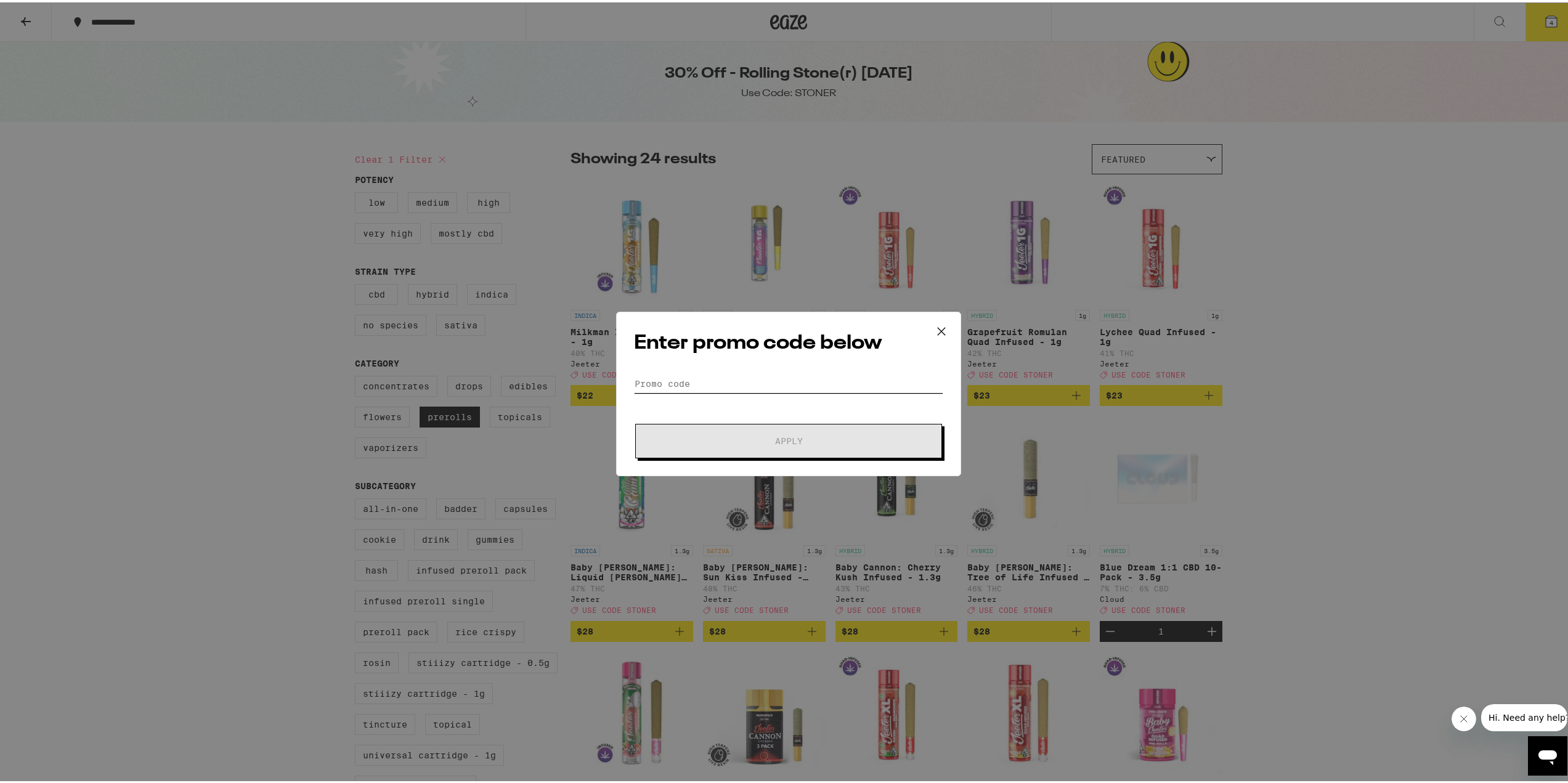
click at [745, 390] on input "Promo Code" at bounding box center [789, 382] width 310 height 19
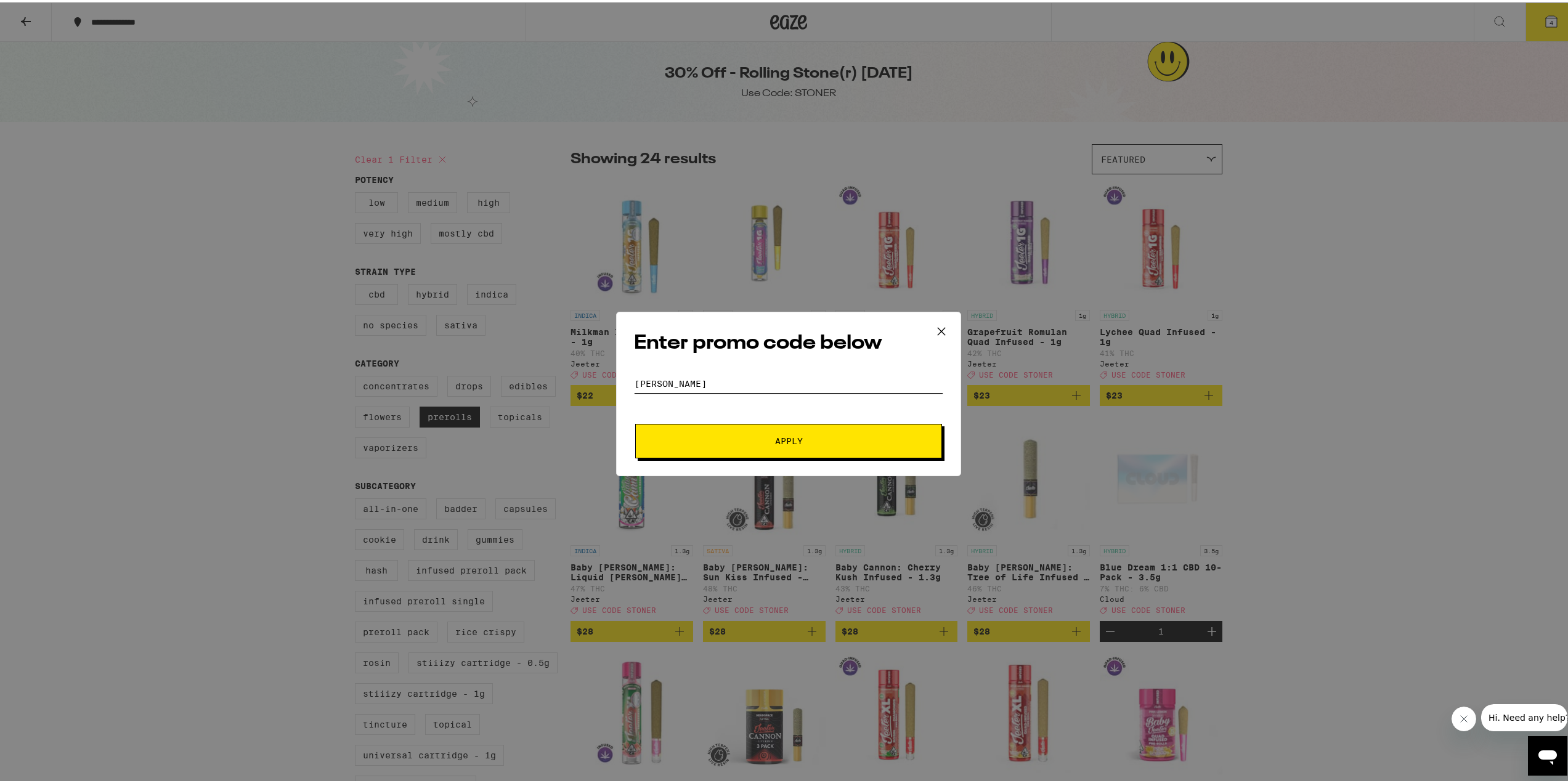
type input "[PERSON_NAME]"
click at [795, 443] on span "Apply" at bounding box center [789, 438] width 28 height 9
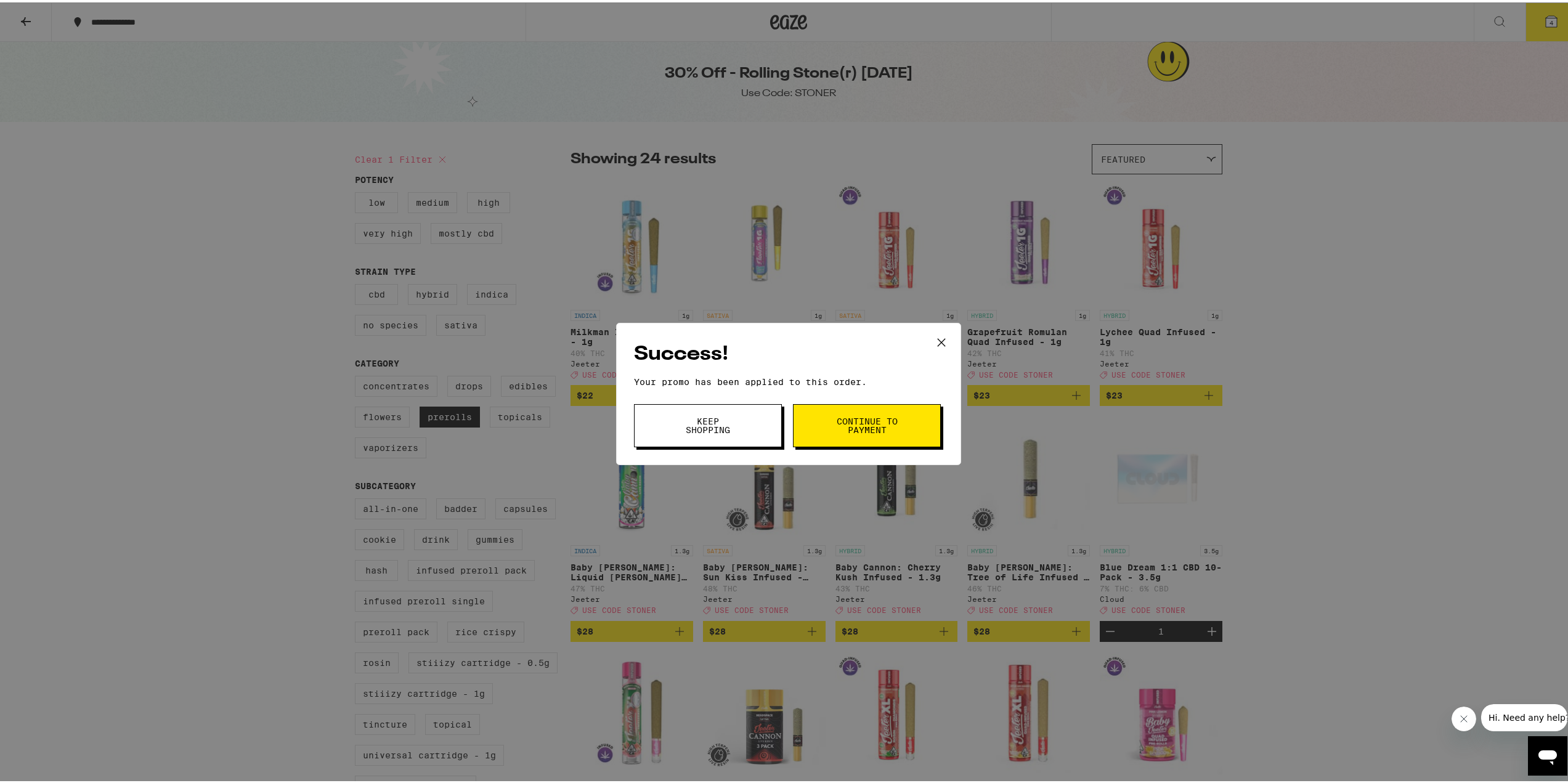
click at [818, 437] on button "Continue to payment" at bounding box center [867, 423] width 148 height 43
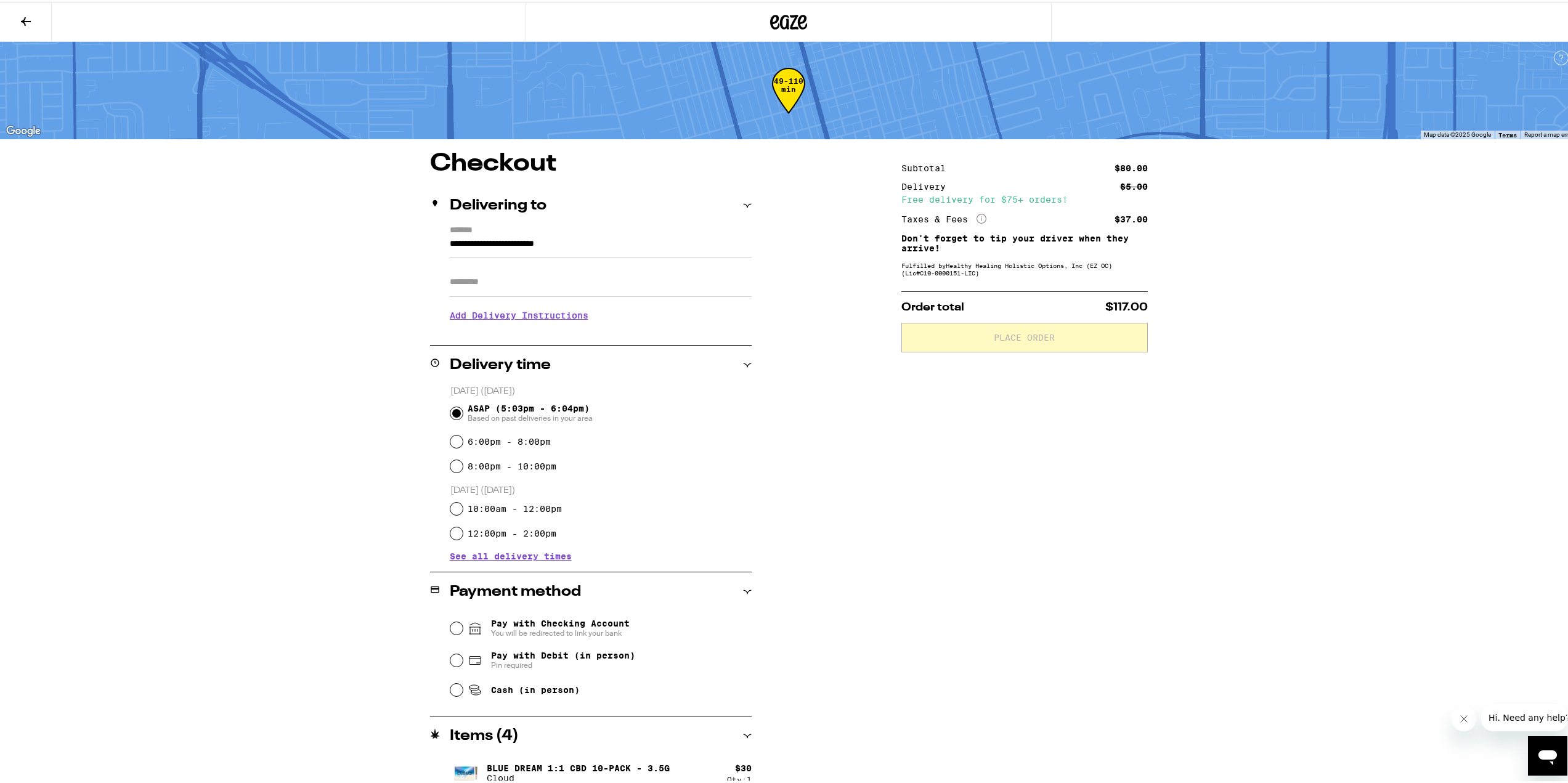
click at [1014, 436] on div "Subtotal $80.00 Delivery $5.00 Free delivery for $75+ orders! Taxes & Fees More…" at bounding box center [1025, 518] width 247 height 738
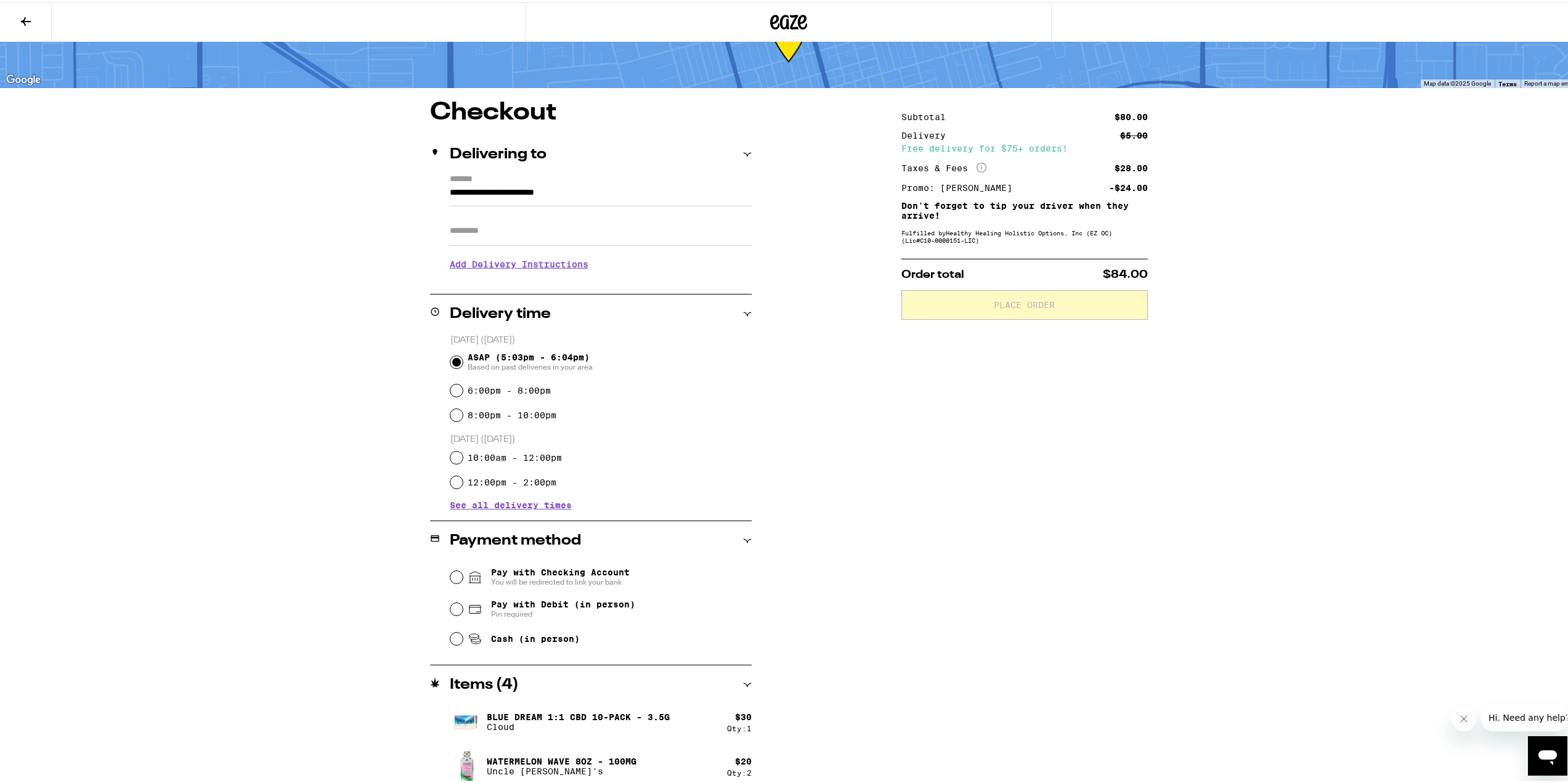
scroll to position [104, 0]
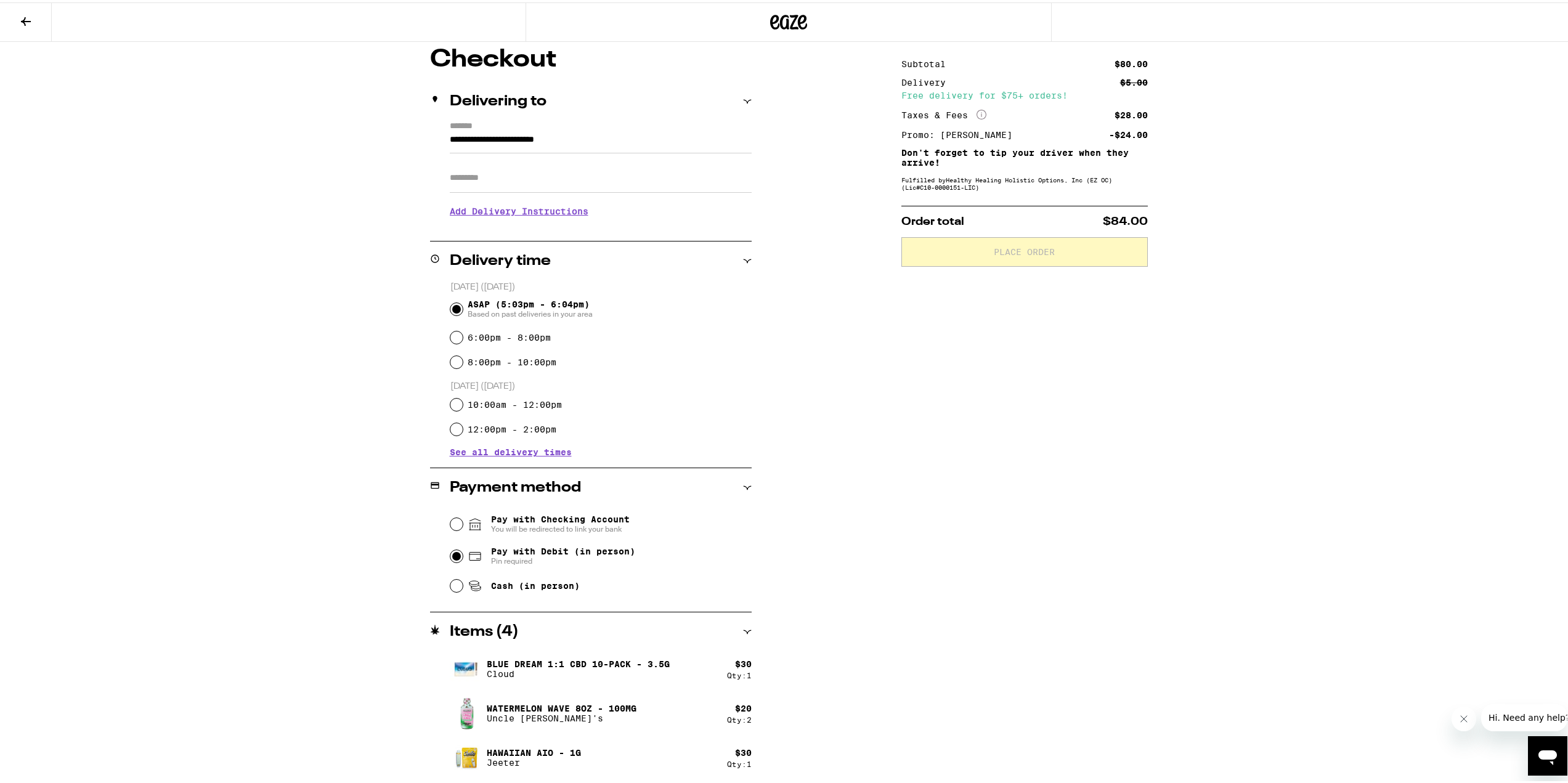
click at [451, 554] on input "Pay with Debit (in person) Pin required" at bounding box center [457, 554] width 13 height 13
radio input "true"
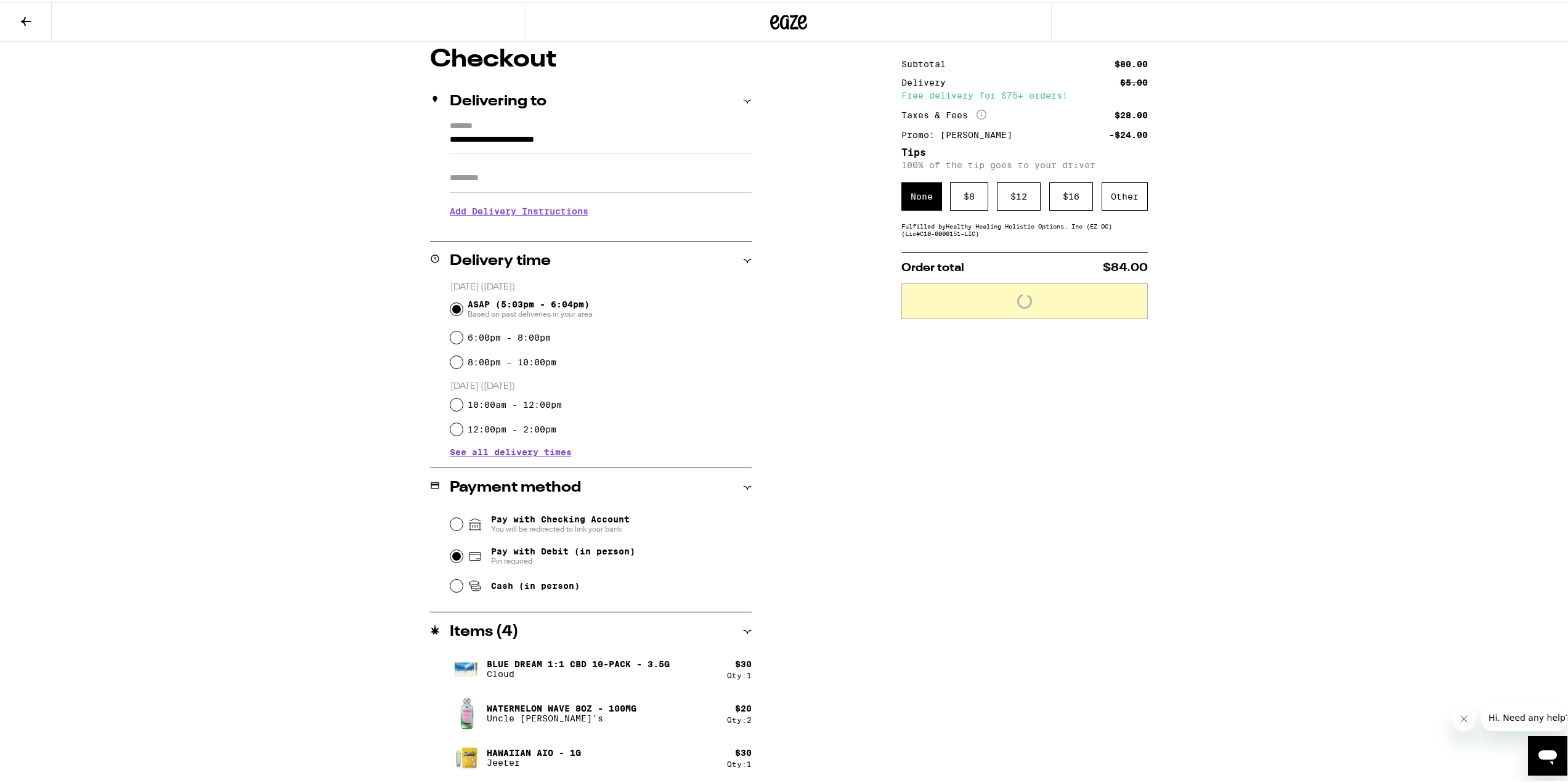
click at [479, 585] on span "Cash (in person)" at bounding box center [524, 583] width 112 height 15
click at [462, 585] on input "Cash (in person)" at bounding box center [457, 583] width 13 height 13
radio input "true"
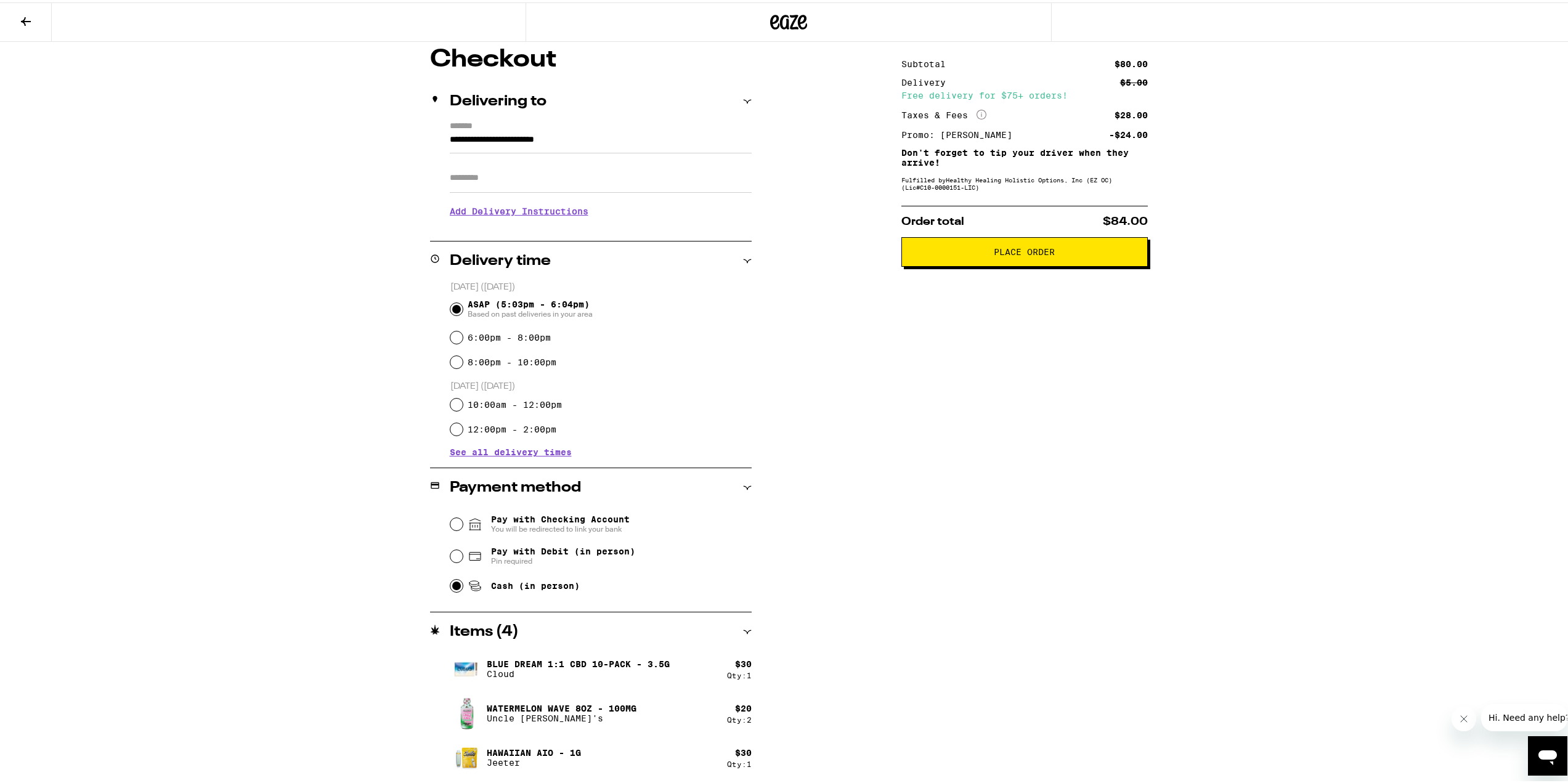
click at [541, 556] on span "Pin required" at bounding box center [563, 558] width 144 height 10
click at [462, 556] on input "Pay with Debit (in person) Pin required" at bounding box center [457, 554] width 13 height 13
radio input "true"
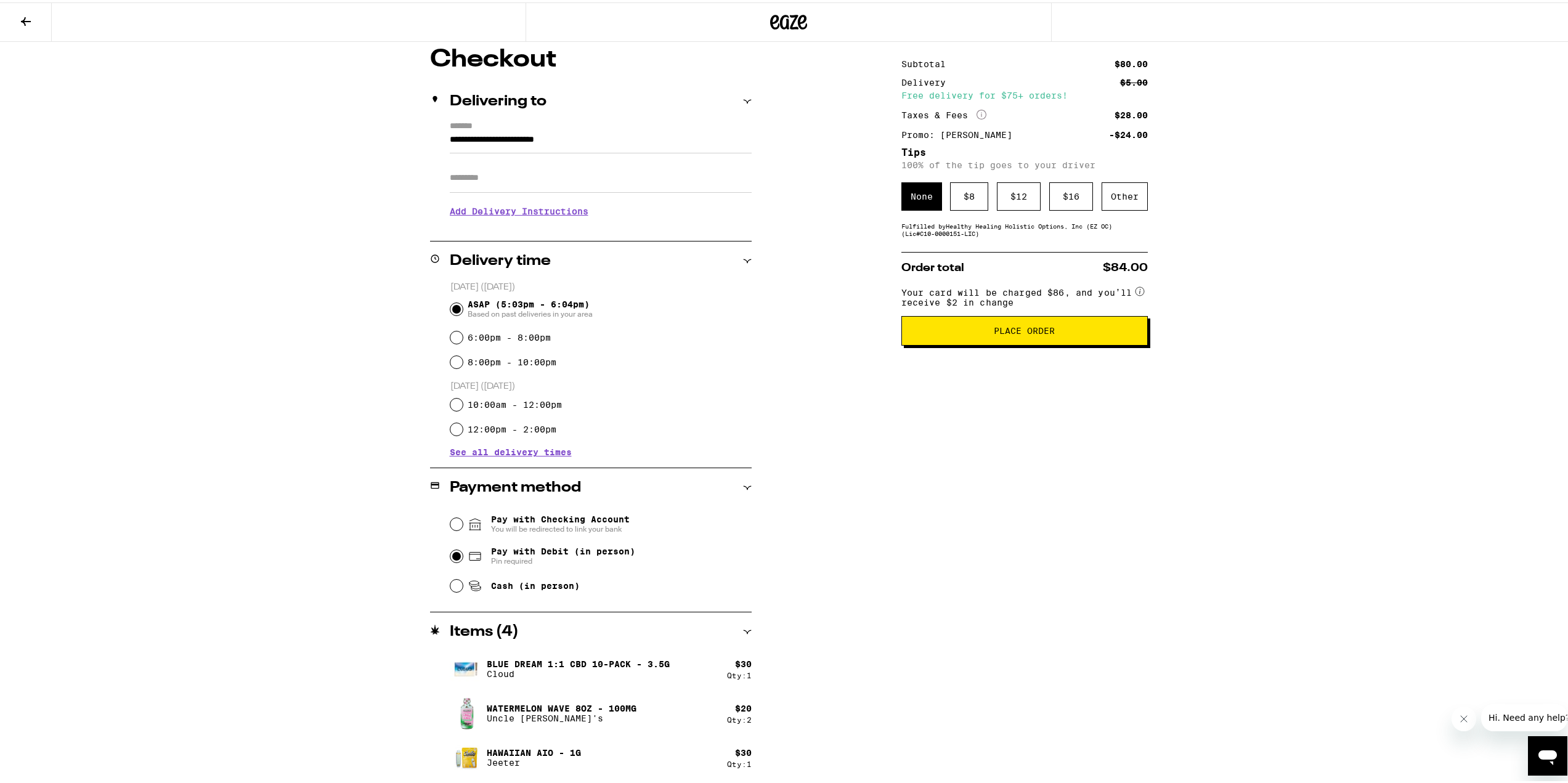
click at [527, 586] on span "Cash (in person)" at bounding box center [535, 583] width 89 height 10
click at [453, 588] on input "Cash (in person)" at bounding box center [457, 583] width 13 height 13
radio input "true"
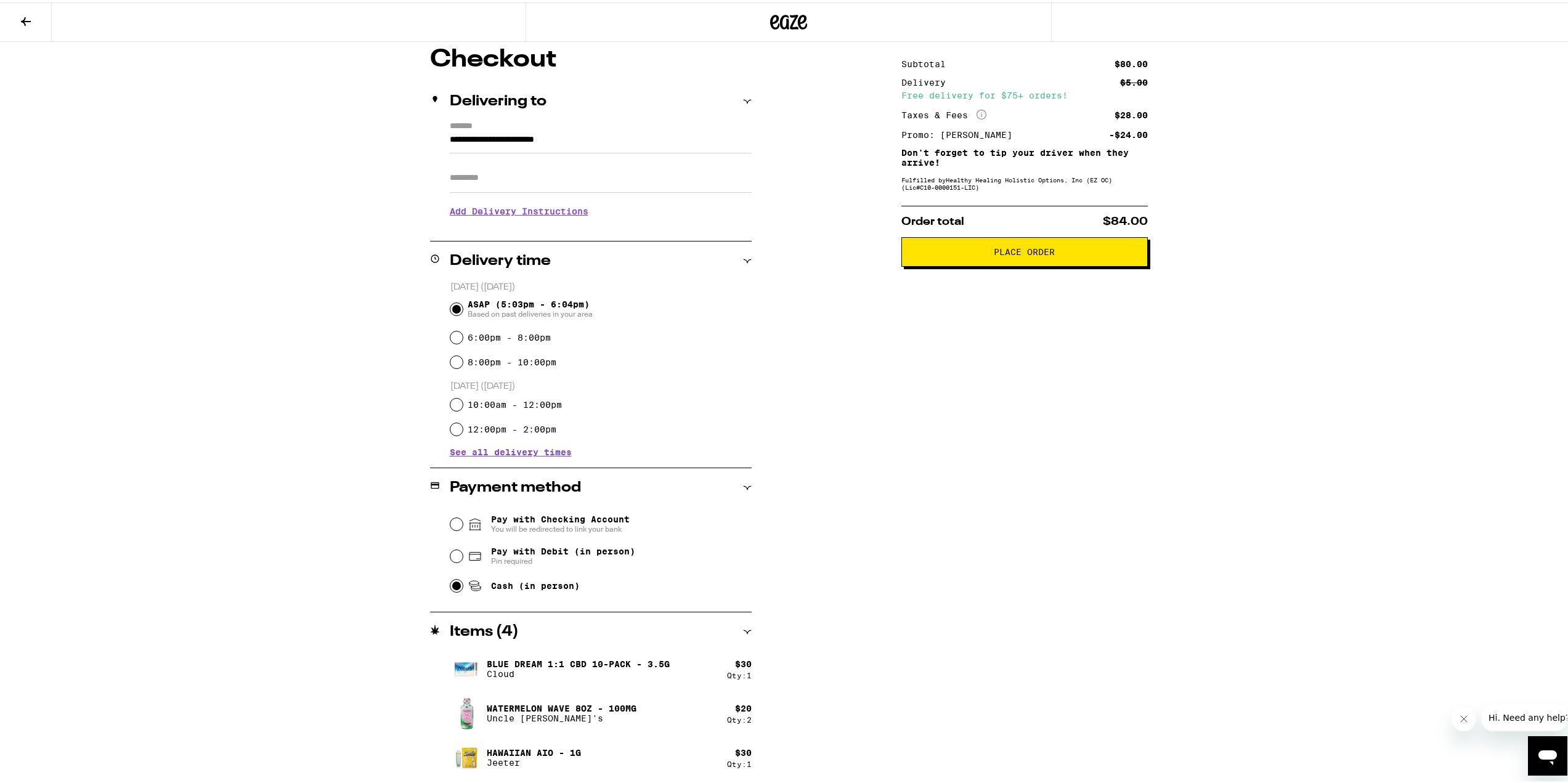
click at [1131, 388] on div "Subtotal $80.00 Delivery $5.00 Free delivery for $75+ orders! Taxes & Fees More…" at bounding box center [1025, 414] width 247 height 738
click at [454, 554] on input "Pay with Debit (in person) Pin required" at bounding box center [457, 554] width 13 height 13
radio input "true"
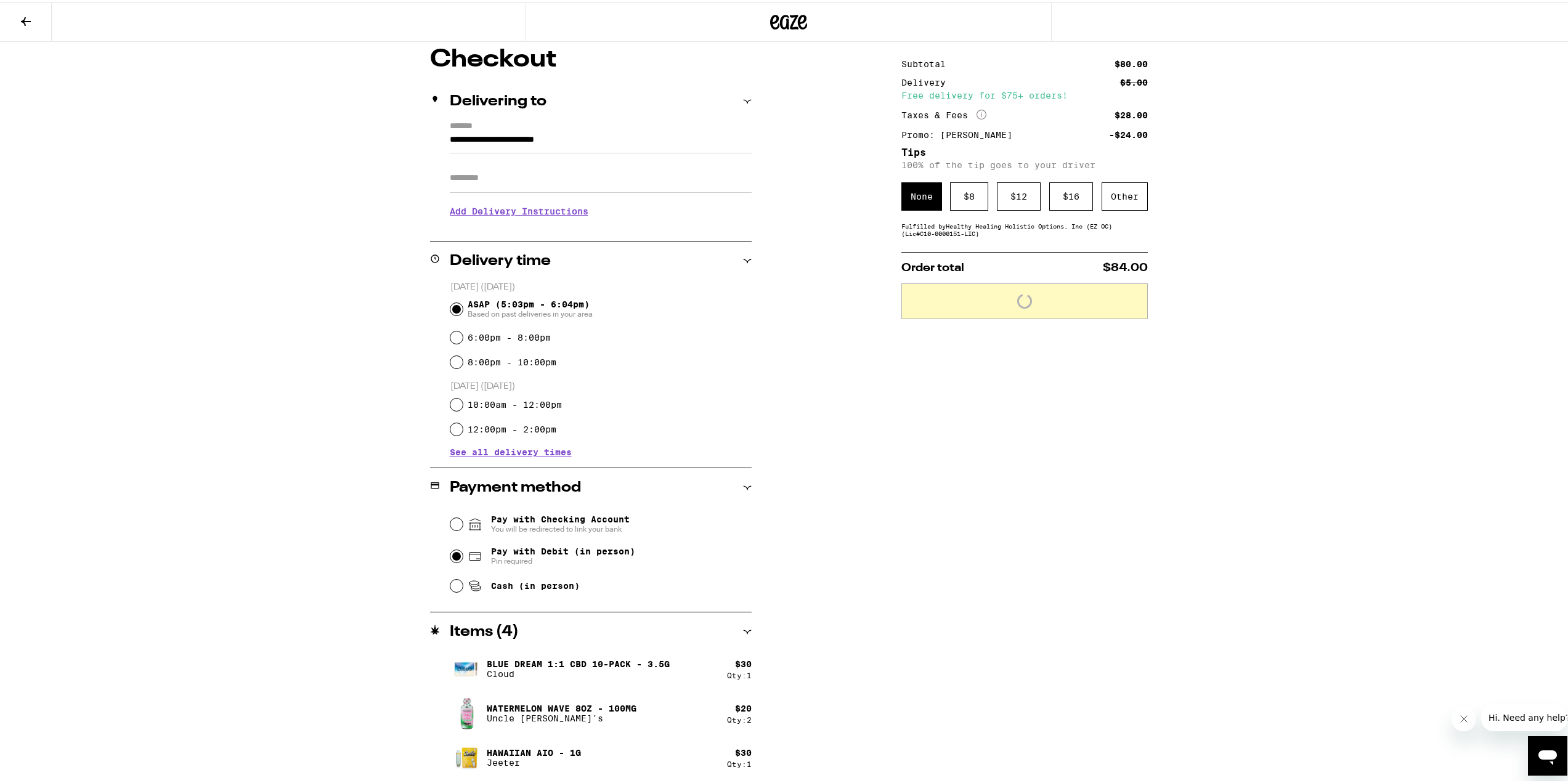
click at [961, 470] on div "Subtotal $80.00 Delivery $5.00 Free delivery for $75+ orders! Taxes & Fees More…" at bounding box center [1025, 414] width 247 height 738
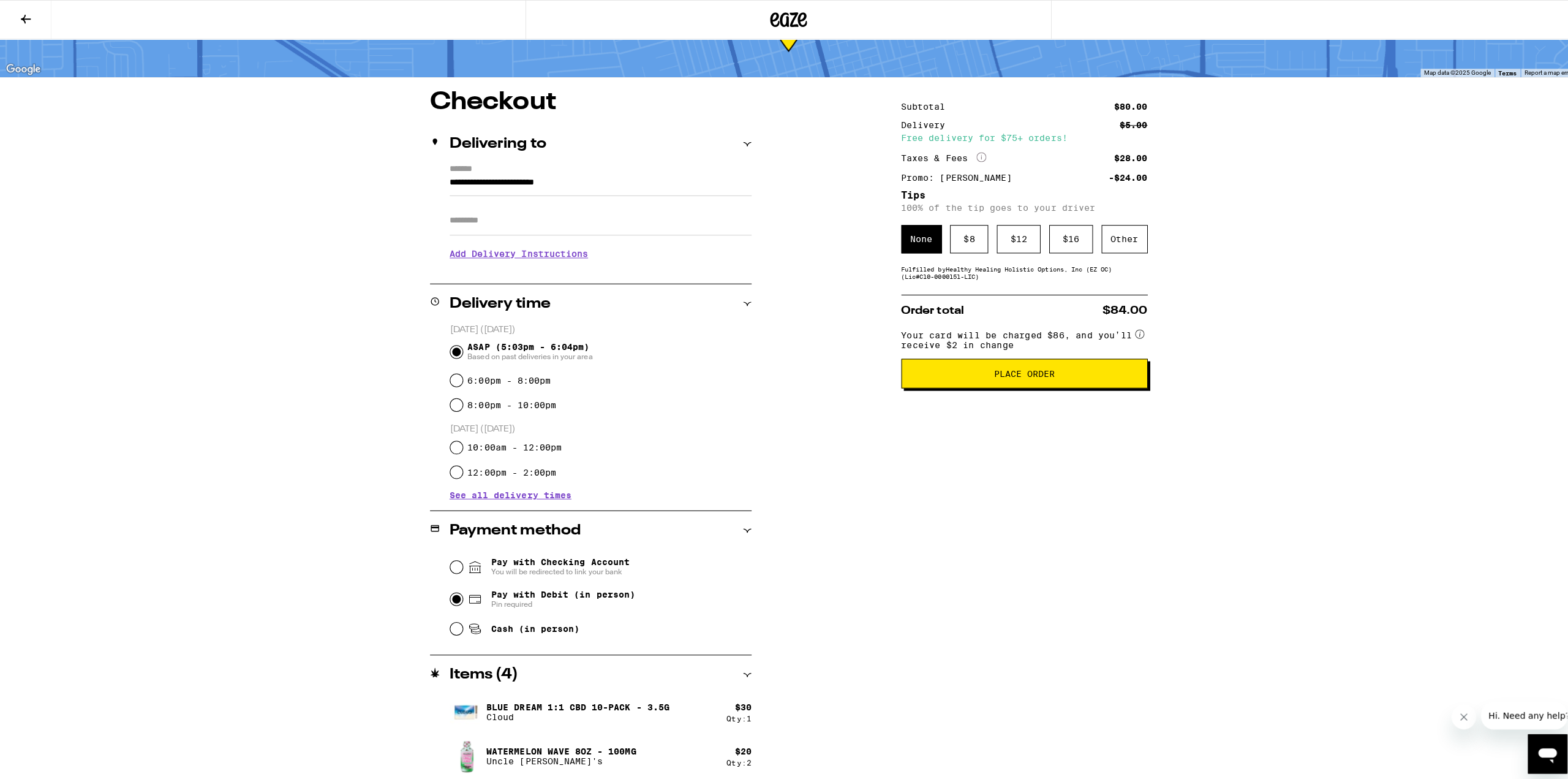
scroll to position [0, 0]
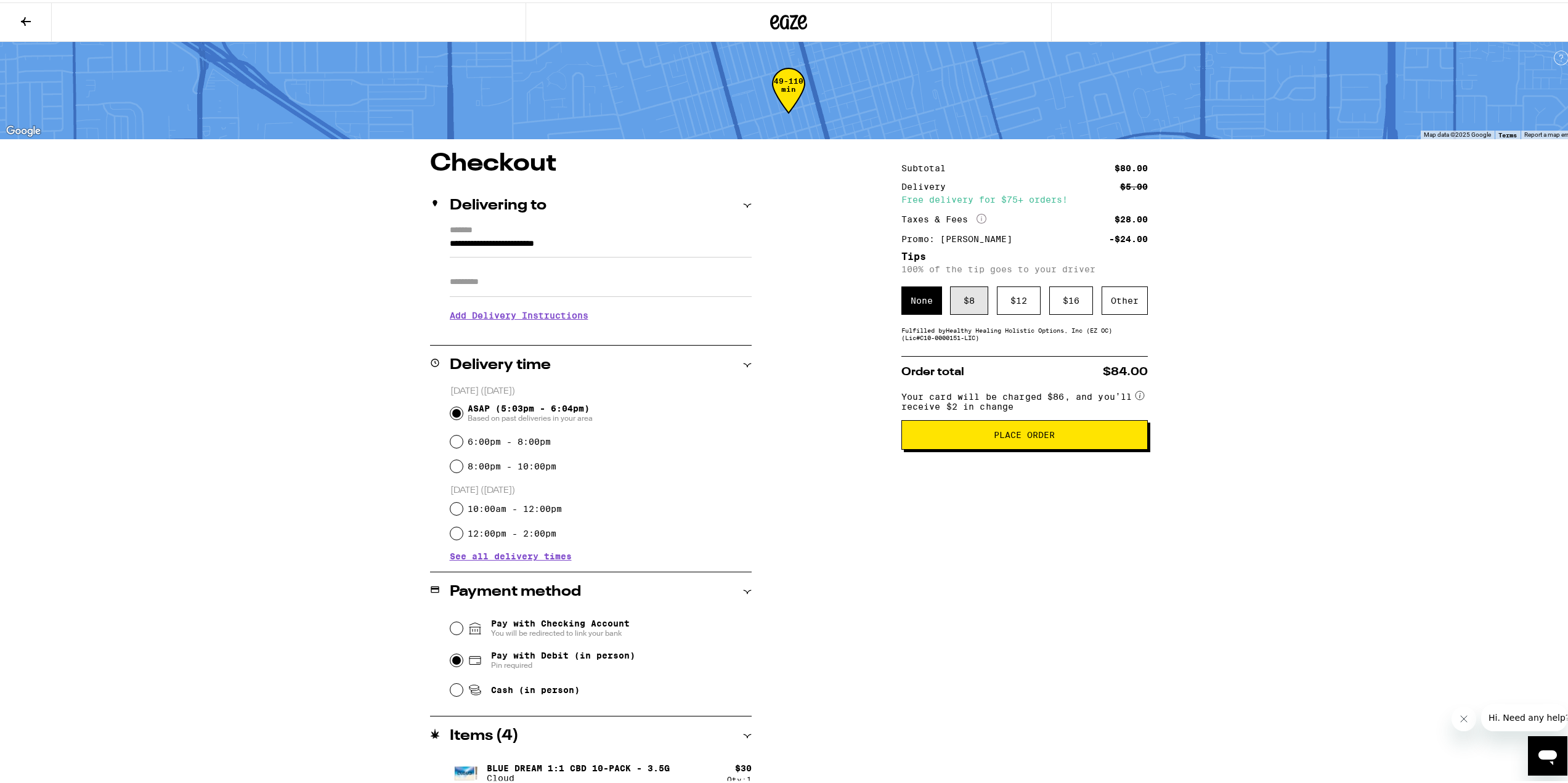
click at [962, 312] on div "$ 8" at bounding box center [969, 298] width 38 height 28
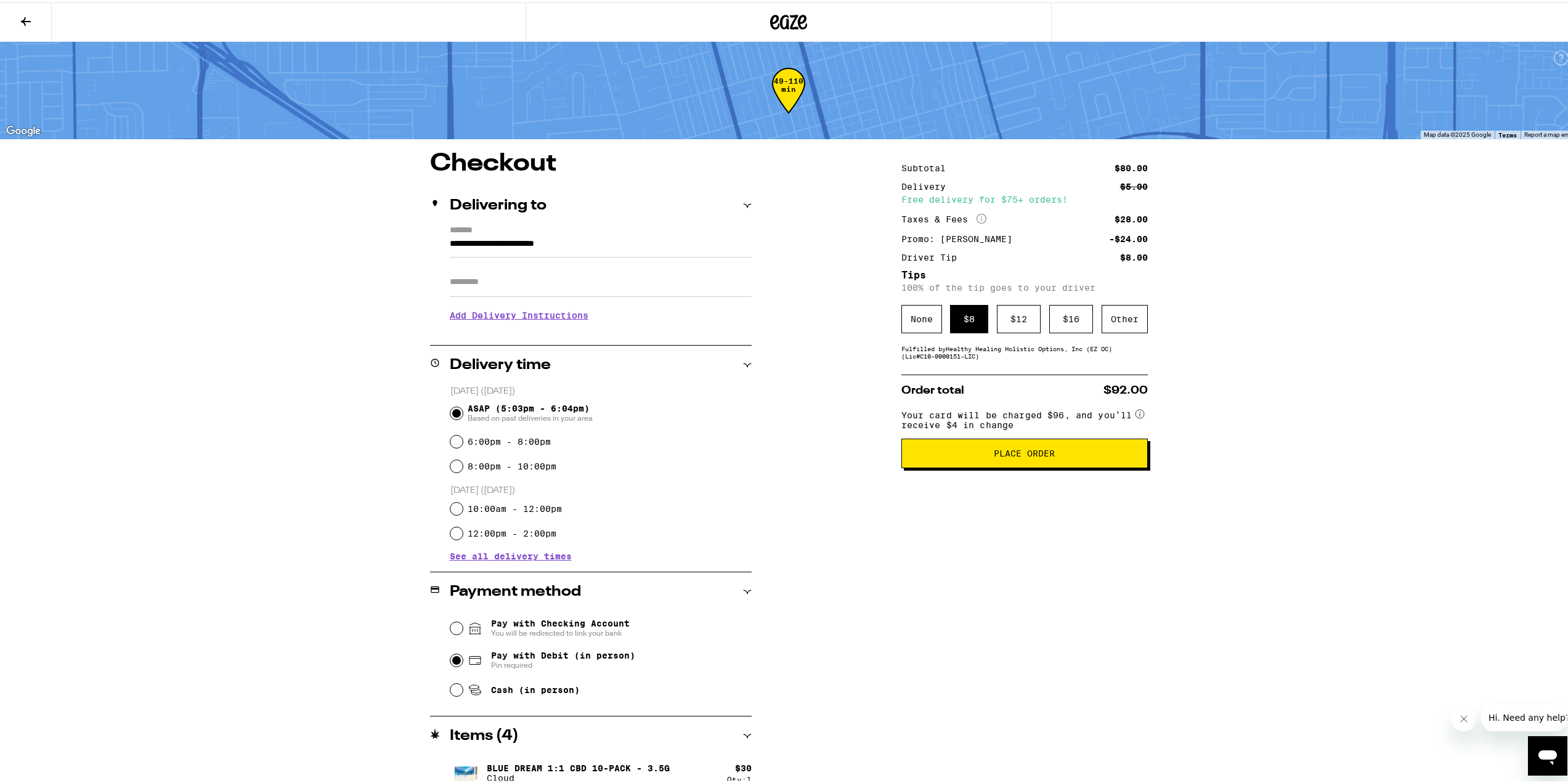
click at [1037, 455] on span "Place Order" at bounding box center [1024, 450] width 61 height 9
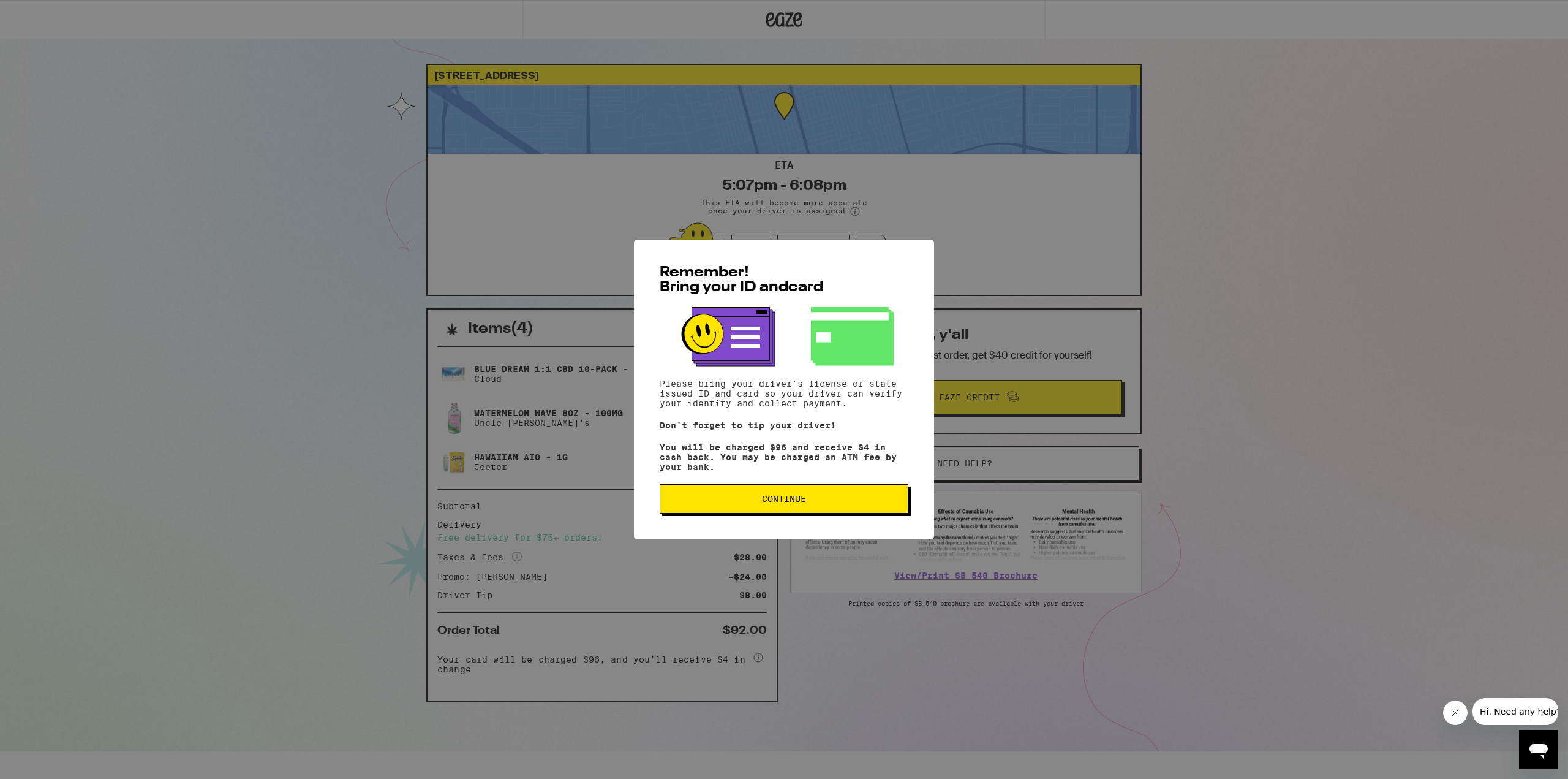
click at [878, 503] on span "Continue" at bounding box center [784, 499] width 228 height 9
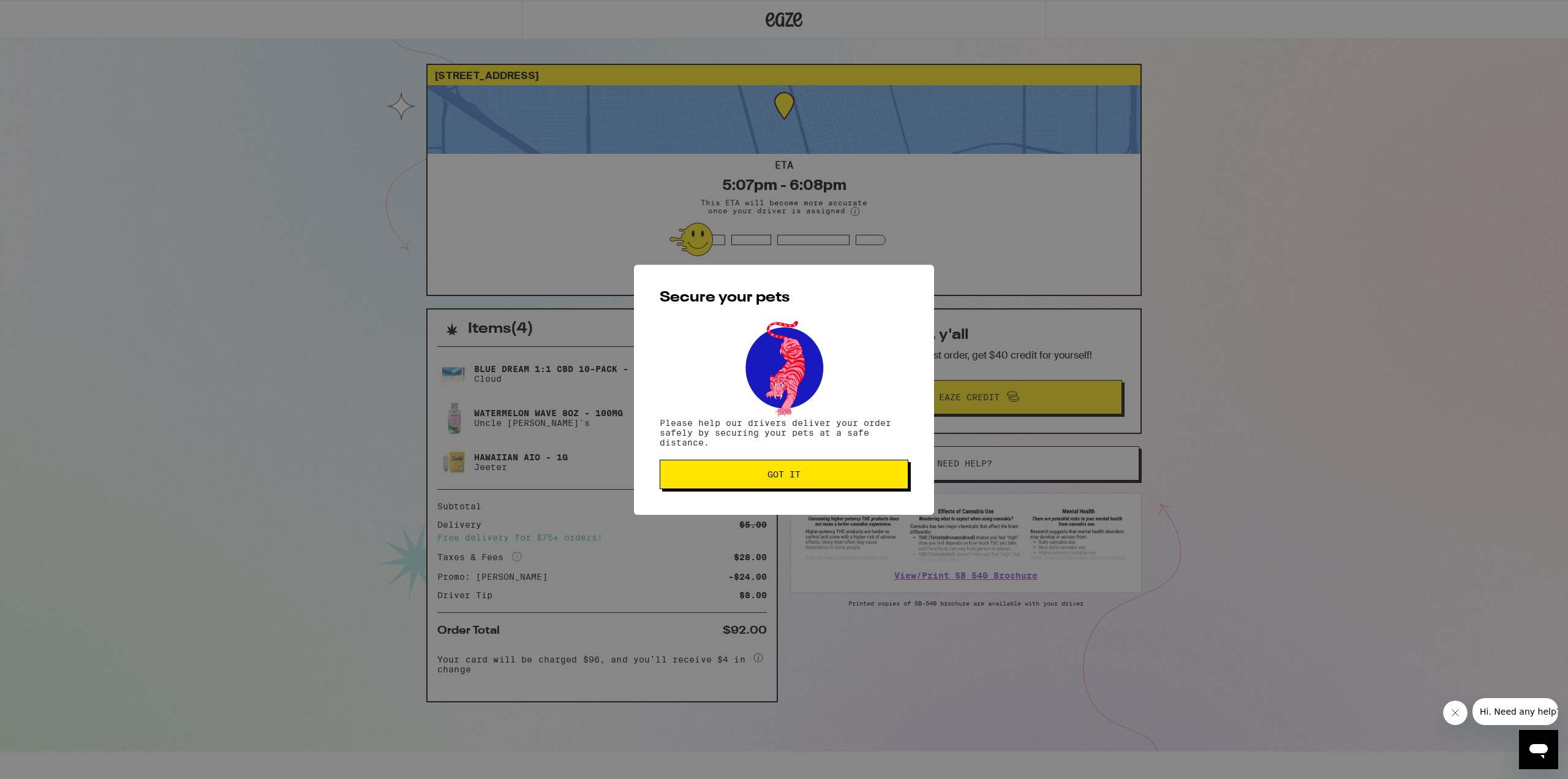
click at [845, 477] on span "Got it" at bounding box center [784, 474] width 228 height 9
